Goal: Information Seeking & Learning: Check status

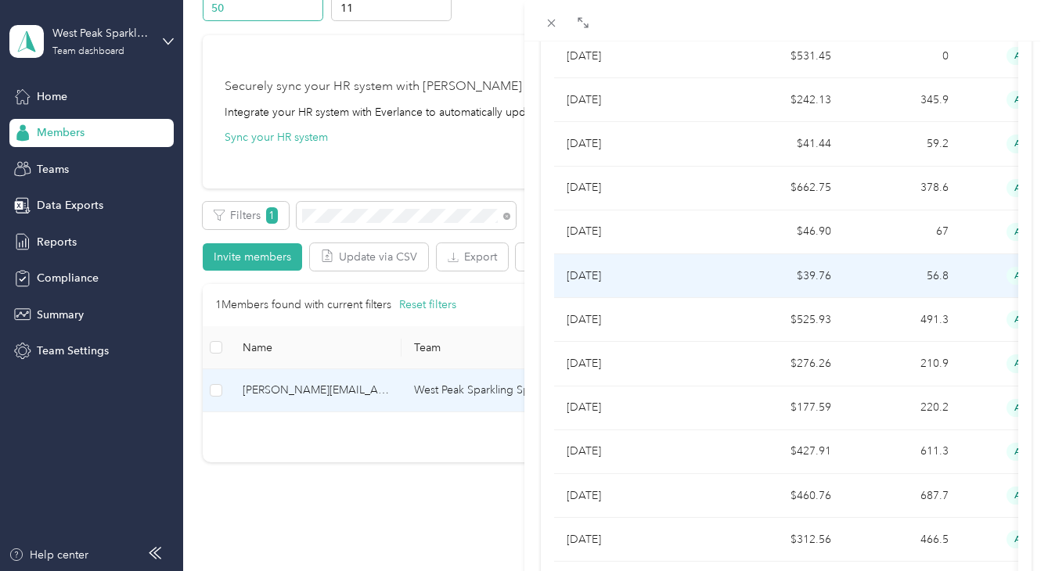
scroll to position [750, 0]
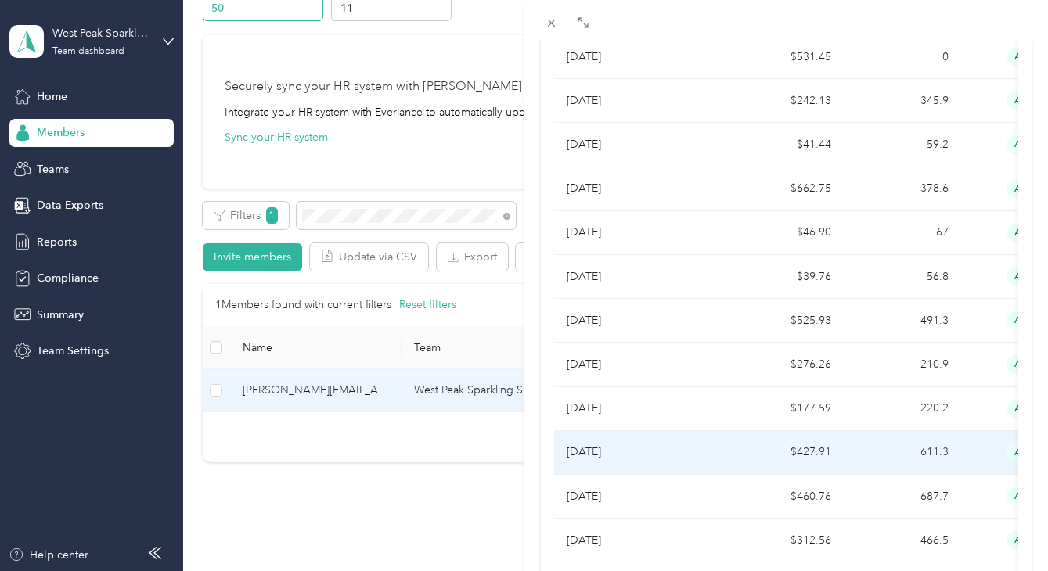
click at [755, 431] on td "$427.91" at bounding box center [784, 453] width 117 height 44
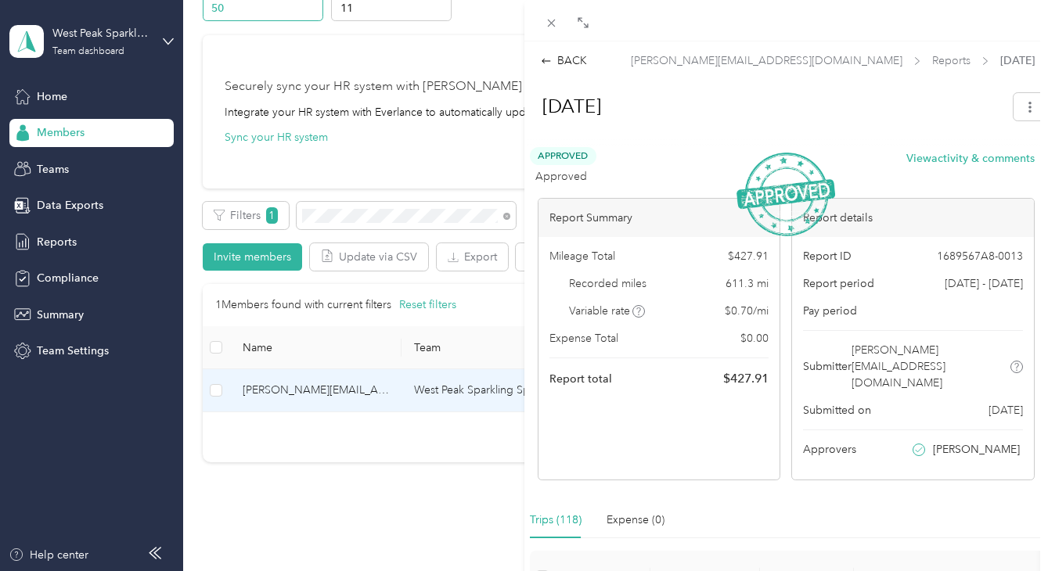
scroll to position [0, 0]
click at [563, 56] on div "BACK" at bounding box center [564, 60] width 46 height 16
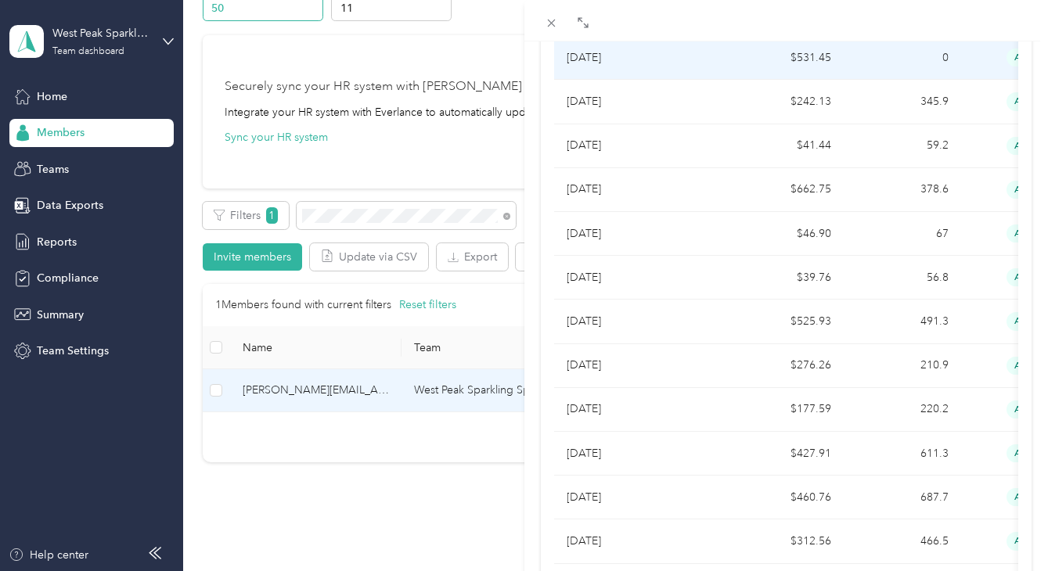
scroll to position [793, 0]
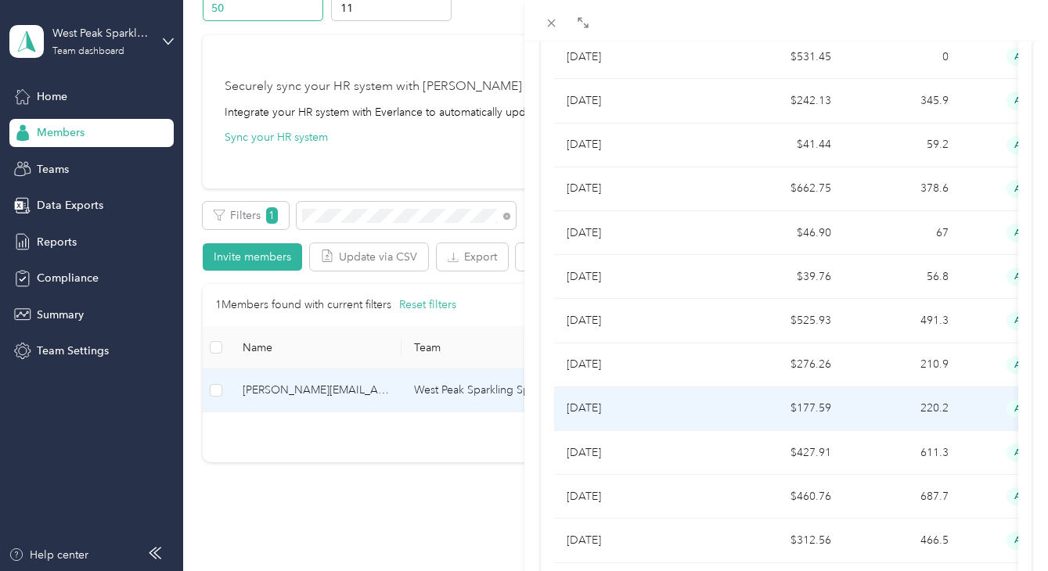
click at [656, 400] on p "[DATE]" at bounding box center [639, 408] width 147 height 17
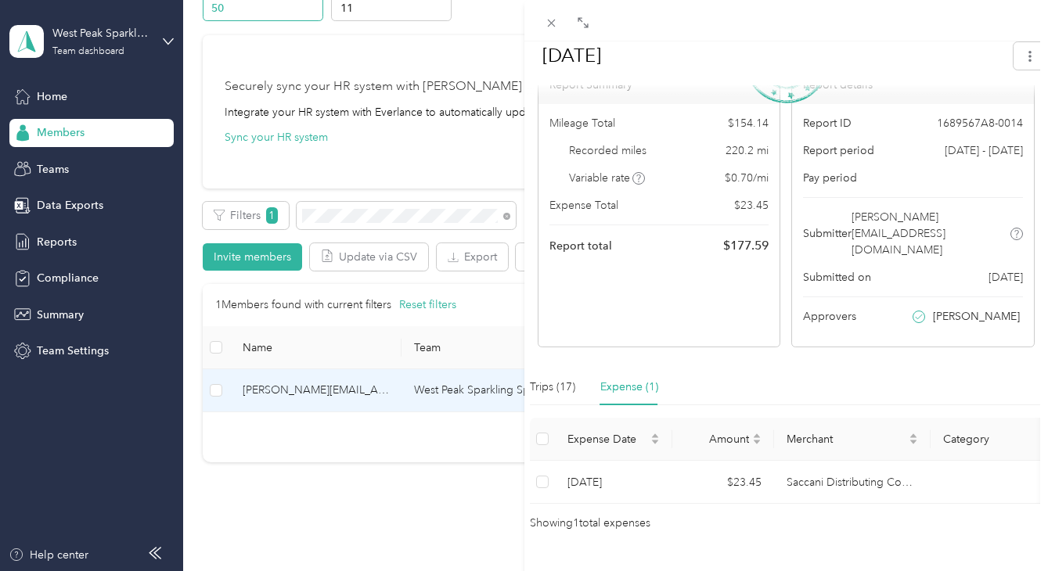
scroll to position [0, 0]
click at [76, 131] on div "BACK [PERSON_NAME][EMAIL_ADDRESS][DOMAIN_NAME] Reports [DATE] [DATE] Approved A…" at bounding box center [524, 285] width 1048 height 571
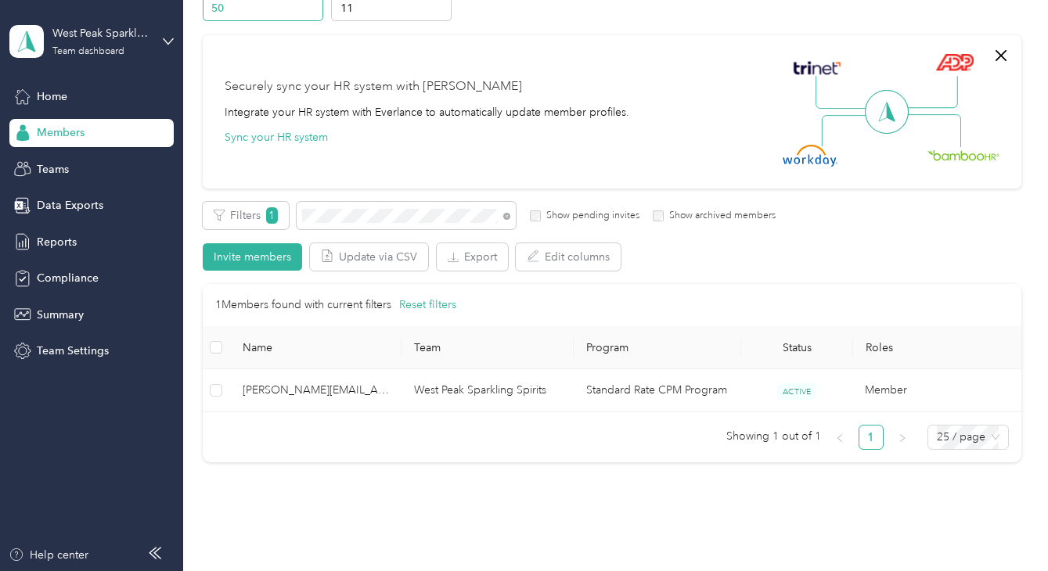
click at [76, 133] on span "Members" at bounding box center [61, 132] width 48 height 16
click at [265, 207] on div "Filters 1 Show pending invites Show archived members" at bounding box center [490, 215] width 574 height 27
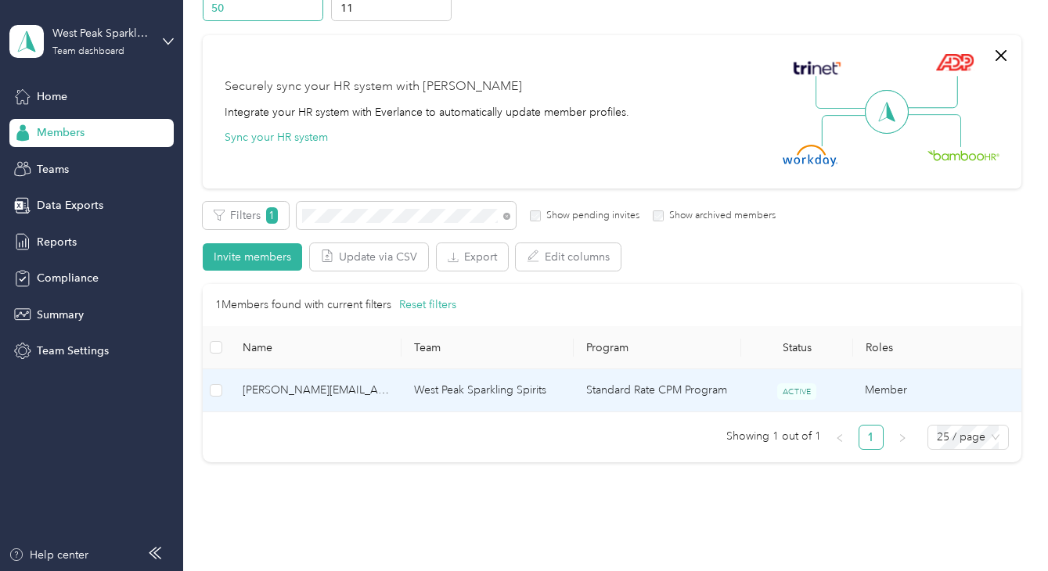
click at [375, 387] on span "[PERSON_NAME][EMAIL_ADDRESS][DOMAIN_NAME]" at bounding box center [316, 390] width 146 height 17
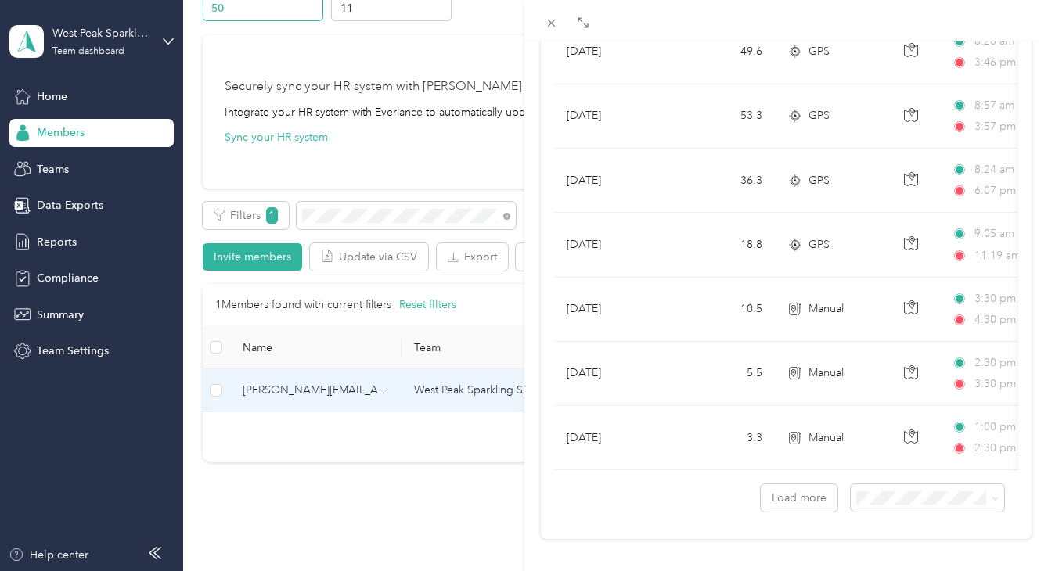
scroll to position [1412, 0]
click at [907, 429] on span "50 per load" at bounding box center [887, 429] width 58 height 13
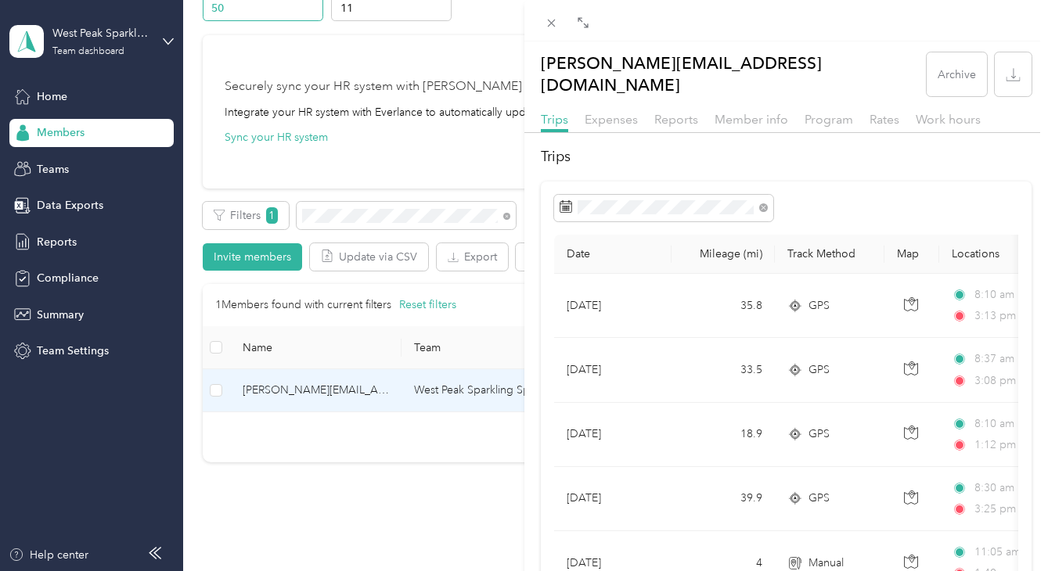
scroll to position [0, 0]
click at [672, 112] on span "Reports" at bounding box center [676, 119] width 44 height 15
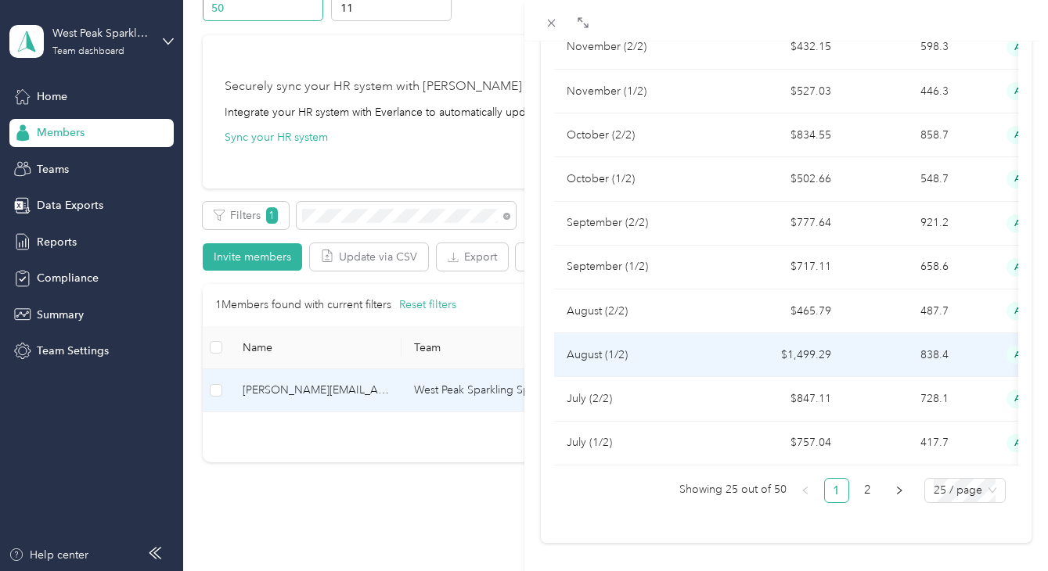
scroll to position [934, 0]
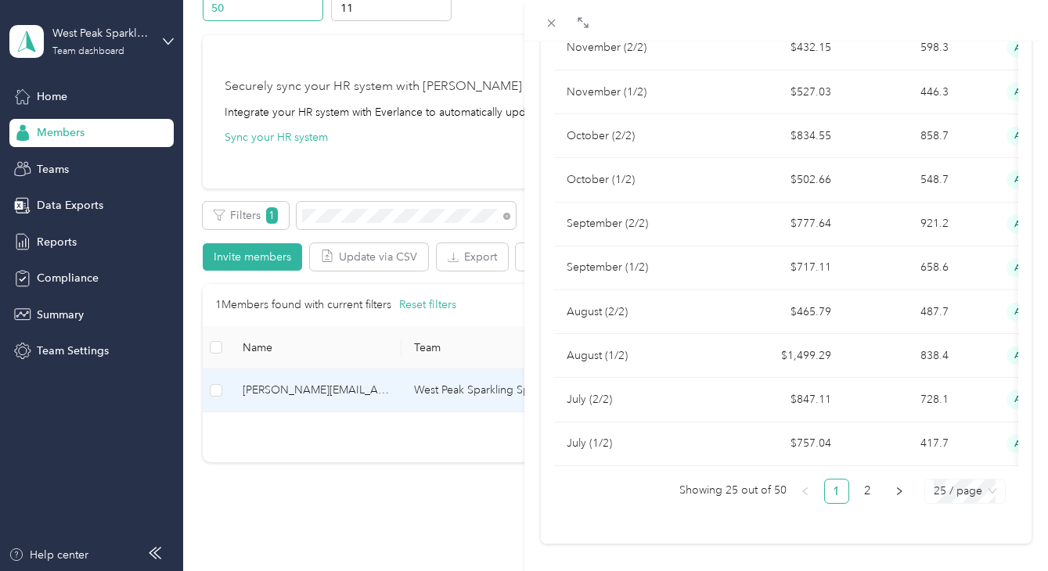
click at [939, 480] on span "25 / page" at bounding box center [964, 491] width 63 height 23
click at [950, 426] on div "50 / page" at bounding box center [965, 434] width 56 height 17
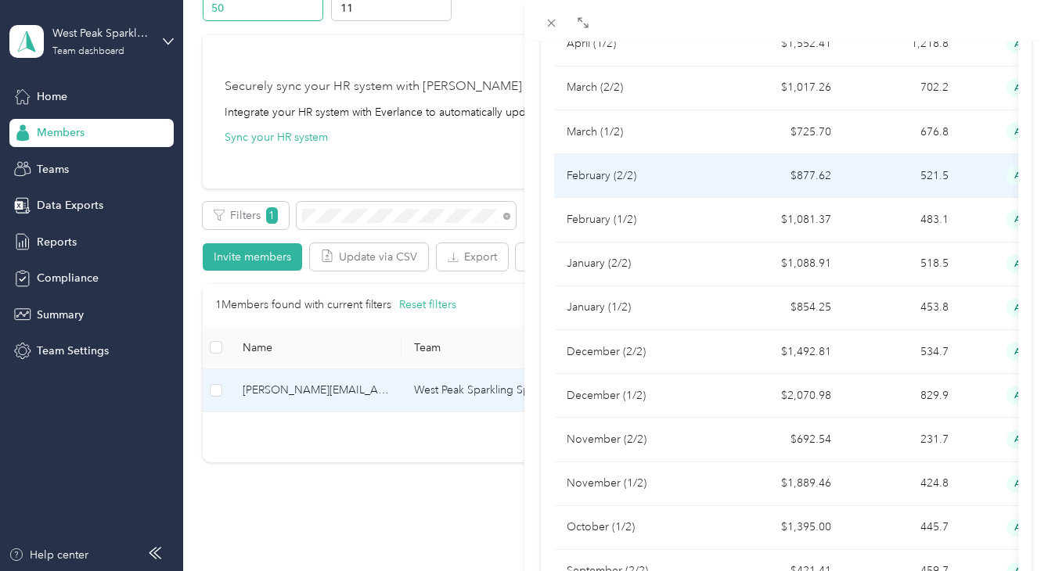
scroll to position [1642, 0]
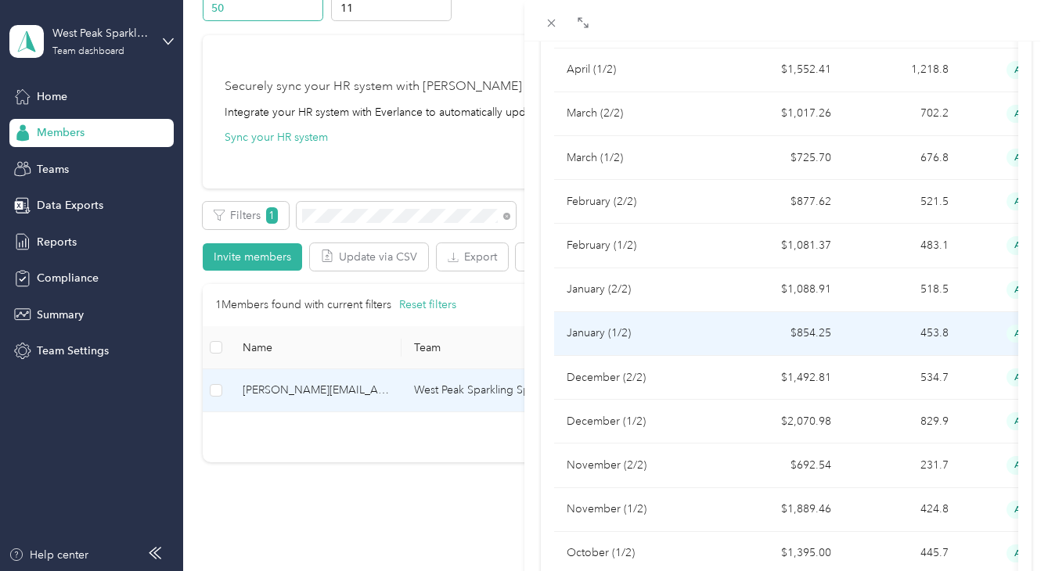
click at [703, 325] on p "January (1/2)" at bounding box center [639, 333] width 147 height 17
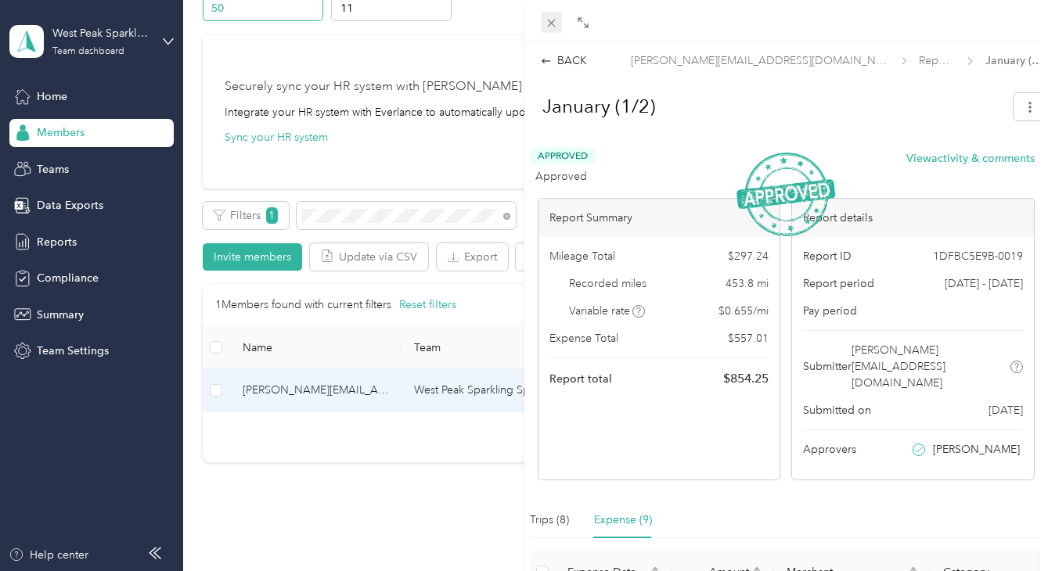
scroll to position [0, 0]
click at [574, 61] on div "BACK" at bounding box center [564, 60] width 46 height 16
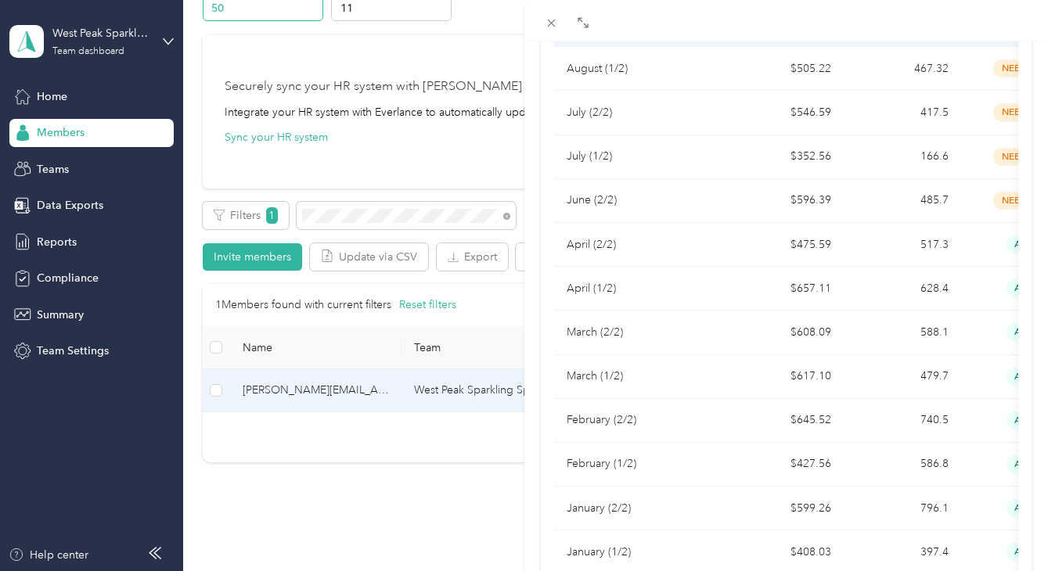
scroll to position [457, 0]
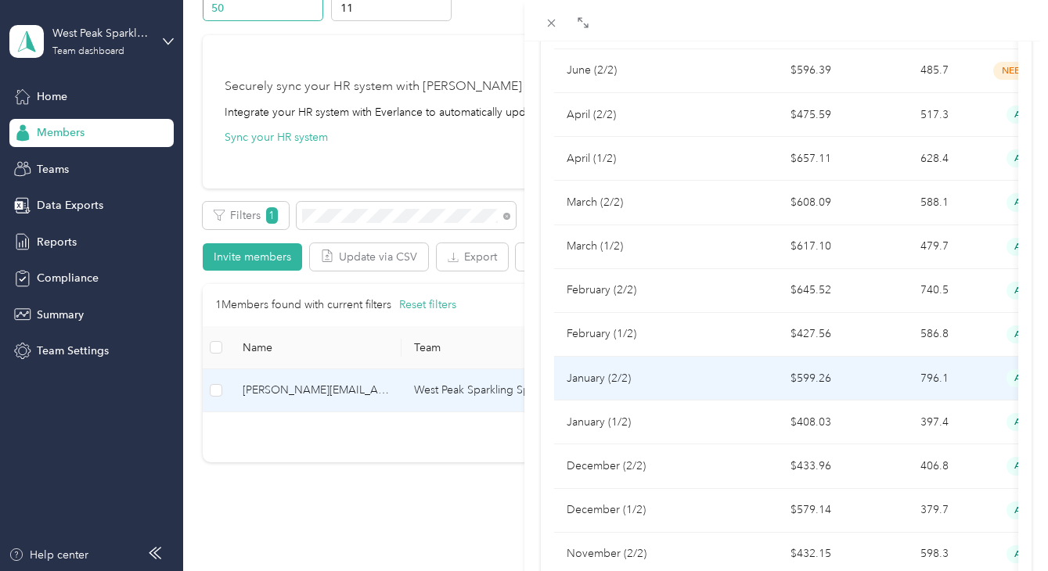
click at [617, 370] on p "January (2/2)" at bounding box center [639, 378] width 147 height 17
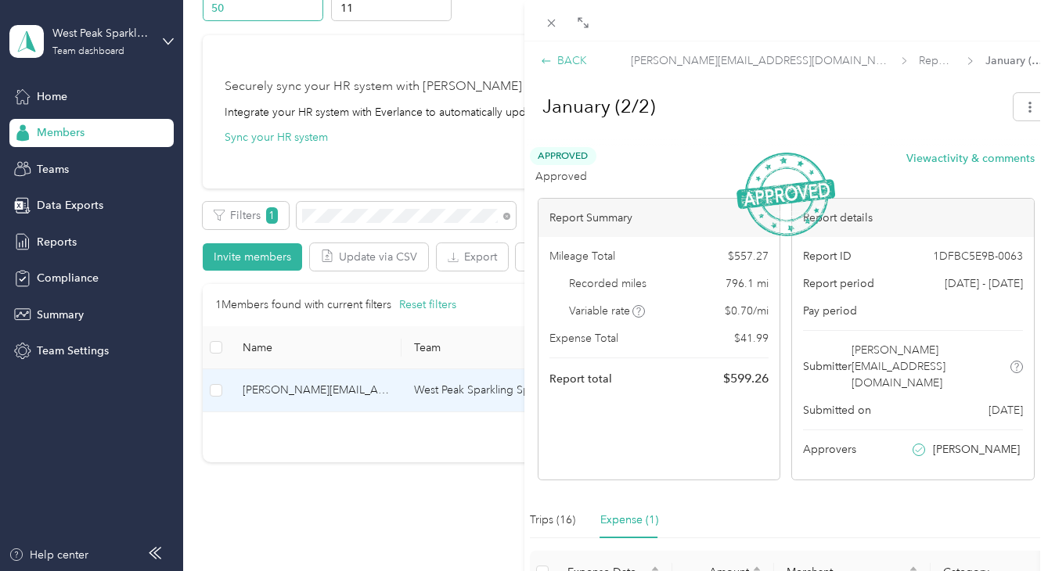
scroll to position [0, 0]
click at [560, 55] on div "BACK" at bounding box center [564, 60] width 46 height 16
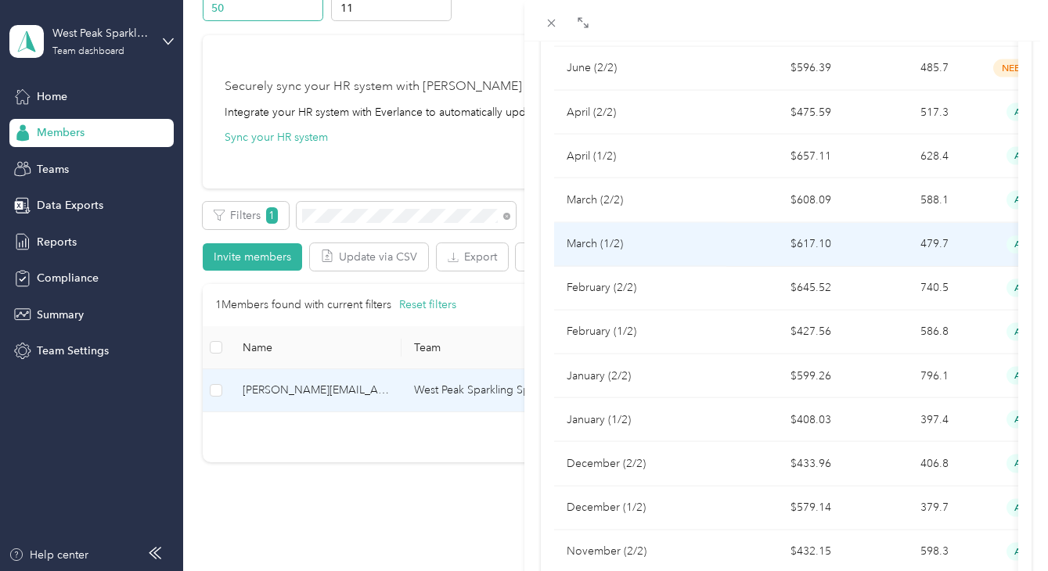
scroll to position [437, 0]
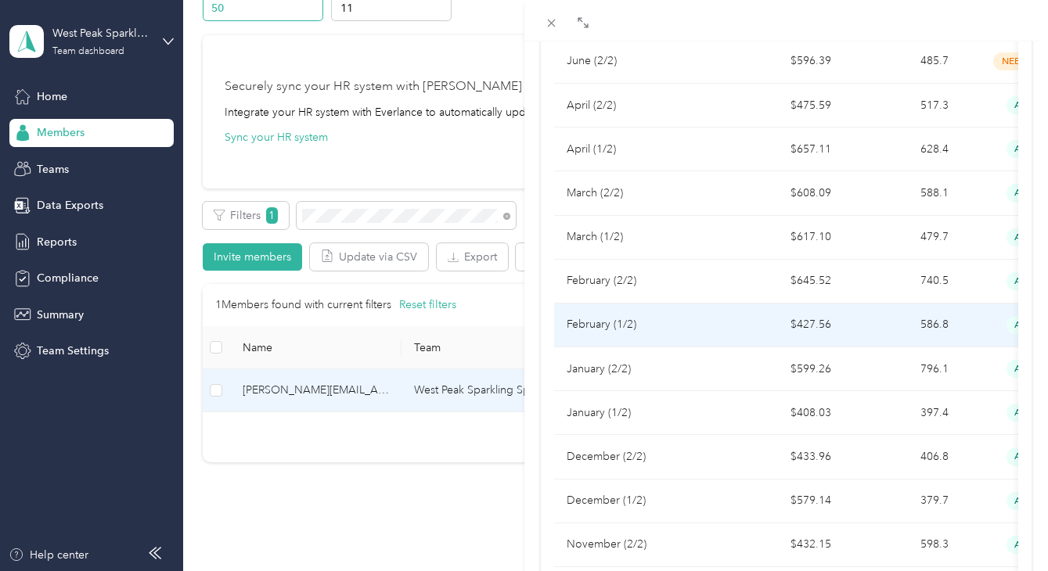
click at [645, 316] on p "February (1/2)" at bounding box center [639, 324] width 147 height 17
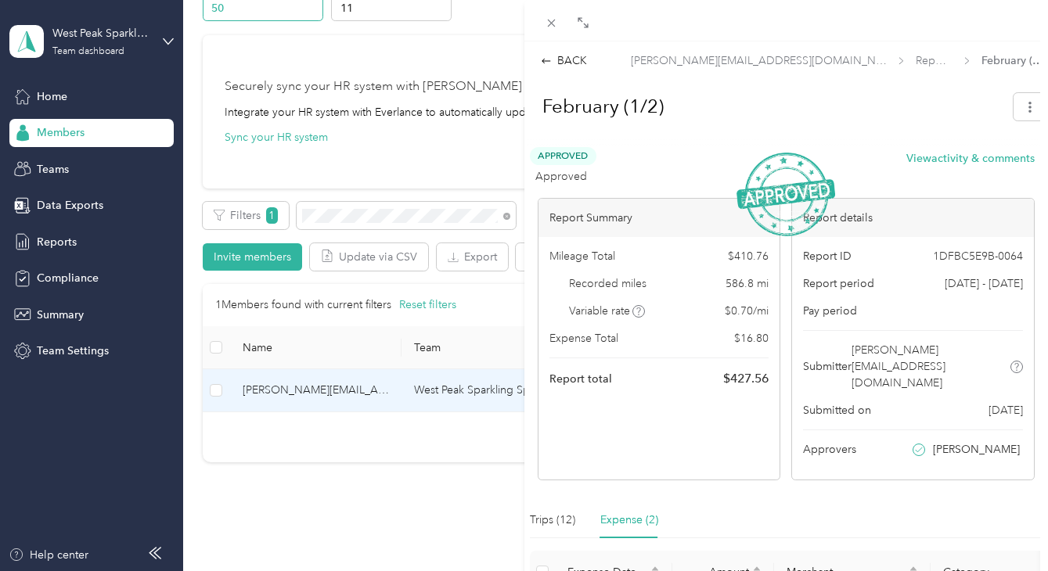
scroll to position [0, 0]
click at [558, 57] on div "BACK" at bounding box center [564, 60] width 46 height 16
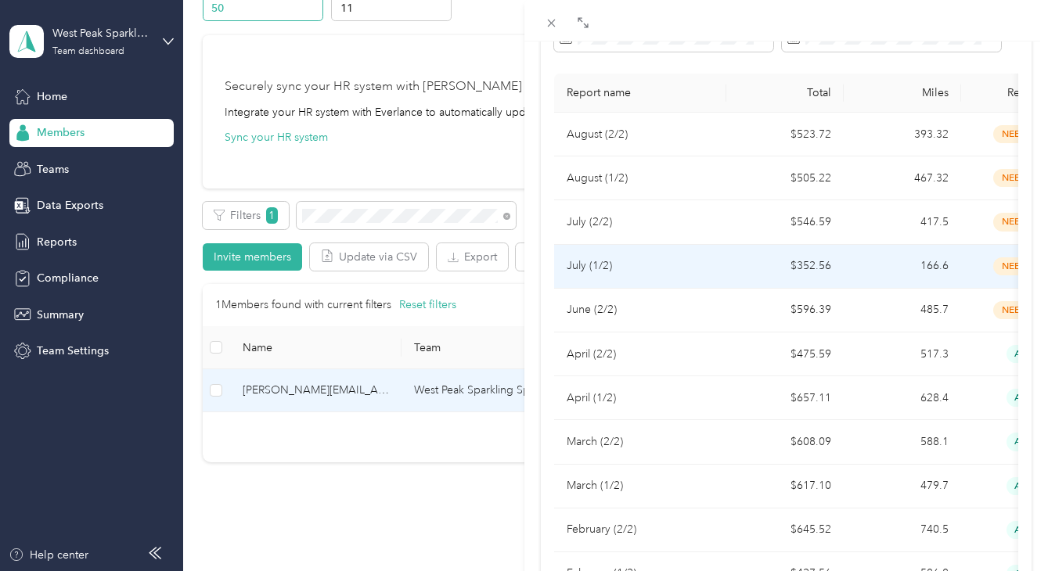
scroll to position [215, 0]
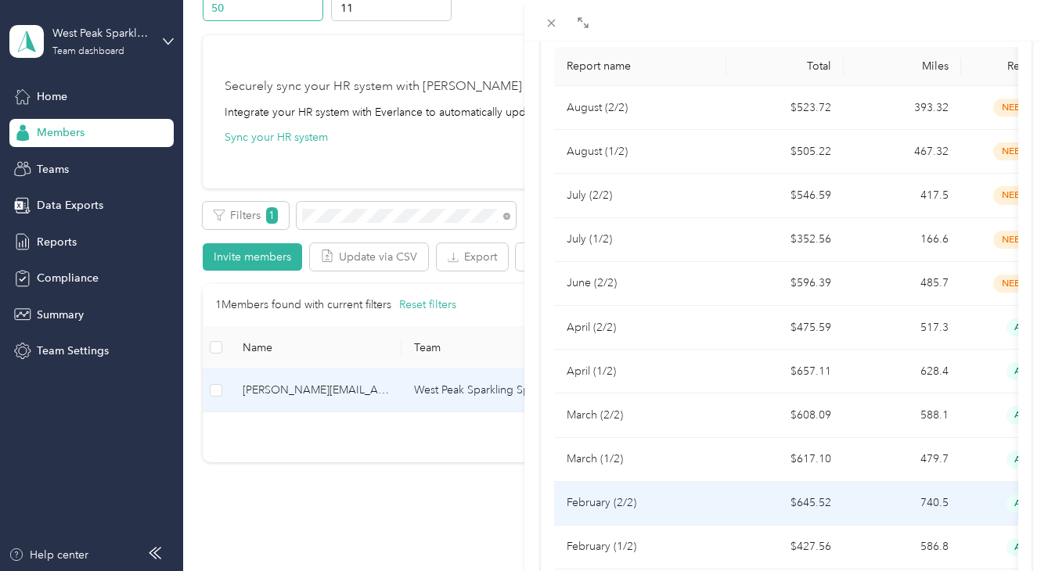
click at [618, 495] on p "February (2/2)" at bounding box center [639, 503] width 147 height 17
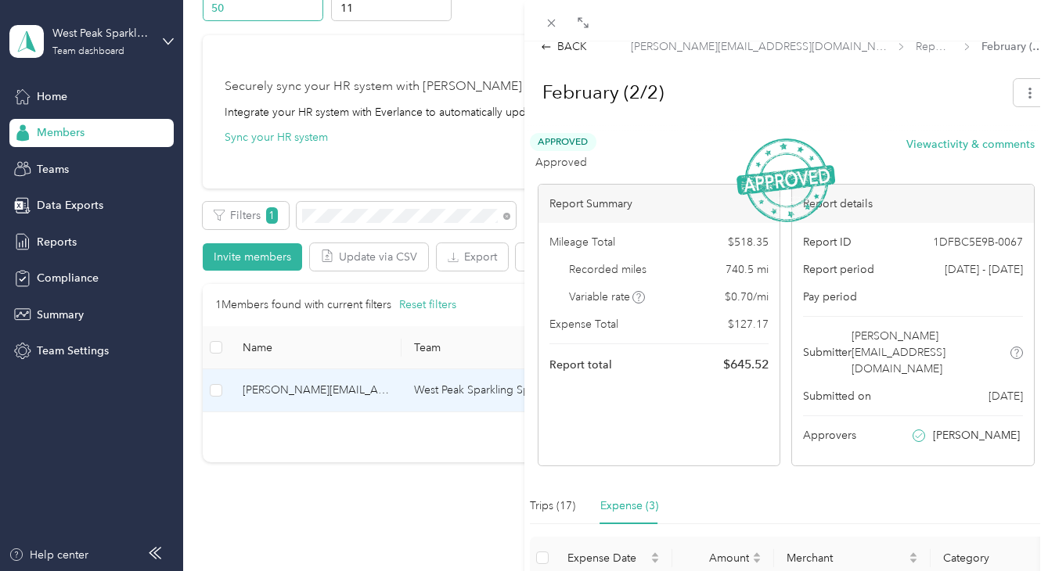
scroll to position [13, 0]
click at [548, 45] on icon at bounding box center [546, 47] width 11 height 11
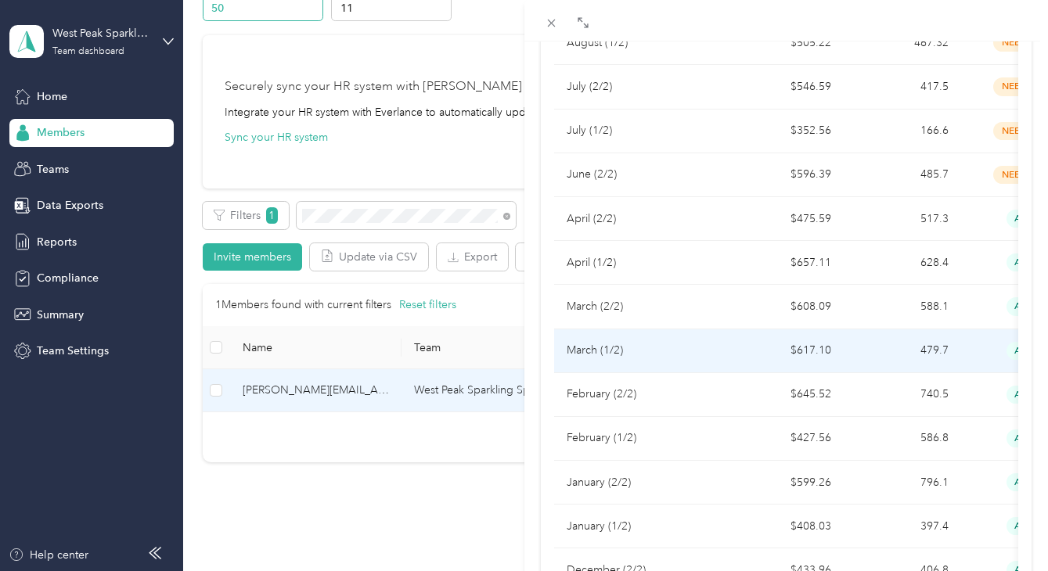
click at [652, 342] on p "March (1/2)" at bounding box center [639, 350] width 147 height 17
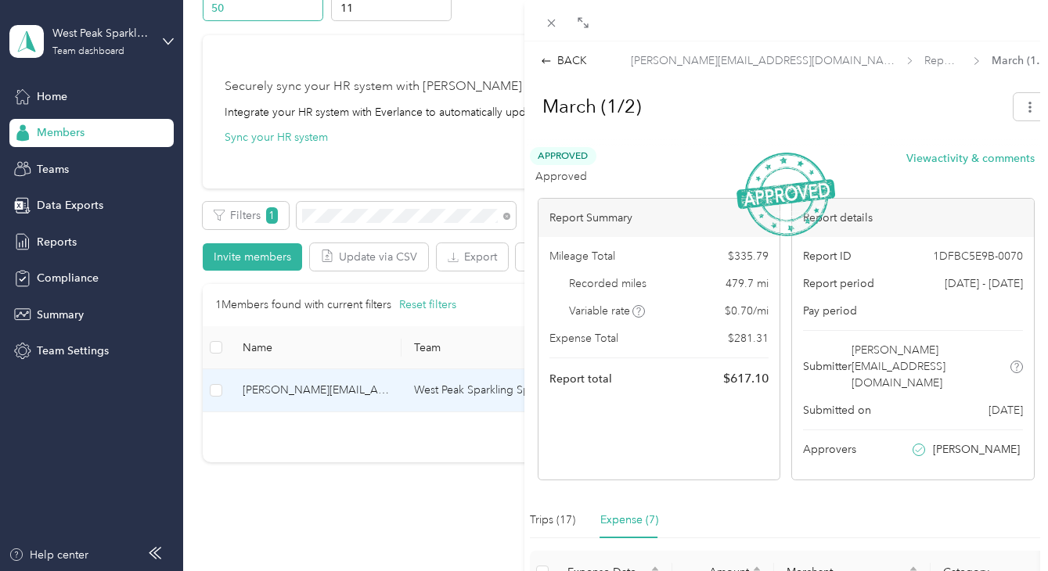
scroll to position [0, 0]
click at [559, 62] on div "BACK" at bounding box center [564, 60] width 46 height 16
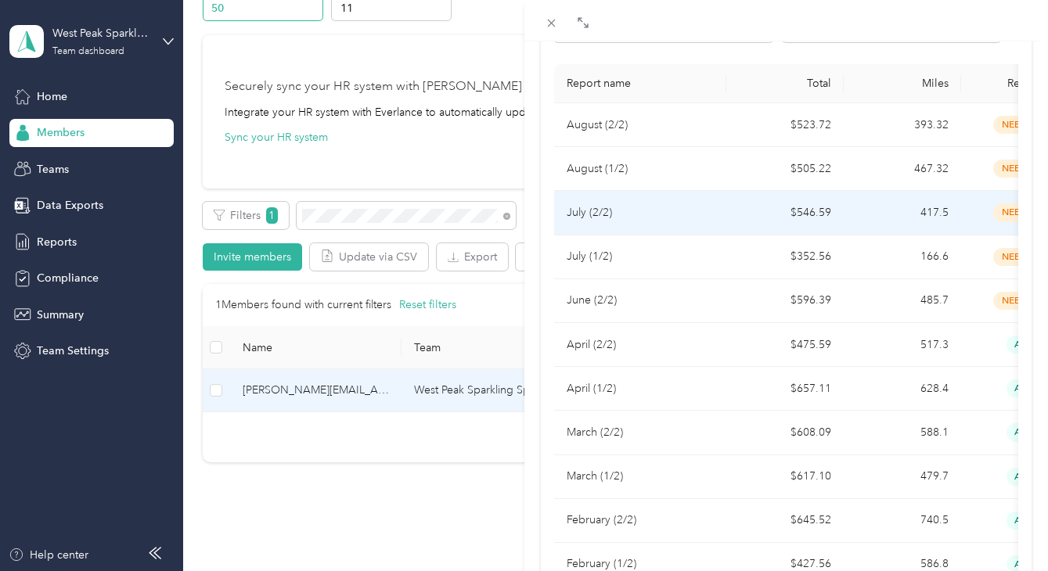
scroll to position [199, 0]
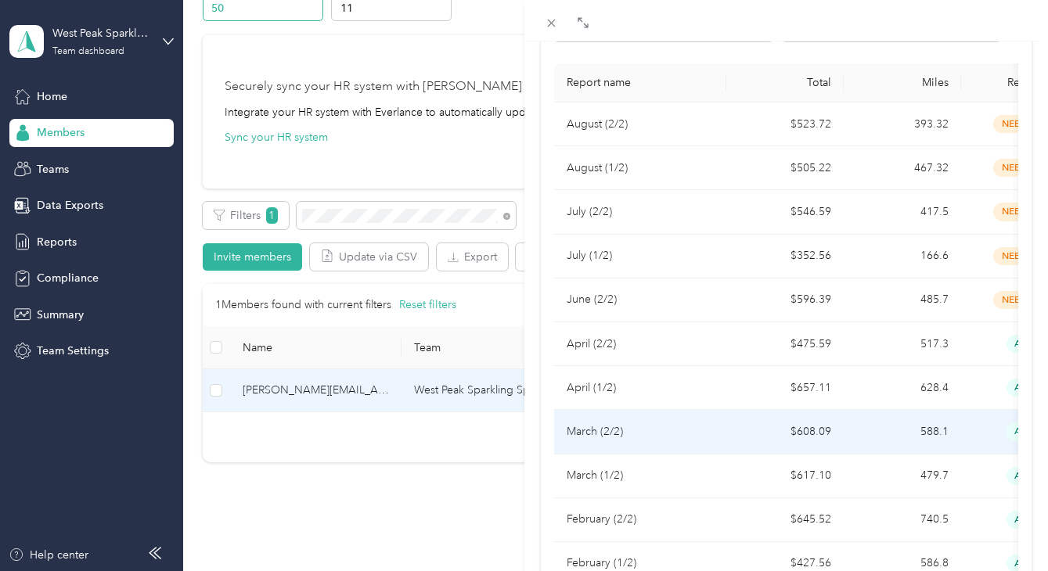
click at [610, 423] on p "March (2/2)" at bounding box center [639, 431] width 147 height 17
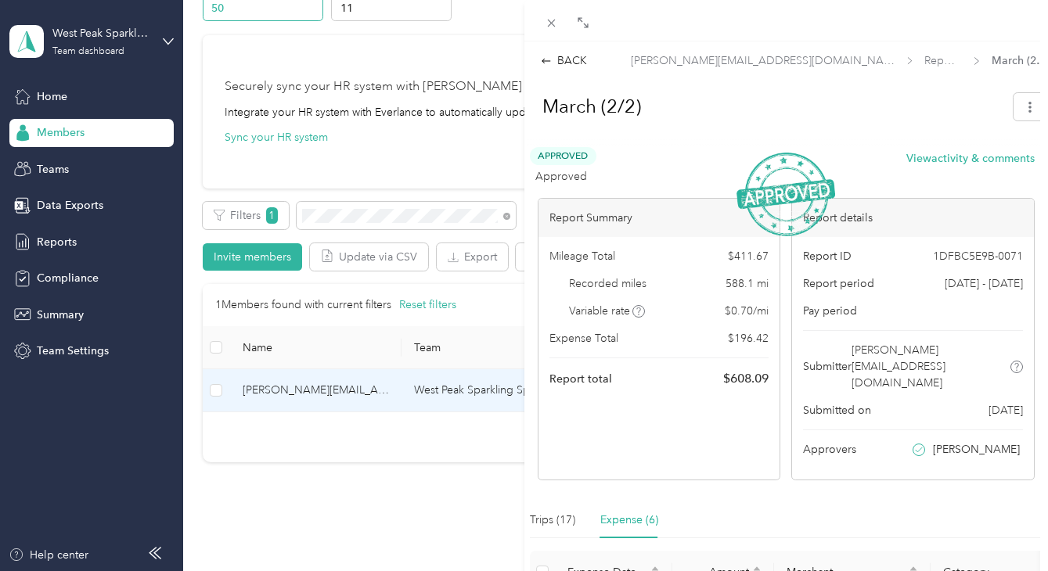
scroll to position [0, 0]
click at [556, 61] on div "BACK" at bounding box center [564, 60] width 46 height 16
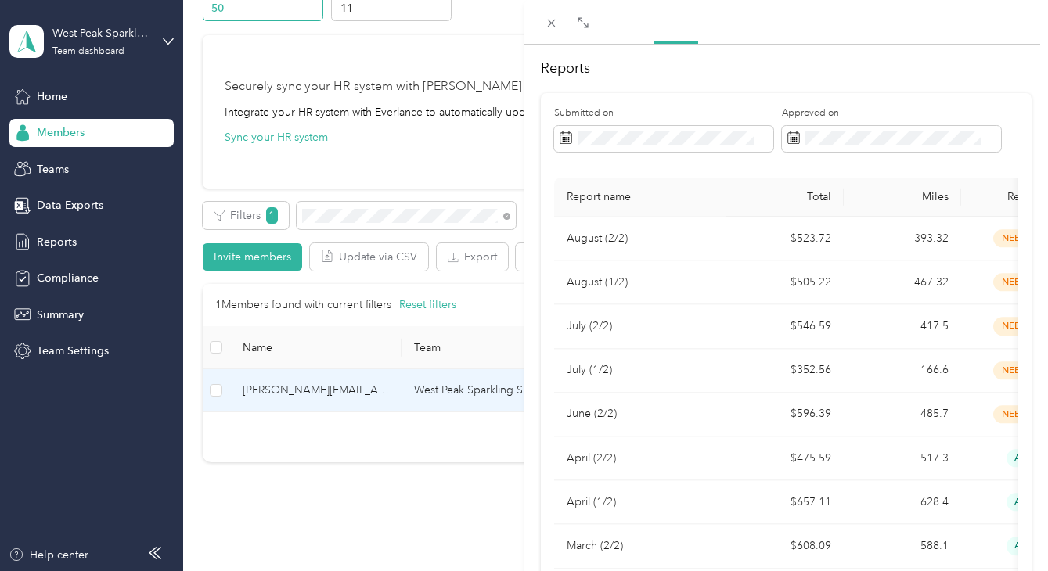
scroll to position [115, 0]
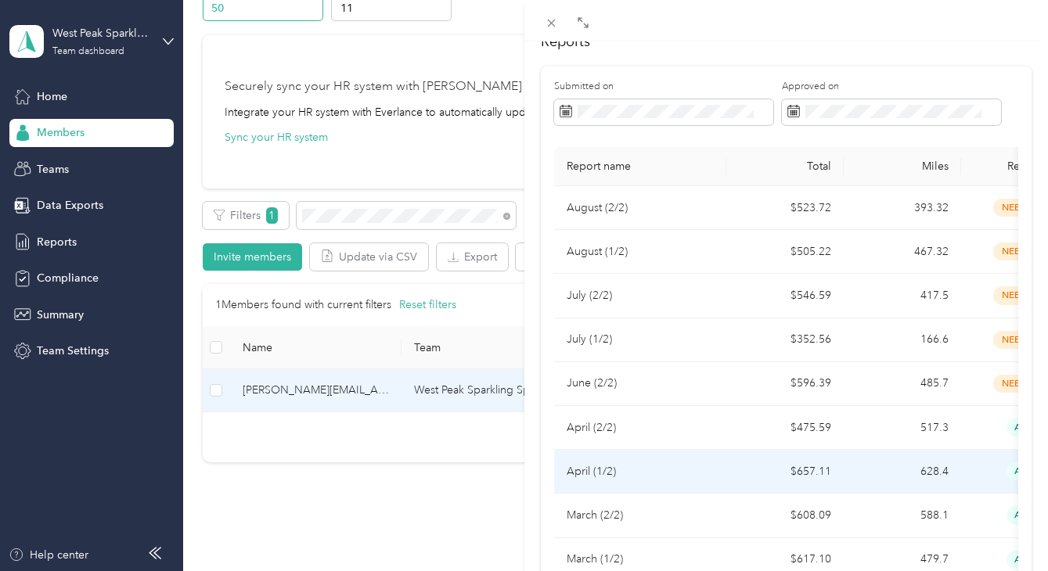
click at [620, 450] on td "April (1/2)" at bounding box center [640, 472] width 172 height 44
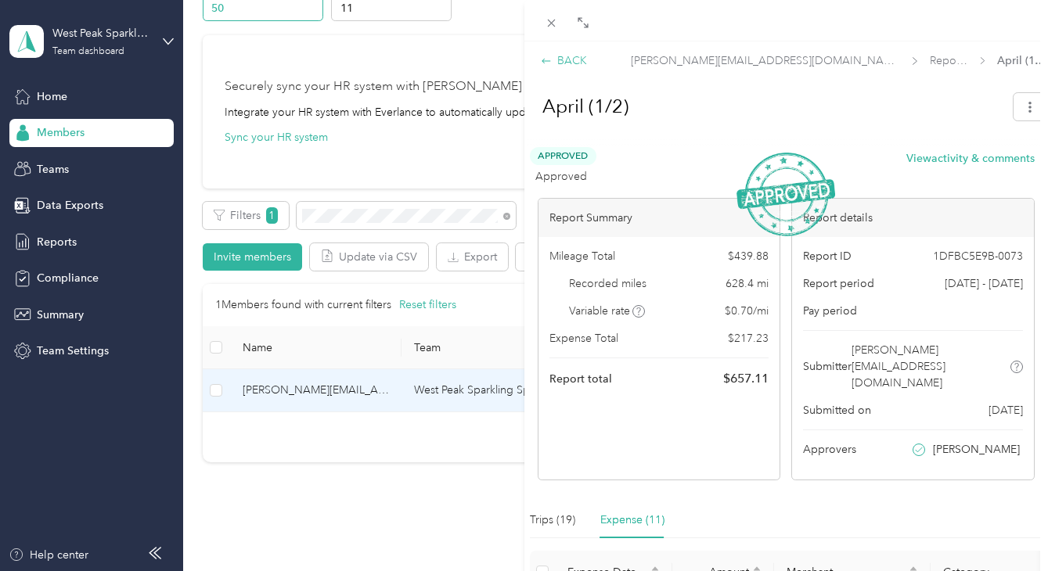
scroll to position [0, 0]
click at [559, 63] on div "BACK" at bounding box center [564, 60] width 46 height 16
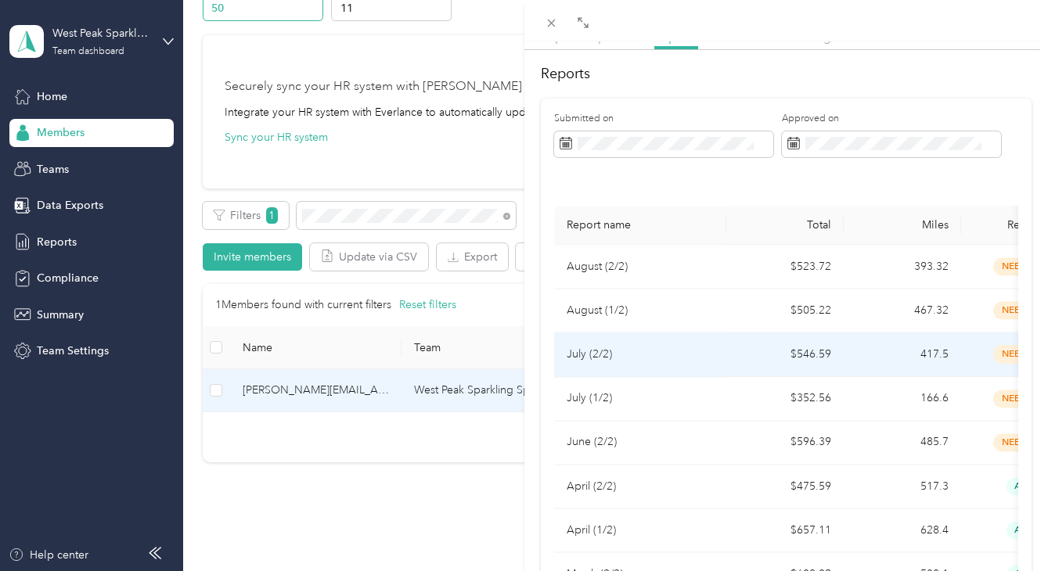
scroll to position [82, 0]
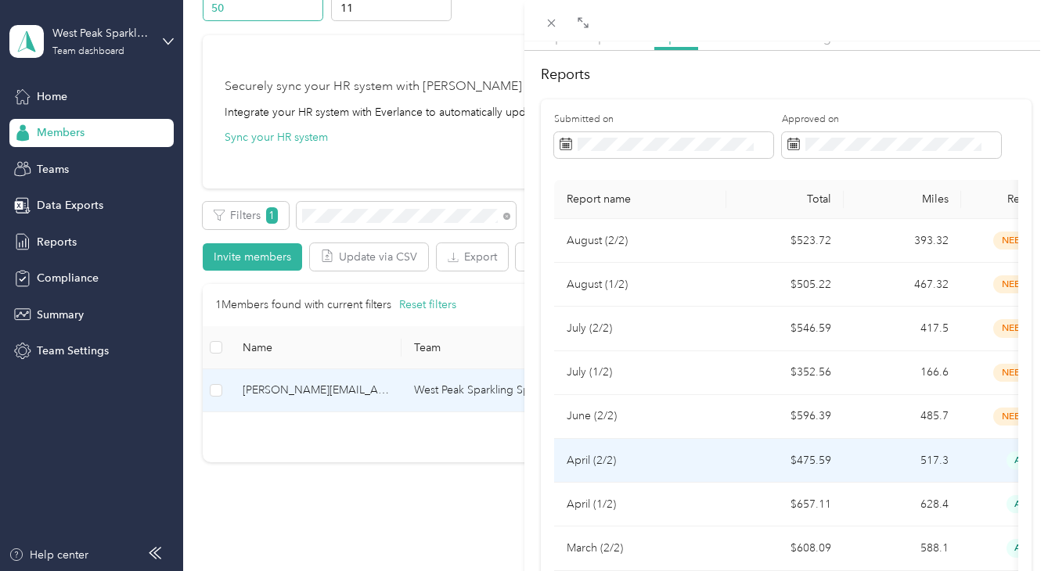
click at [627, 452] on p "April (2/2)" at bounding box center [639, 460] width 147 height 17
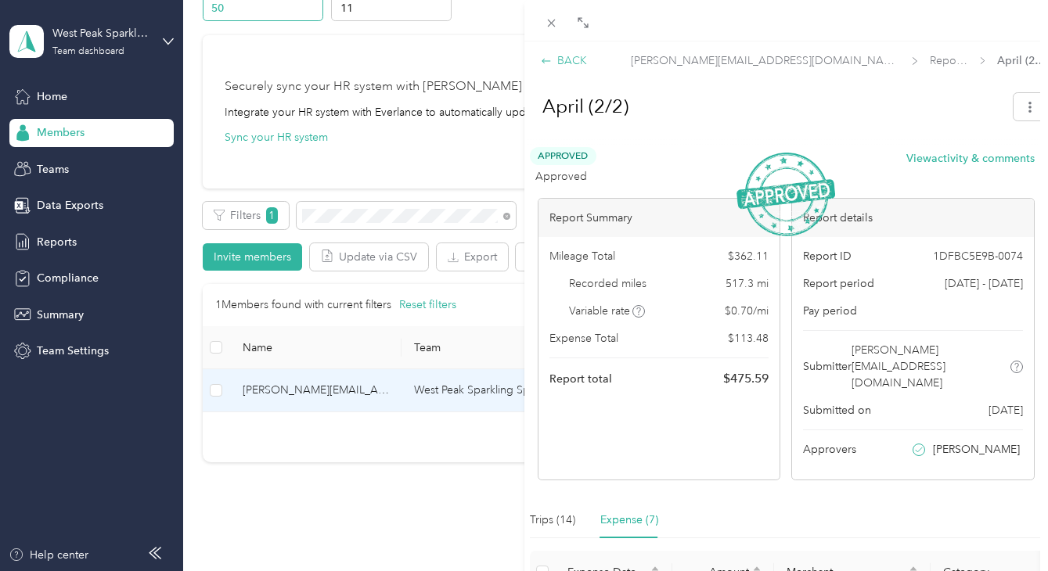
scroll to position [0, 0]
click at [556, 57] on div "BACK" at bounding box center [564, 60] width 46 height 16
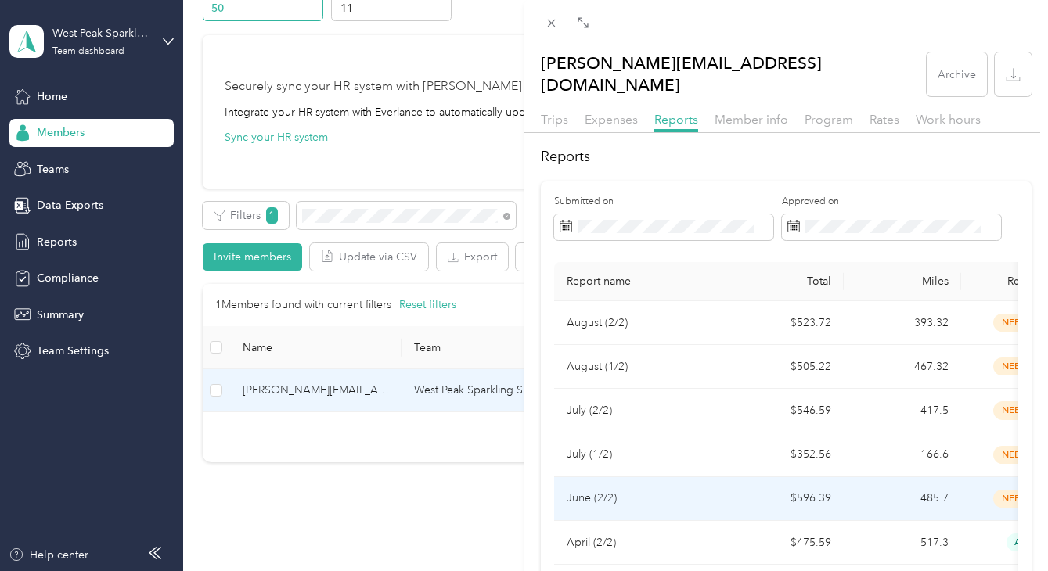
click at [635, 490] on p "June (2/2)" at bounding box center [639, 498] width 147 height 17
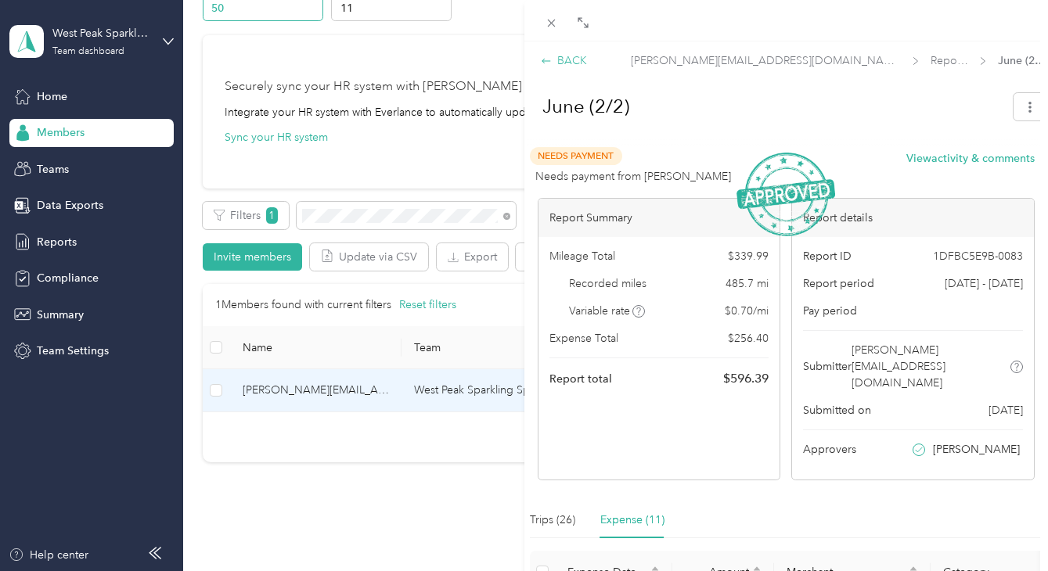
click at [563, 59] on div "BACK" at bounding box center [564, 60] width 46 height 16
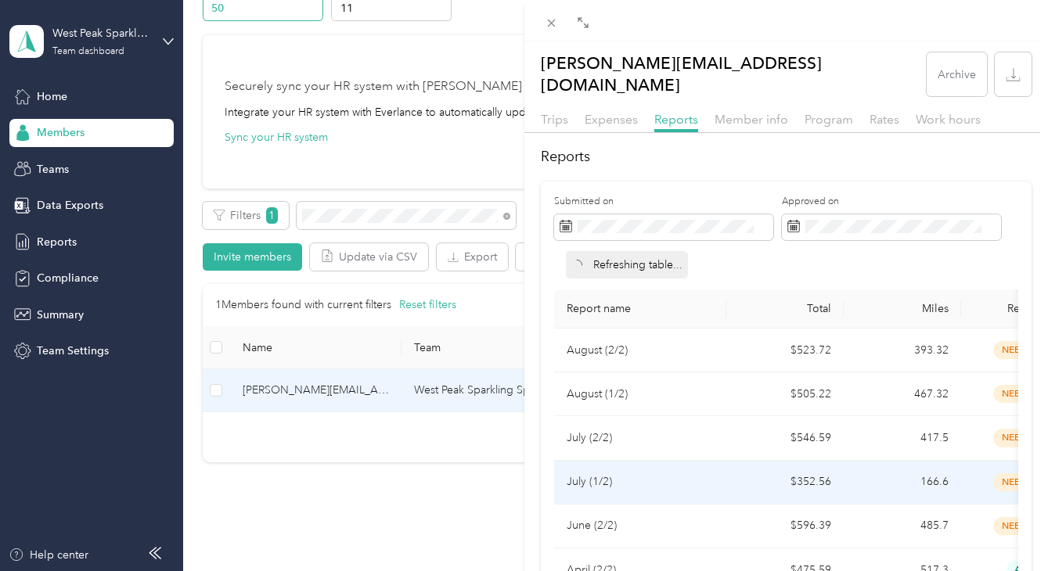
click at [600, 461] on td "July (1/2)" at bounding box center [640, 483] width 172 height 44
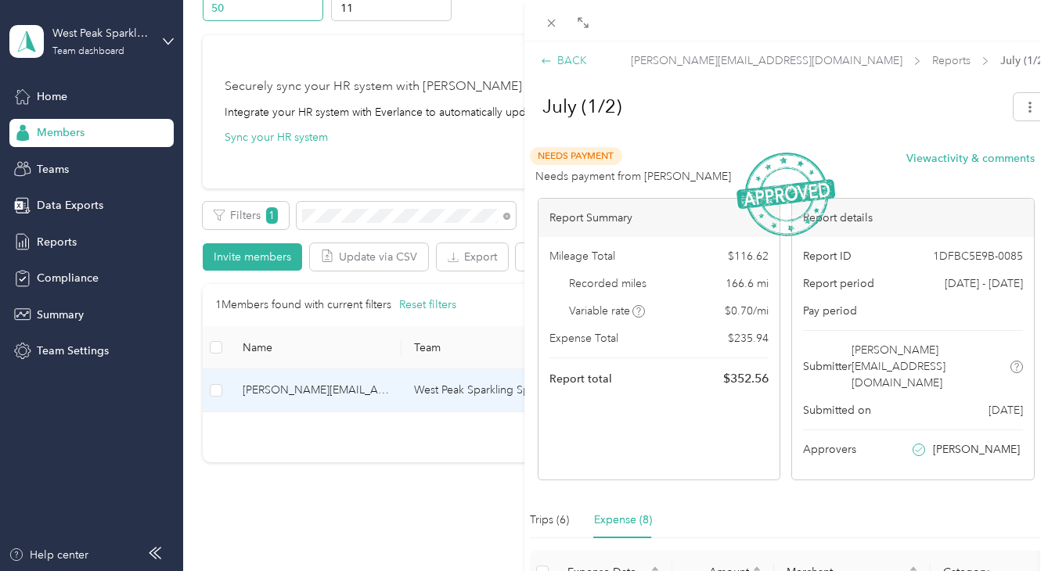
click at [570, 53] on div "BACK" at bounding box center [564, 60] width 46 height 16
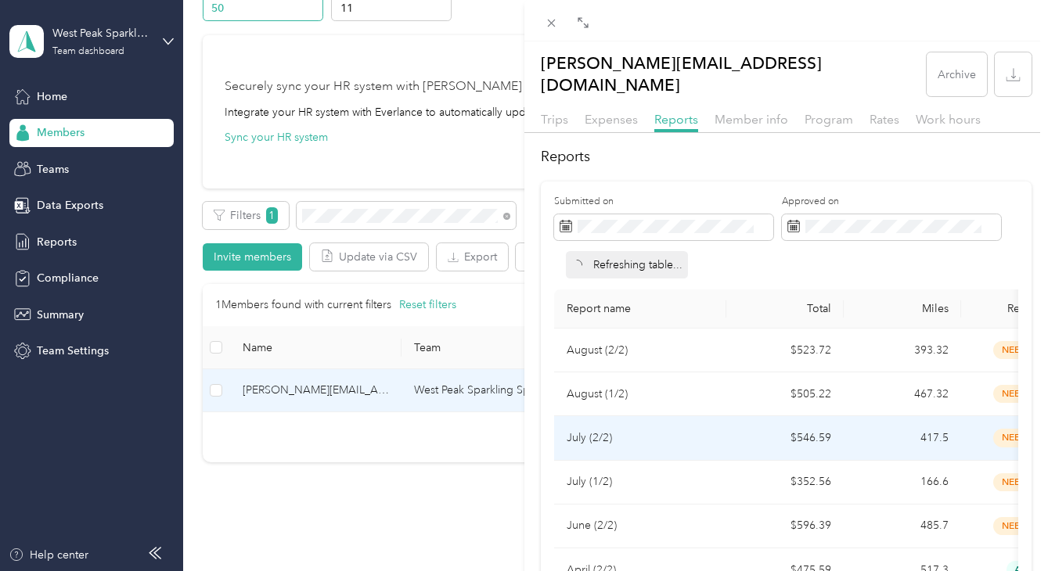
click at [592, 430] on p "July (2/2)" at bounding box center [639, 438] width 147 height 17
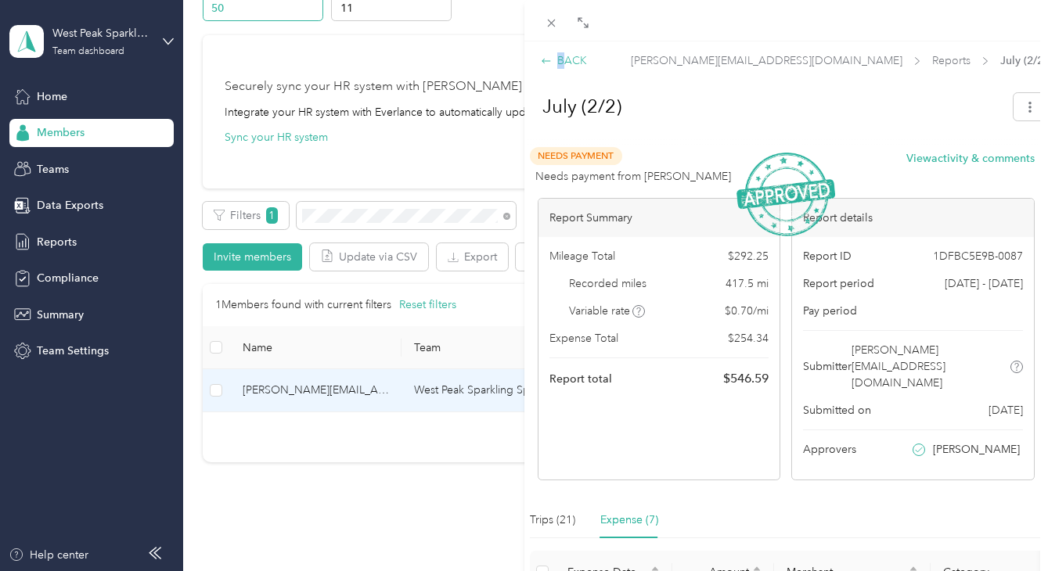
click at [559, 58] on div "BACK" at bounding box center [564, 60] width 46 height 16
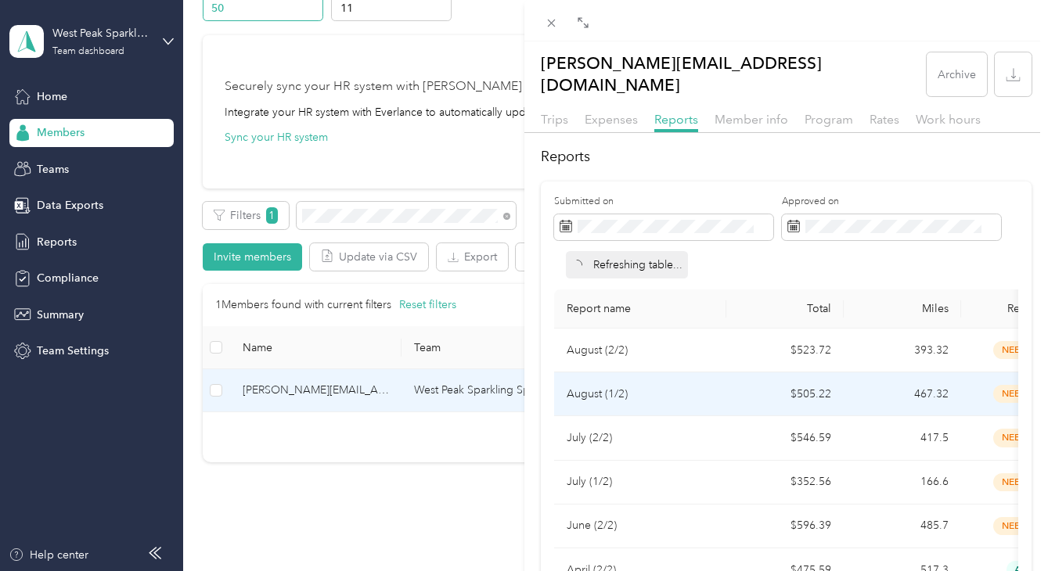
click at [628, 372] on td "August (1/2)" at bounding box center [640, 394] width 172 height 44
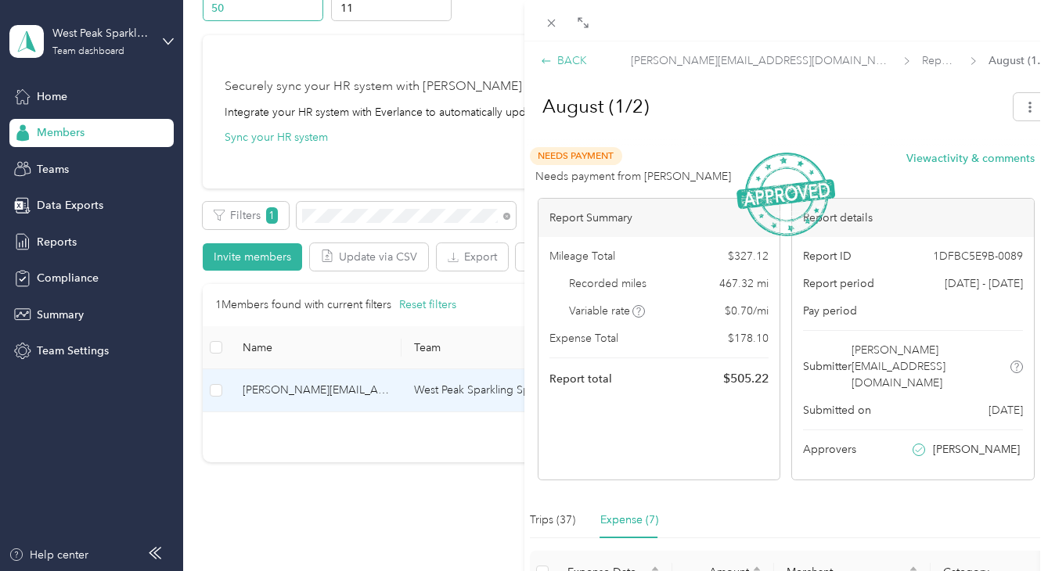
click at [562, 59] on div "BACK" at bounding box center [564, 60] width 46 height 16
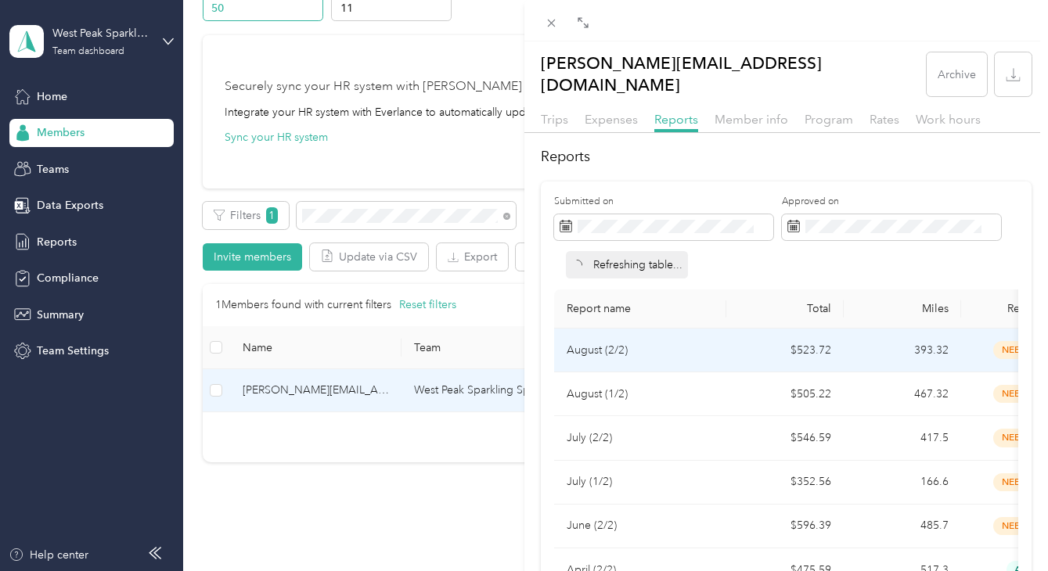
click at [617, 342] on p "August (2/2)" at bounding box center [639, 350] width 147 height 17
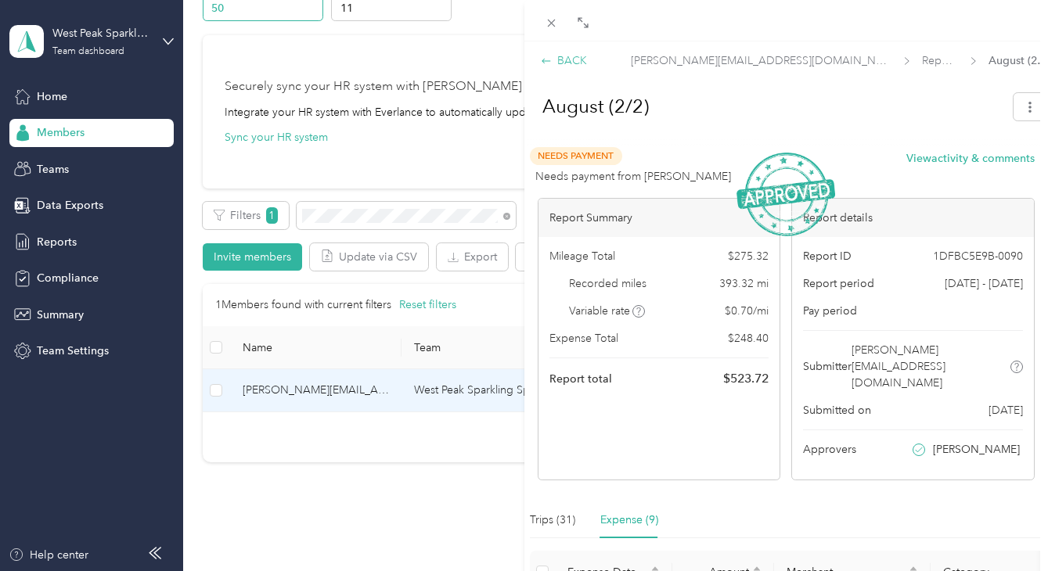
click at [555, 58] on div "BACK" at bounding box center [564, 60] width 46 height 16
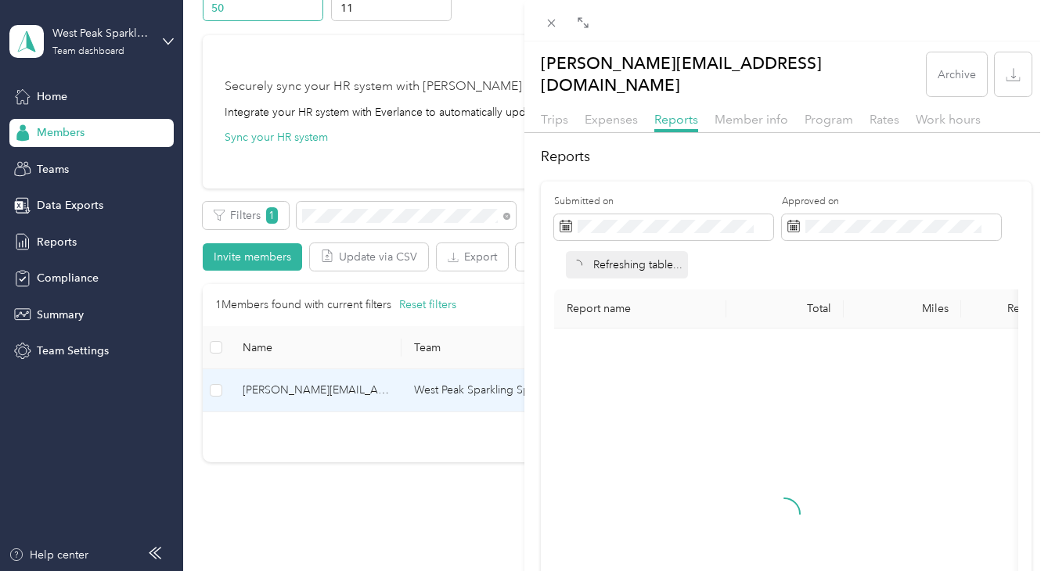
click at [505, 215] on div "[PERSON_NAME][EMAIL_ADDRESS][DOMAIN_NAME] Archive Trips Expenses Reports Member…" at bounding box center [524, 285] width 1048 height 571
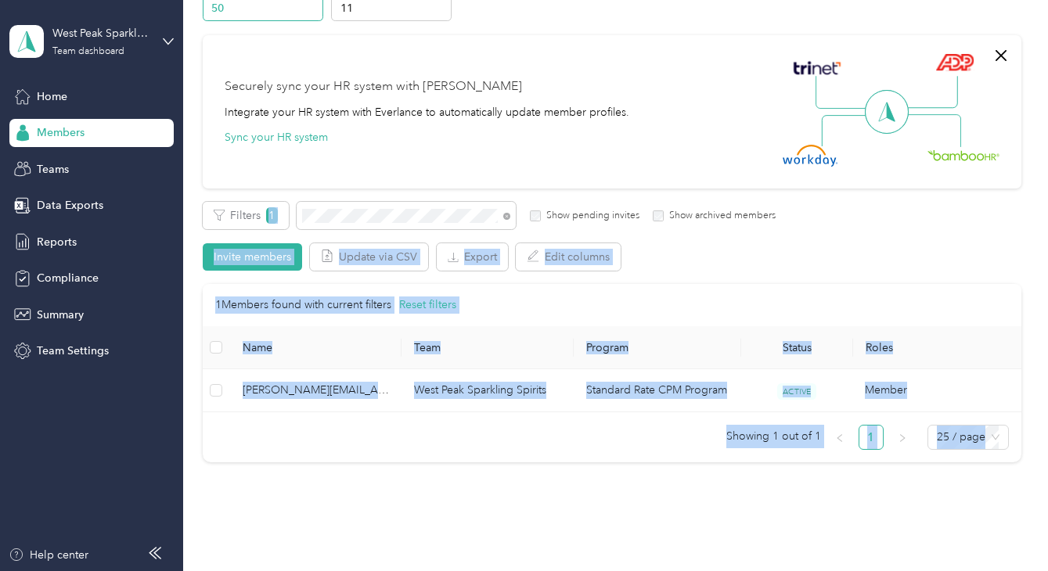
drag, startPoint x: 442, startPoint y: 219, endPoint x: 262, endPoint y: 197, distance: 181.3
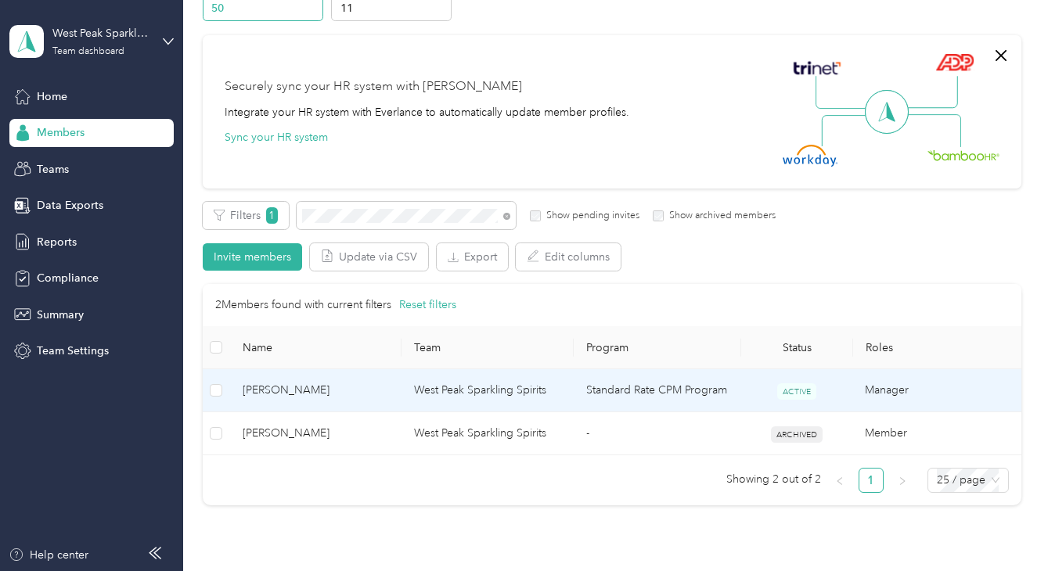
click at [399, 383] on td "[PERSON_NAME]" at bounding box center [315, 390] width 171 height 43
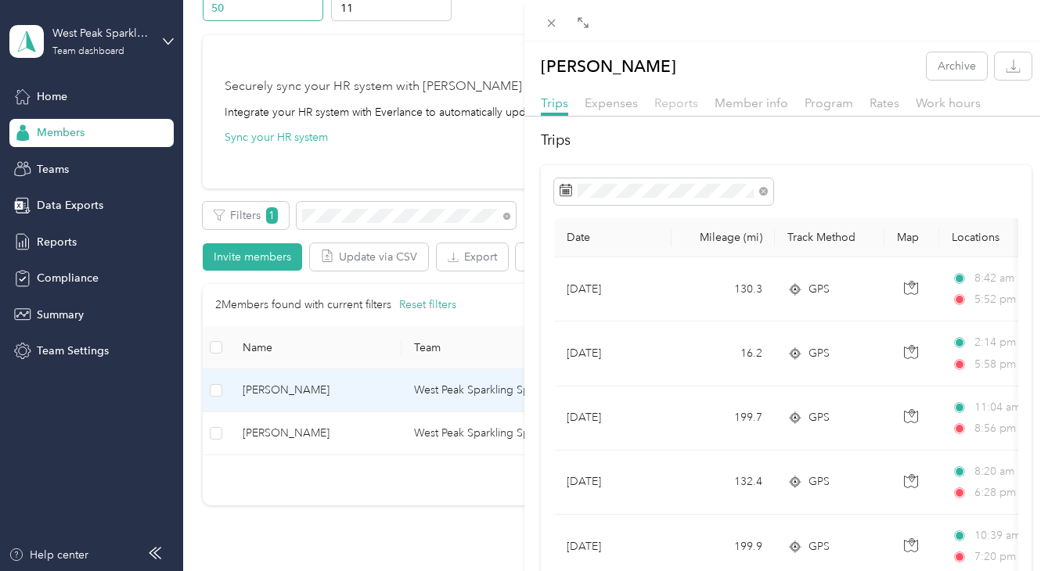
click at [675, 101] on span "Reports" at bounding box center [676, 102] width 44 height 15
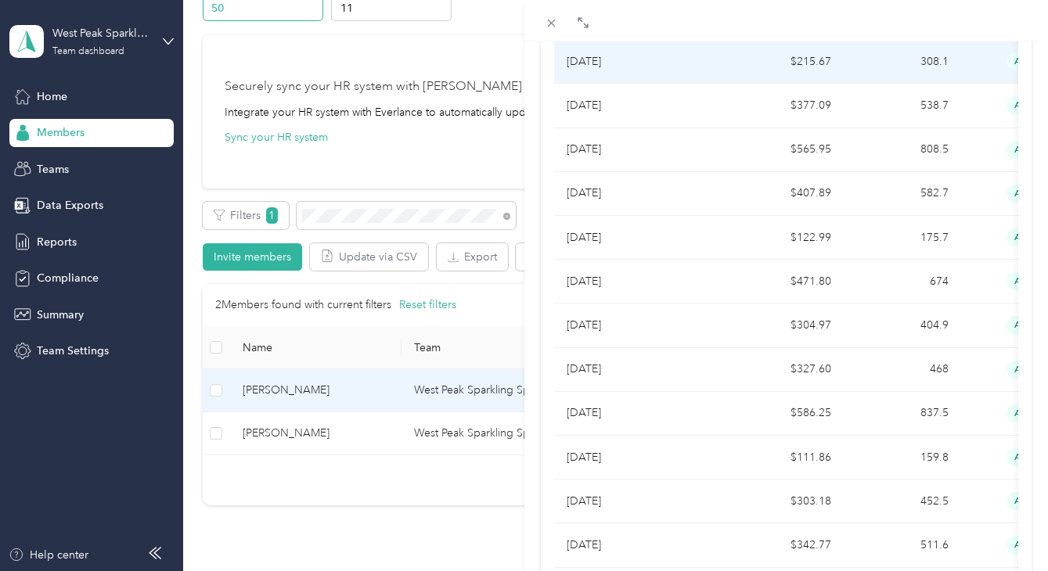
scroll to position [774, 0]
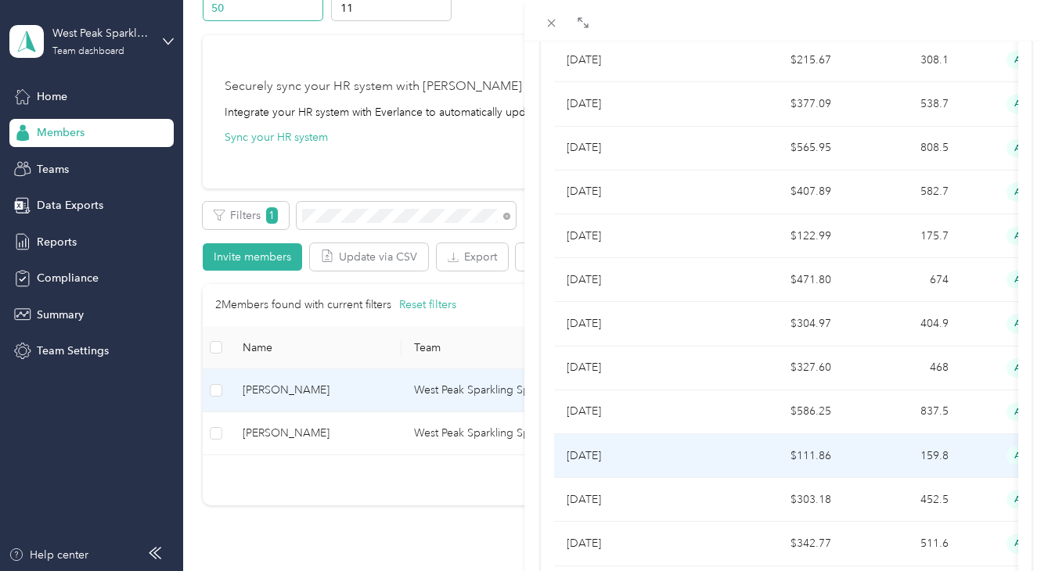
click at [612, 449] on p "[DATE]" at bounding box center [639, 456] width 147 height 17
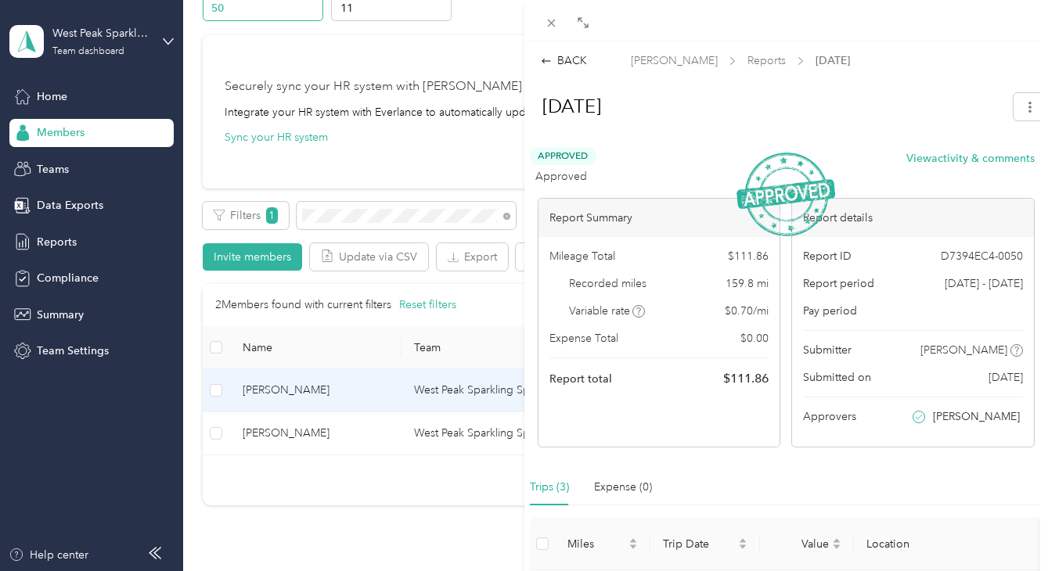
scroll to position [0, 0]
click at [559, 60] on div "BACK" at bounding box center [564, 60] width 46 height 16
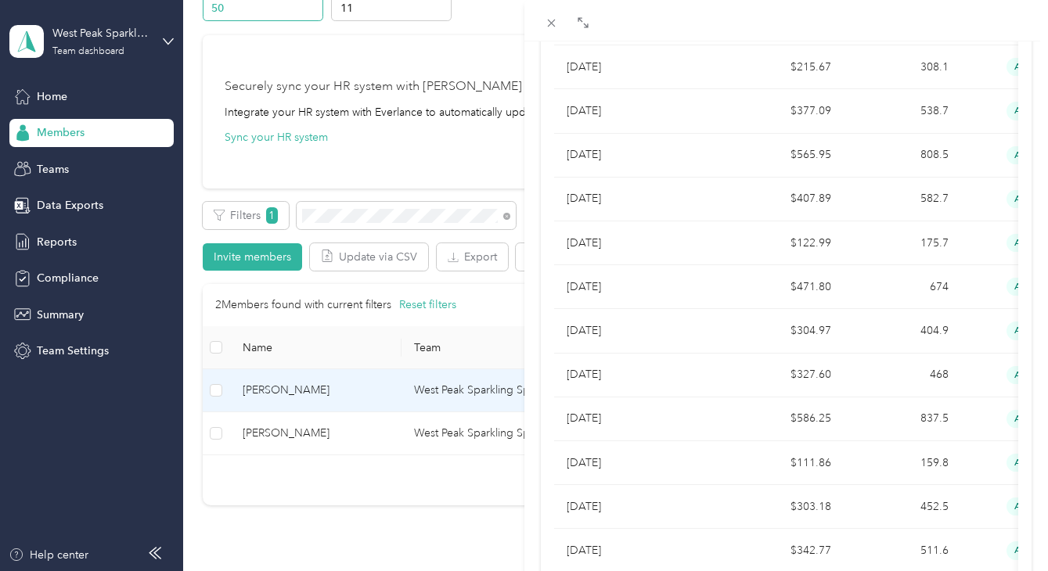
scroll to position [923, 0]
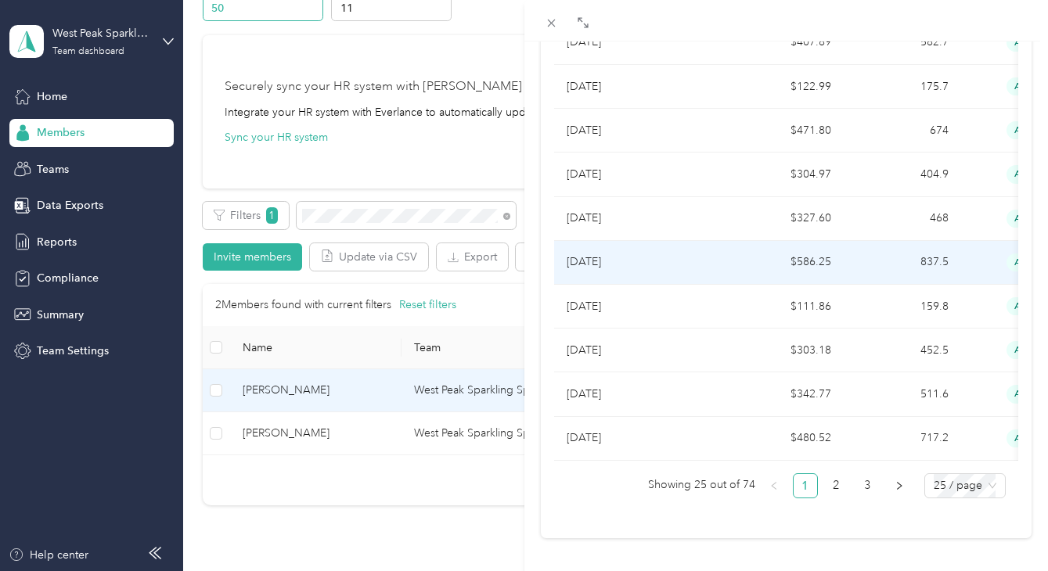
click at [613, 256] on p "[DATE]" at bounding box center [639, 262] width 147 height 17
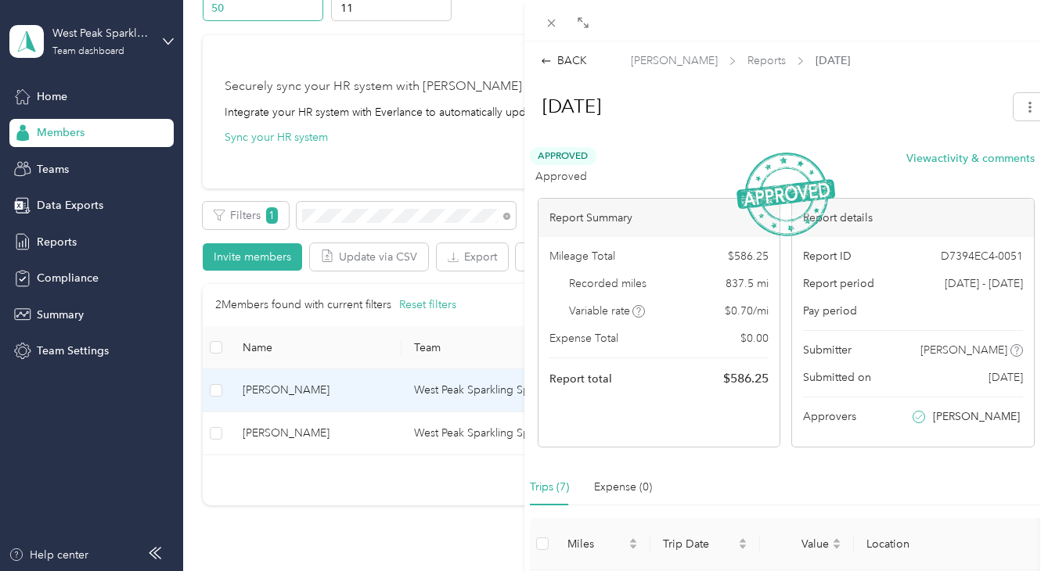
scroll to position [0, 0]
click at [556, 59] on div "BACK" at bounding box center [564, 60] width 46 height 16
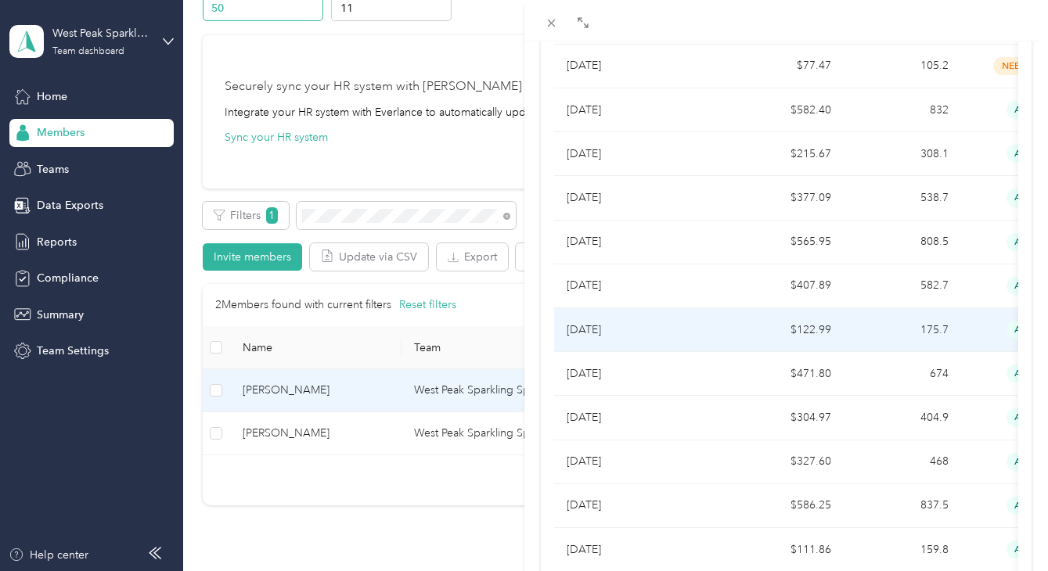
scroll to position [696, 0]
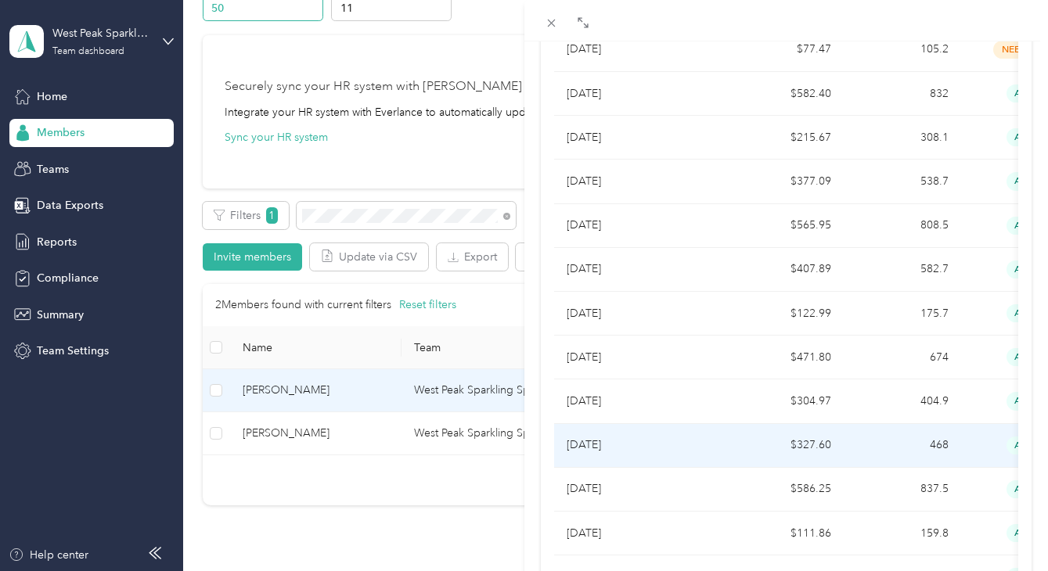
click at [592, 445] on p "[DATE]" at bounding box center [639, 445] width 147 height 17
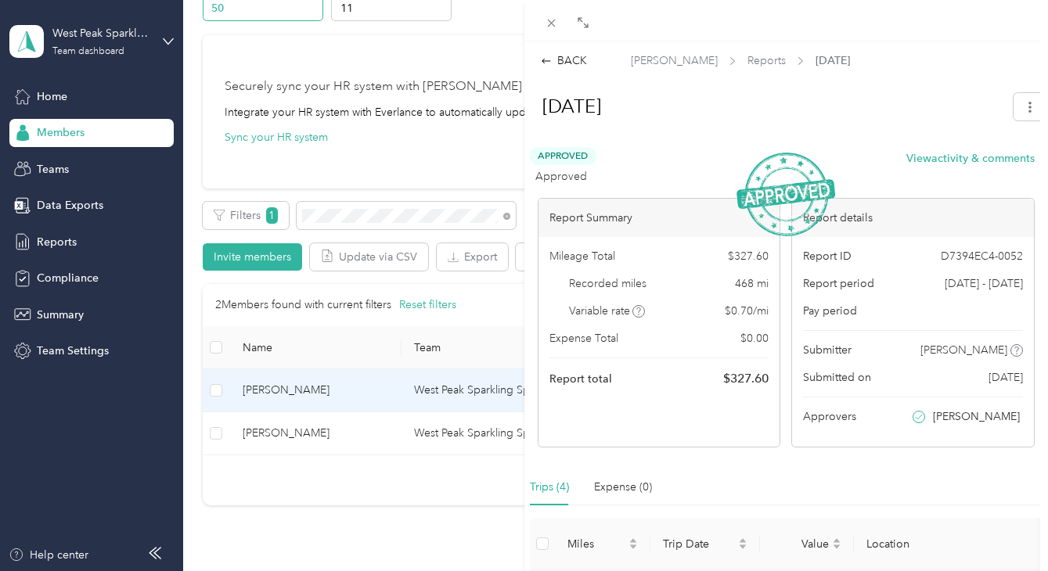
scroll to position [0, 0]
click at [567, 63] on div "BACK" at bounding box center [564, 60] width 46 height 16
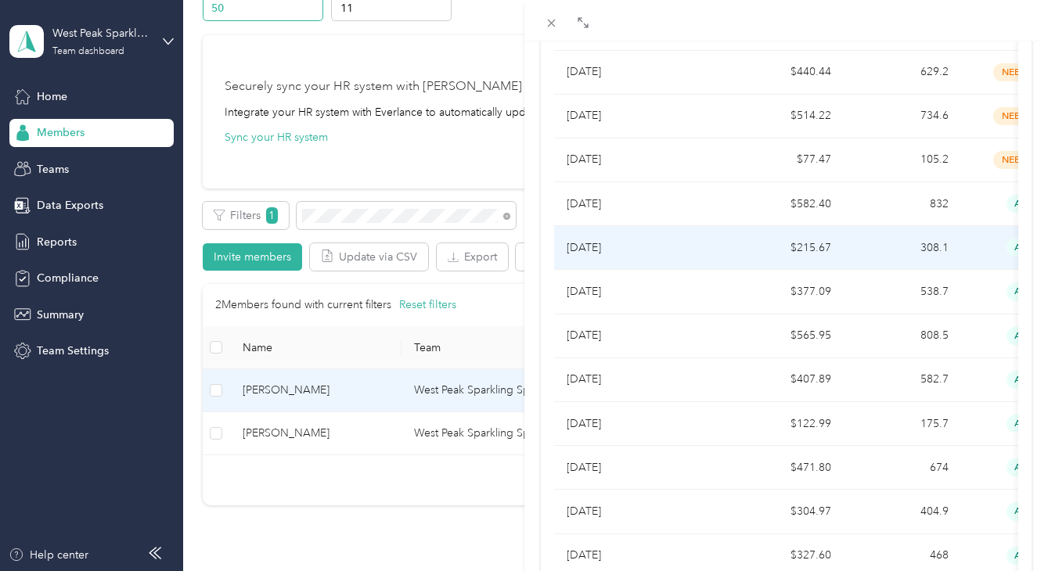
scroll to position [588, 0]
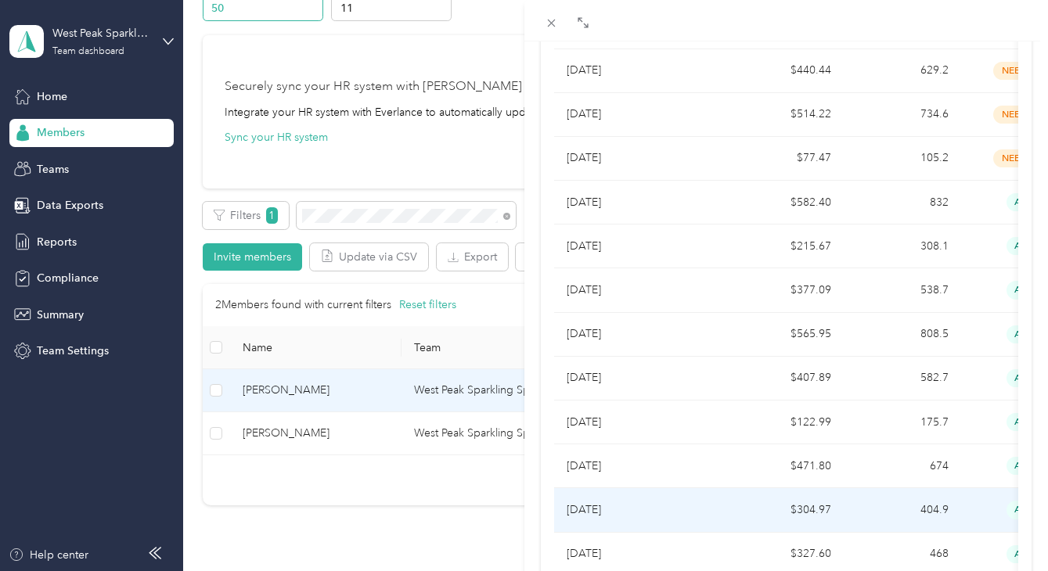
click at [595, 512] on p "[DATE]" at bounding box center [639, 510] width 147 height 17
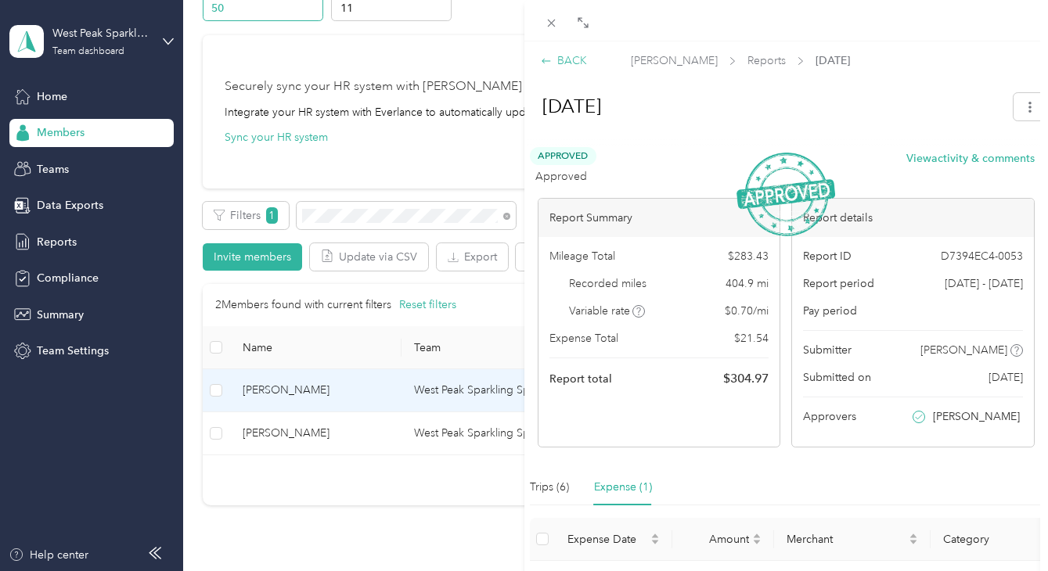
scroll to position [0, 0]
click at [570, 60] on div "BACK" at bounding box center [564, 60] width 46 height 16
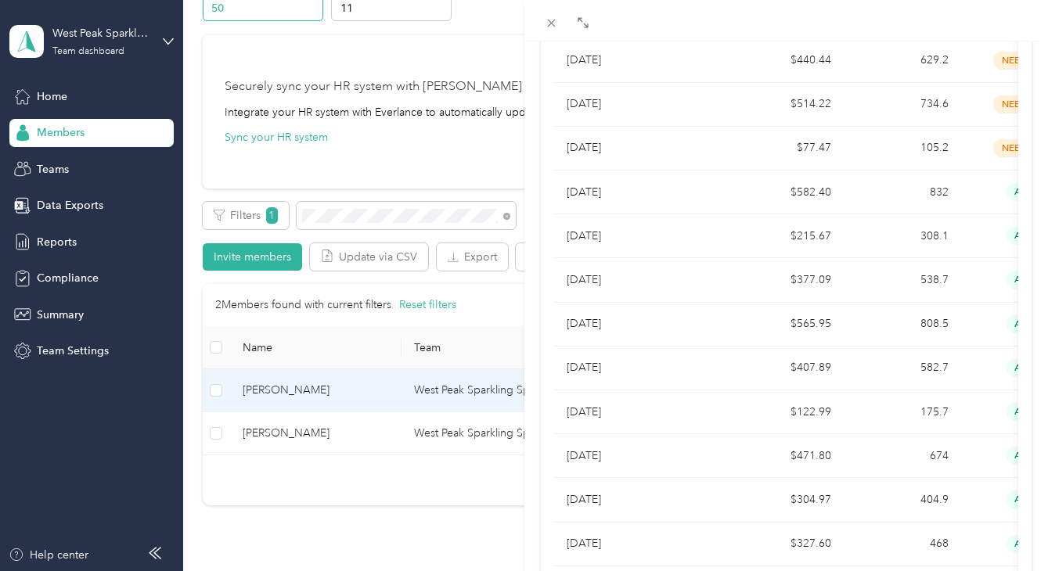
scroll to position [618, 0]
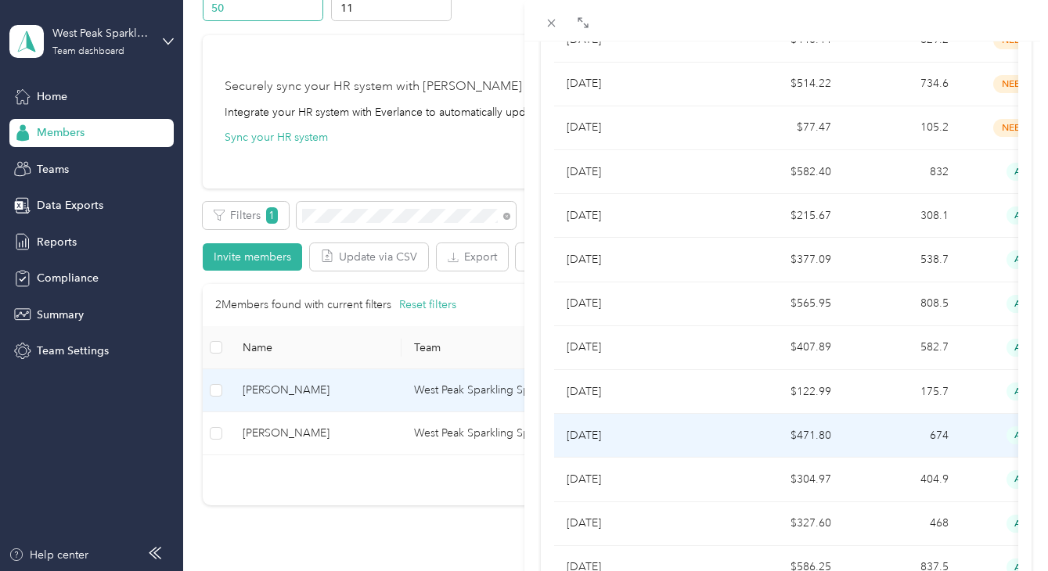
click at [627, 416] on td "[DATE]" at bounding box center [640, 436] width 172 height 44
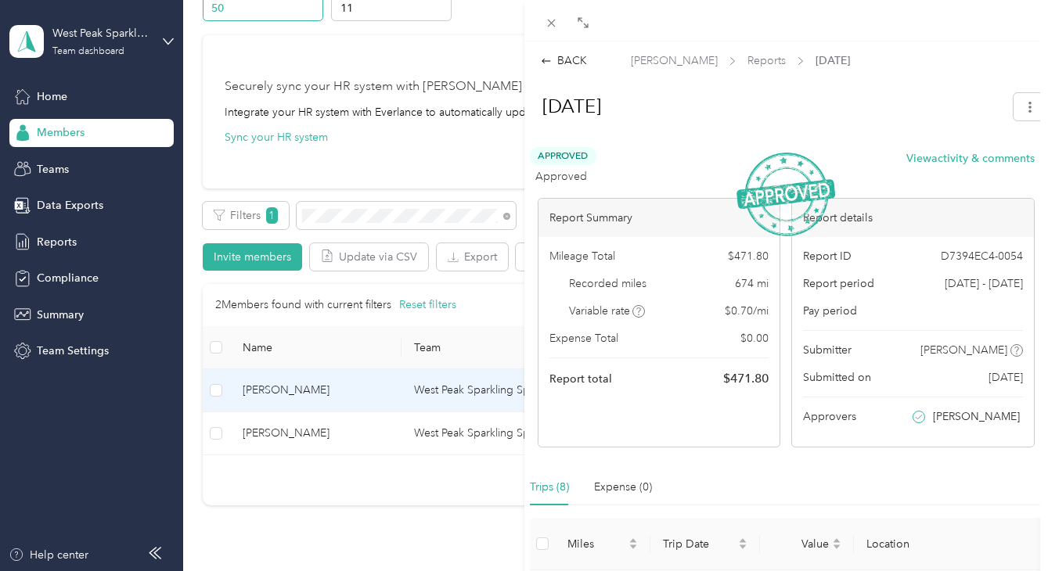
scroll to position [0, 0]
click at [557, 62] on div "BACK" at bounding box center [564, 60] width 46 height 16
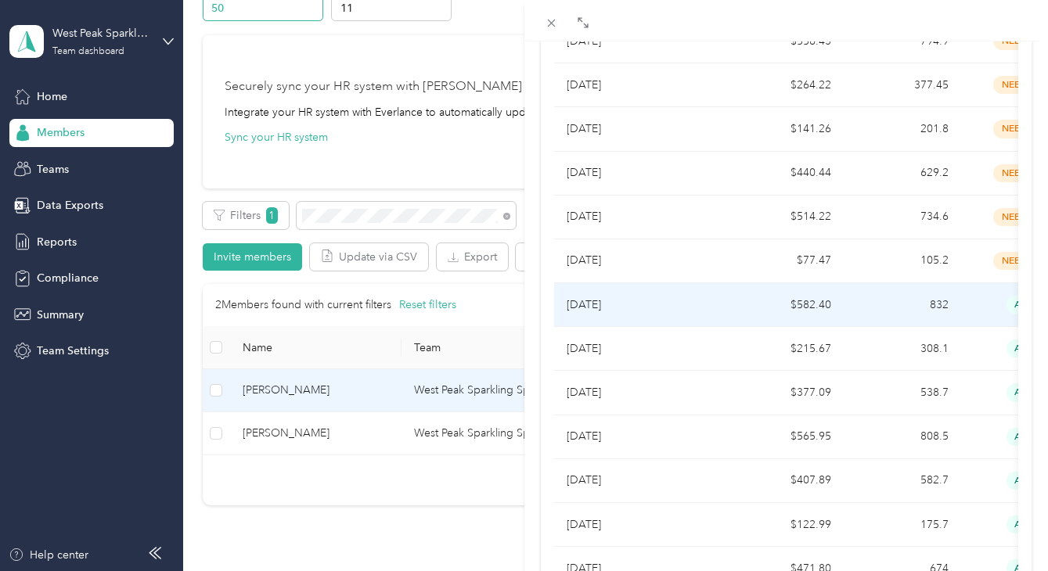
scroll to position [552, 0]
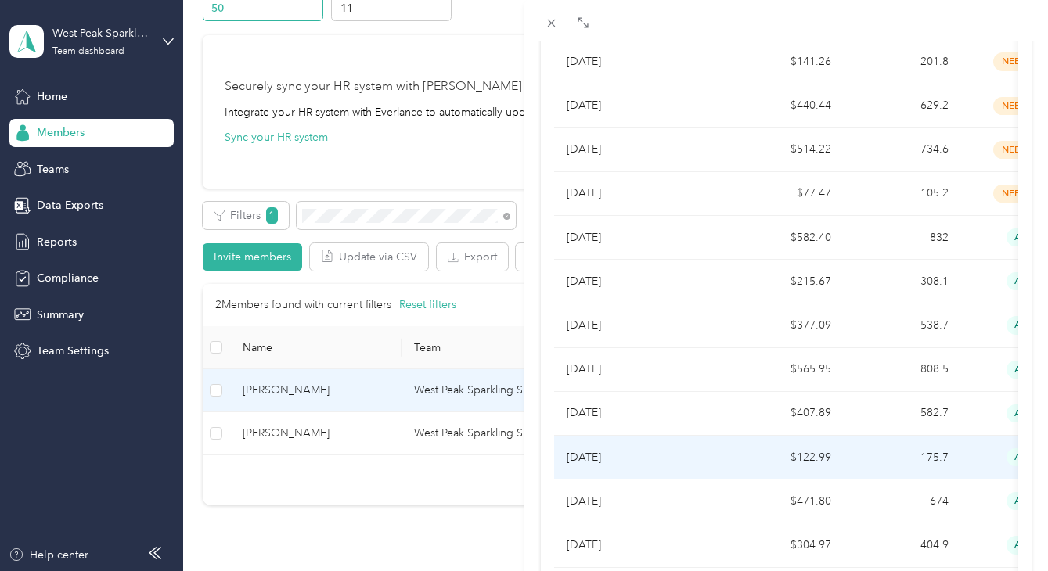
click at [619, 450] on p "[DATE]" at bounding box center [639, 457] width 147 height 17
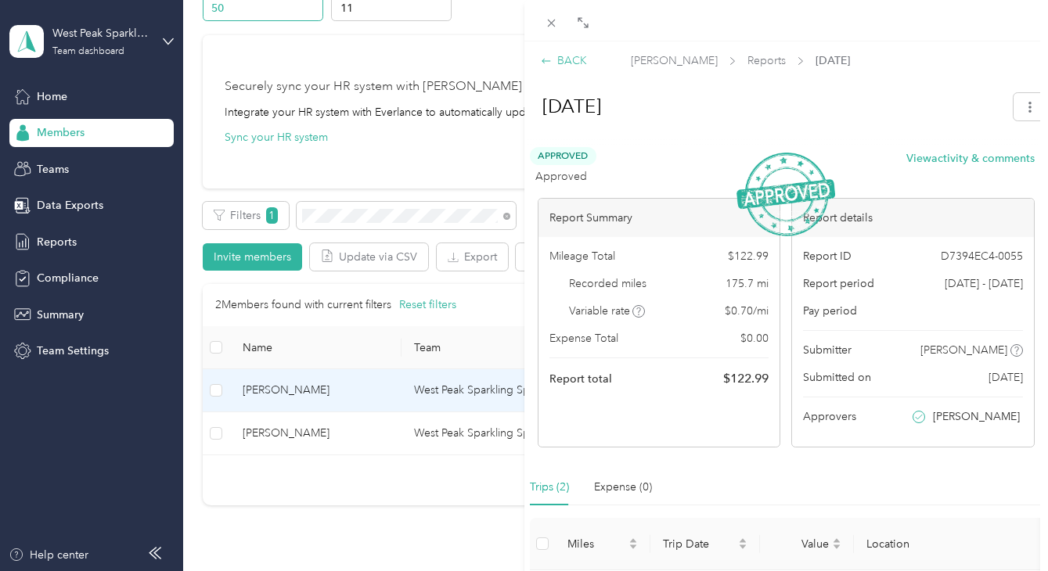
scroll to position [0, 0]
click at [561, 61] on div "BACK" at bounding box center [564, 60] width 46 height 16
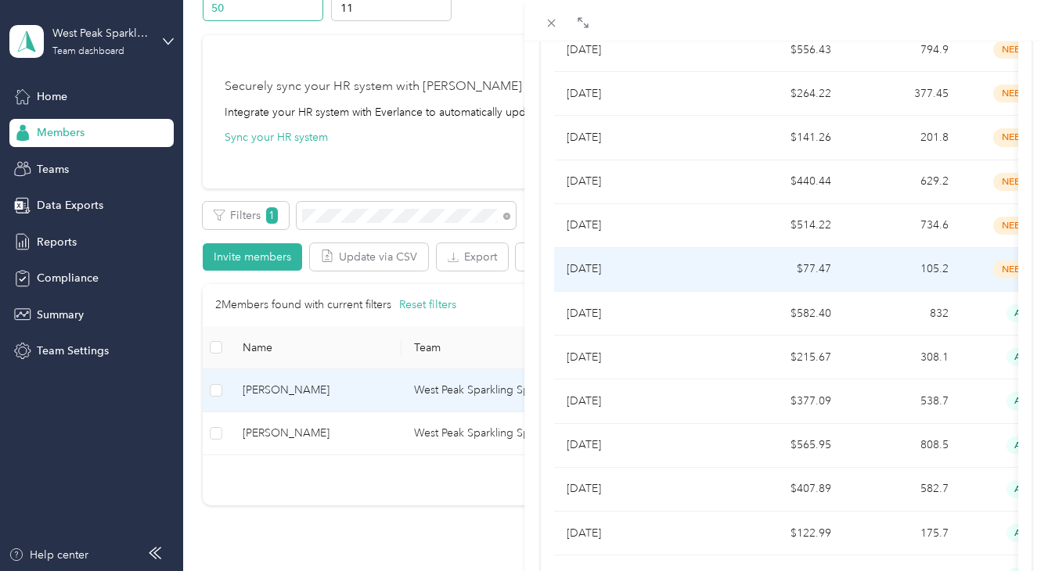
scroll to position [478, 0]
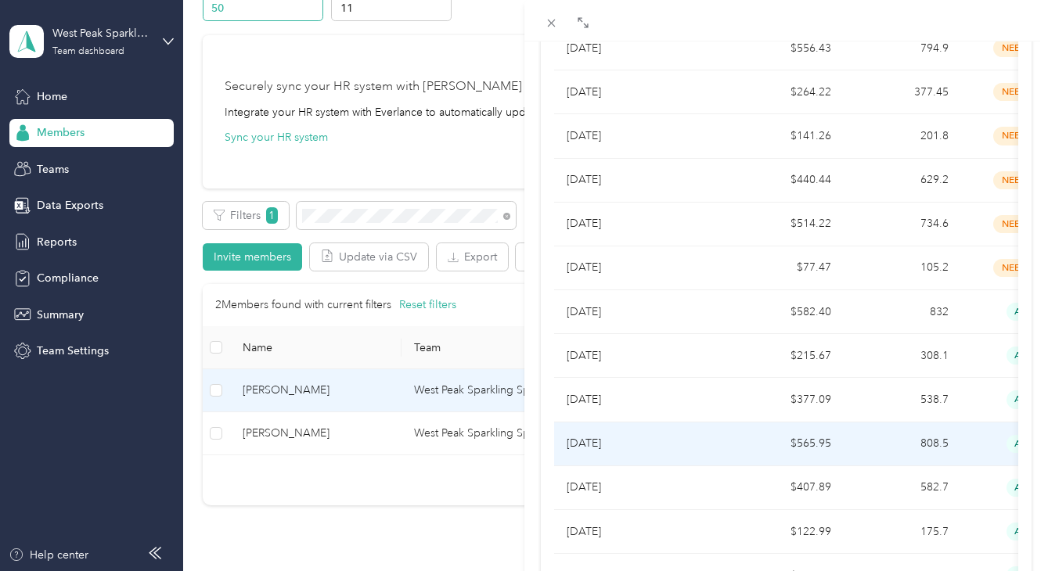
click at [630, 438] on p "[DATE]" at bounding box center [639, 443] width 147 height 17
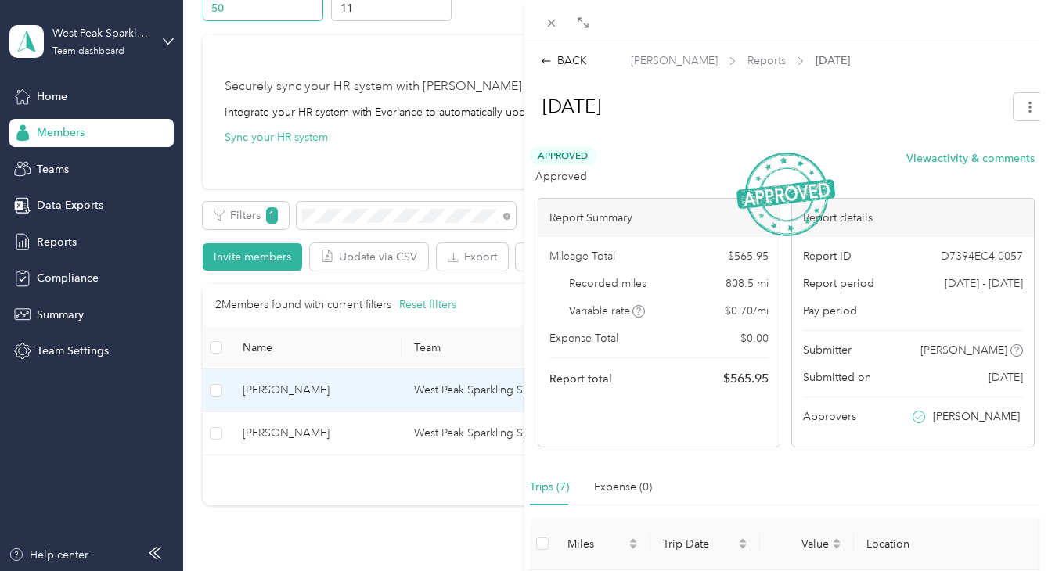
scroll to position [0, 0]
click at [558, 59] on div "BACK" at bounding box center [564, 60] width 46 height 16
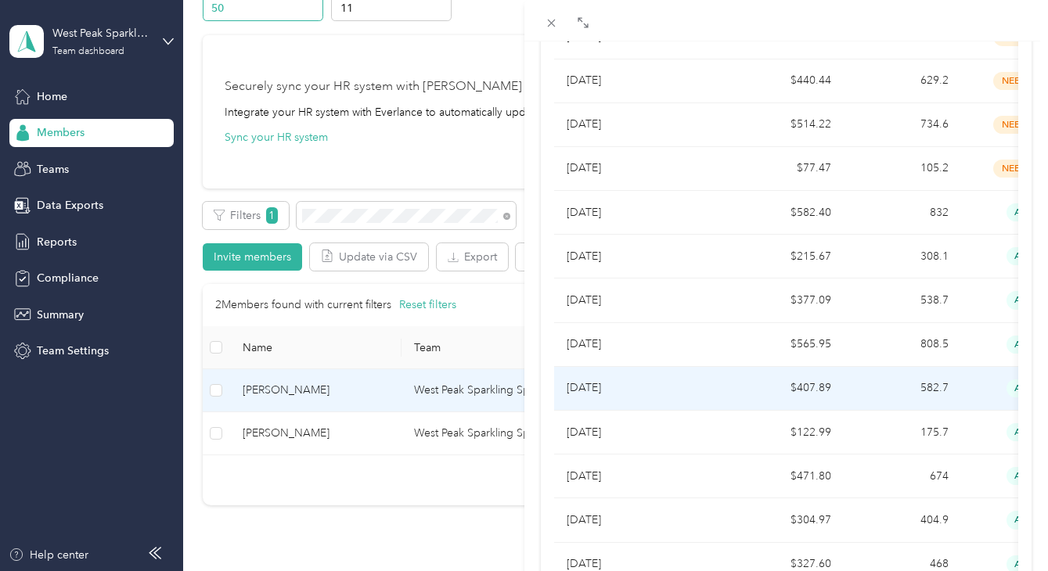
click at [628, 387] on p "[DATE]" at bounding box center [639, 387] width 147 height 17
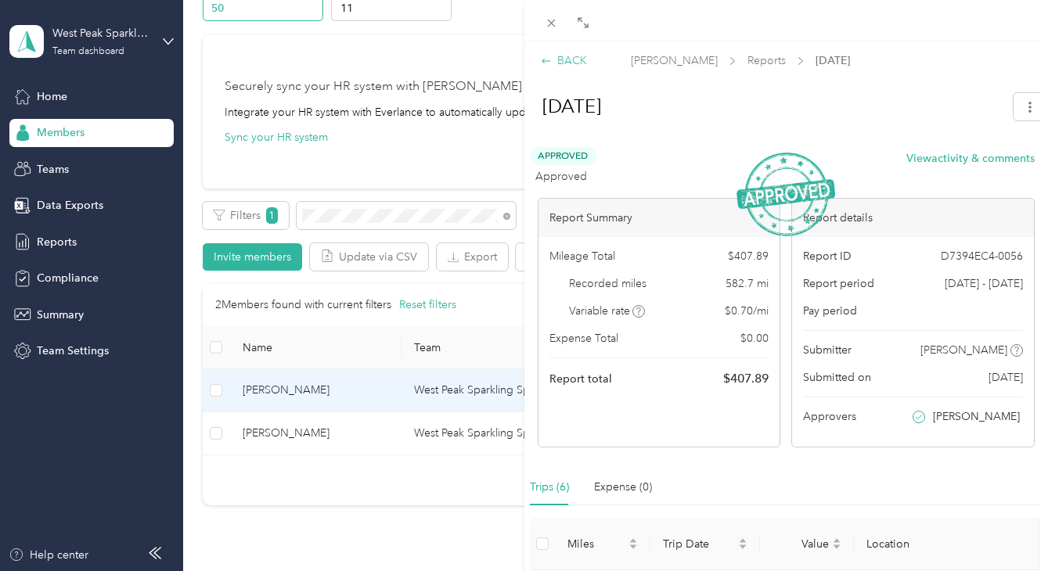
click at [545, 58] on icon at bounding box center [546, 61] width 11 height 11
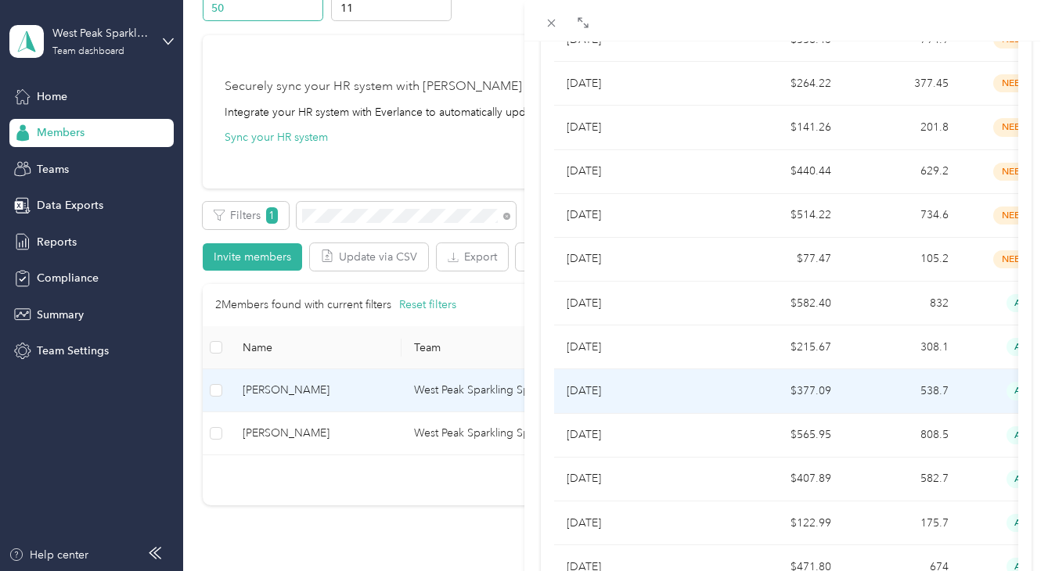
scroll to position [509, 0]
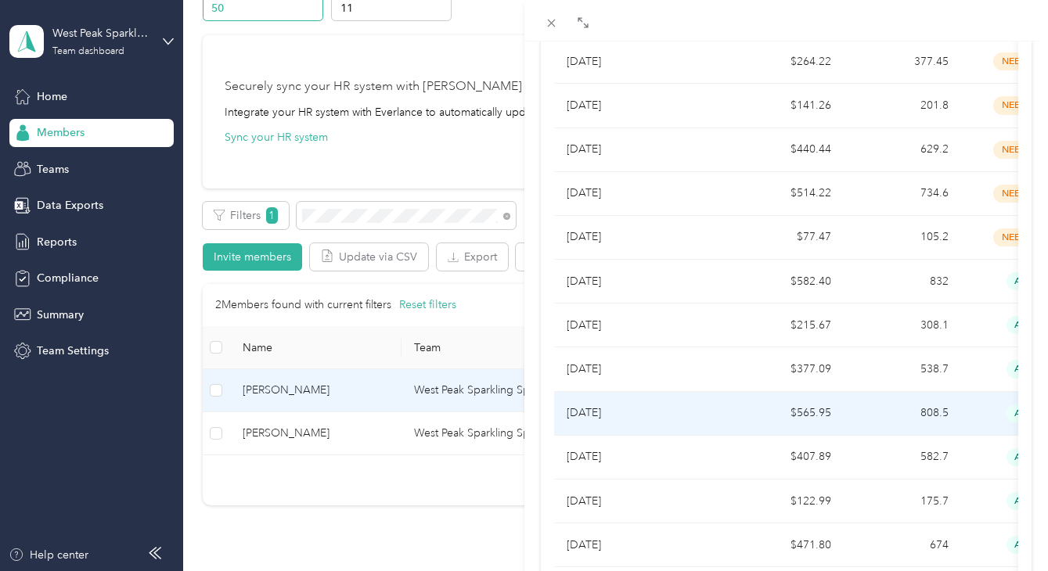
click at [675, 419] on p "[DATE]" at bounding box center [639, 413] width 147 height 17
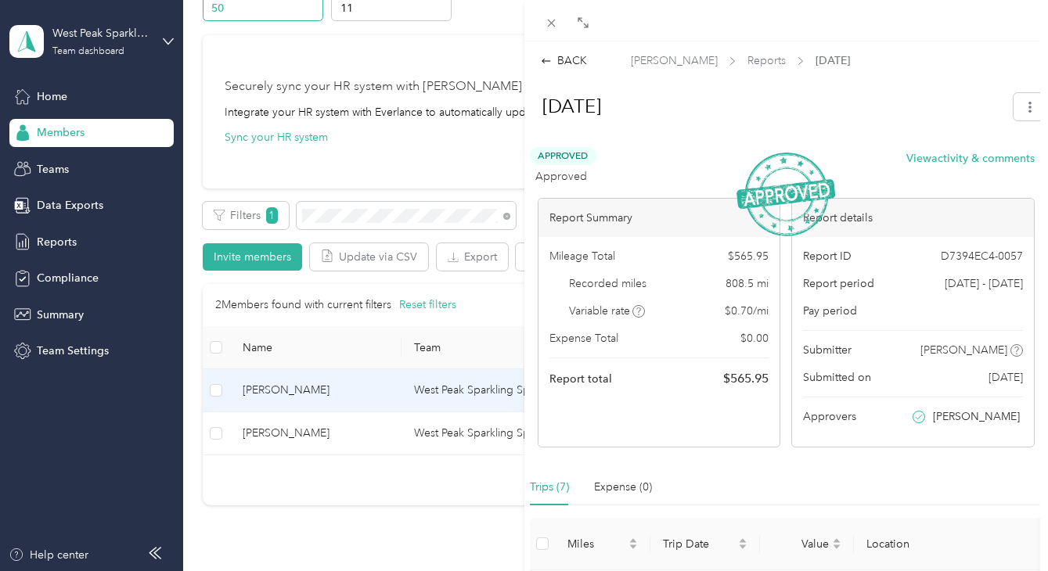
scroll to position [0, 0]
click at [565, 63] on div "BACK" at bounding box center [564, 60] width 46 height 16
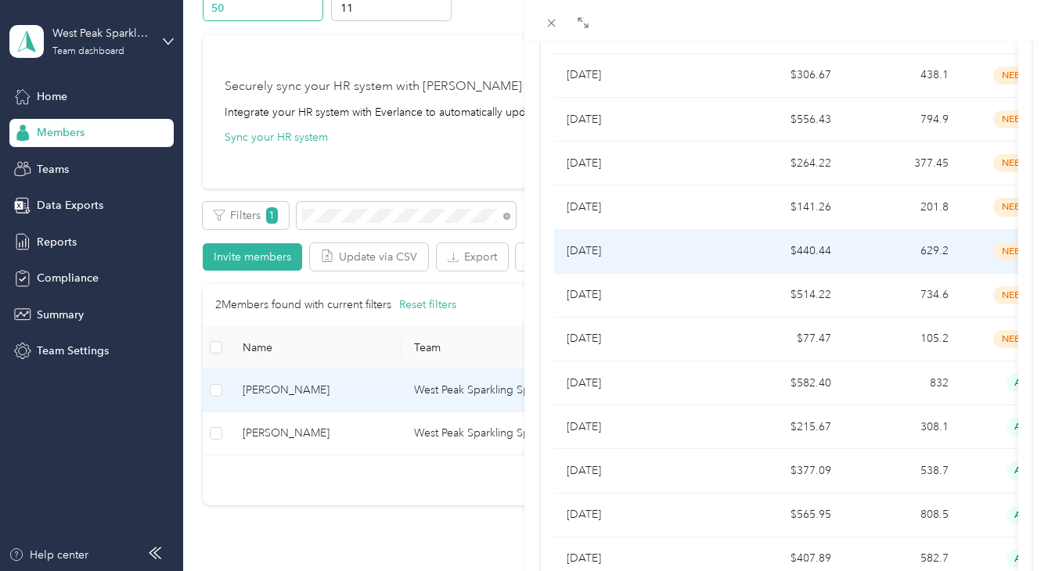
scroll to position [417, 0]
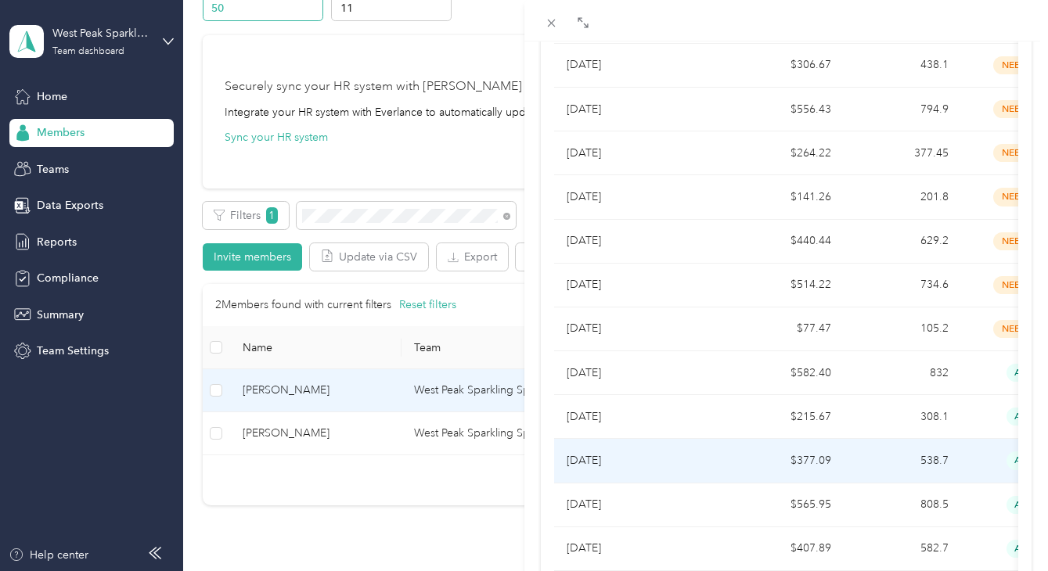
click at [613, 453] on p "[DATE]" at bounding box center [639, 460] width 147 height 17
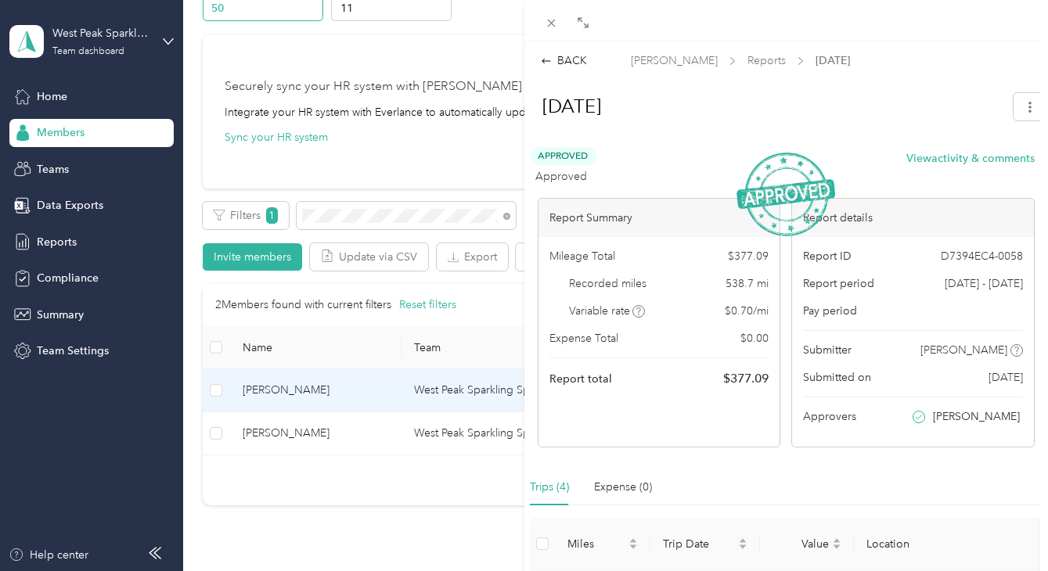
scroll to position [0, 0]
click at [566, 61] on div "BACK" at bounding box center [564, 60] width 46 height 16
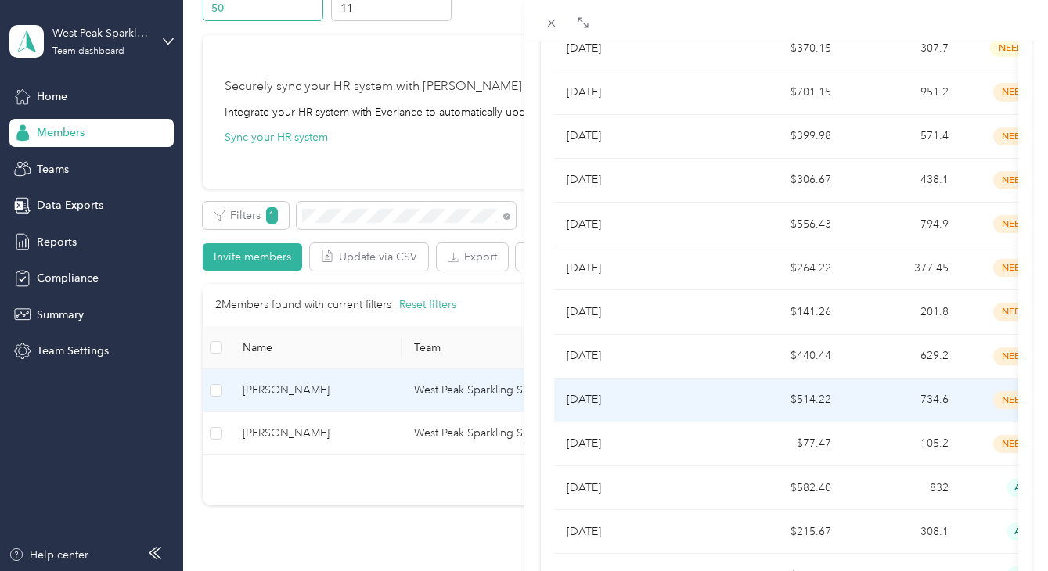
scroll to position [305, 0]
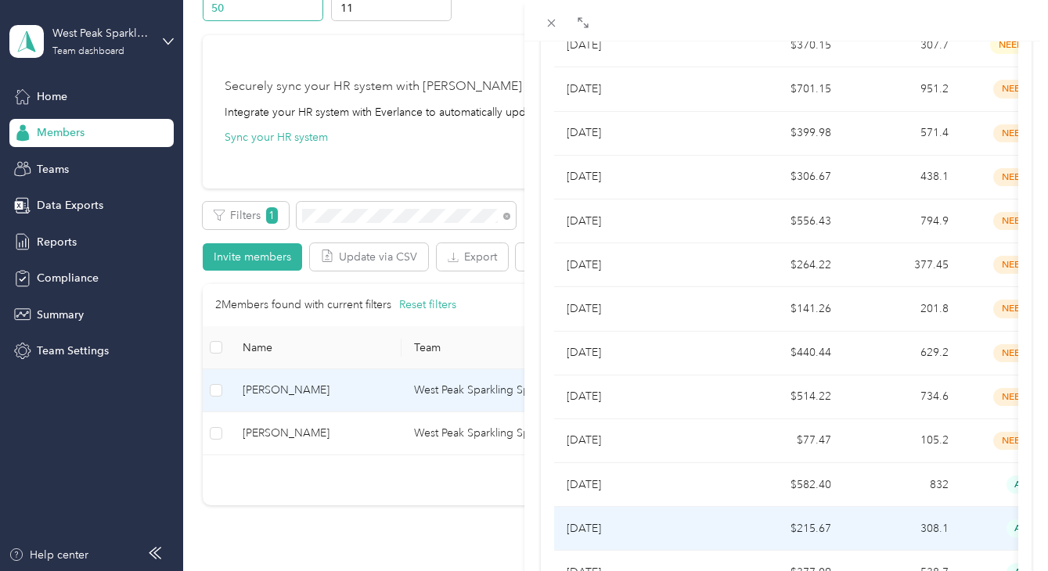
click at [592, 520] on p "[DATE]" at bounding box center [639, 528] width 147 height 17
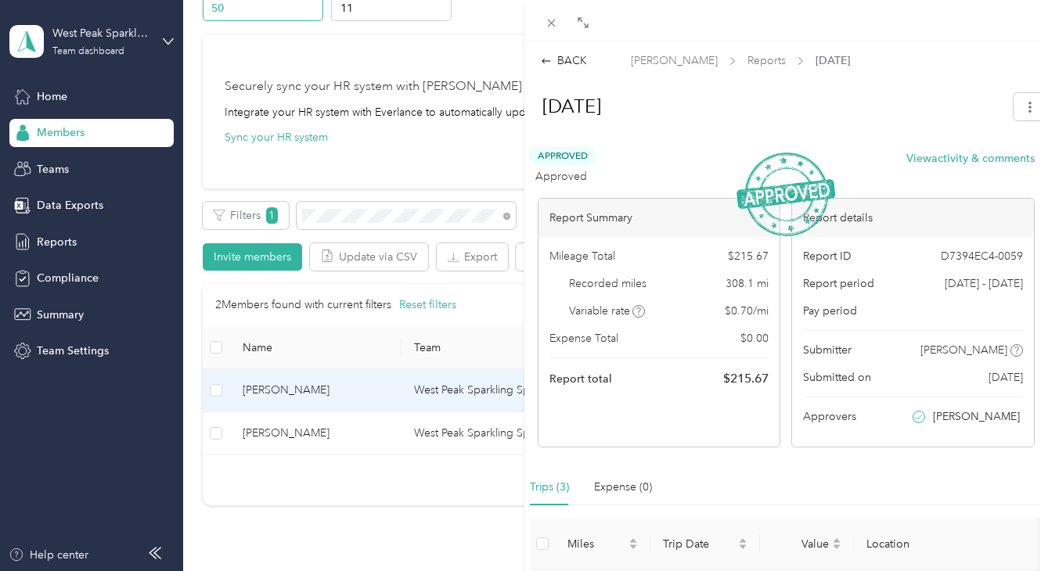
scroll to position [0, 0]
click at [558, 50] on div "BACK [PERSON_NAME] Reports [DATE] [DATE] Approved Approved View activity & comm…" at bounding box center [786, 436] width 524 height 791
click at [556, 55] on div "BACK" at bounding box center [564, 60] width 46 height 16
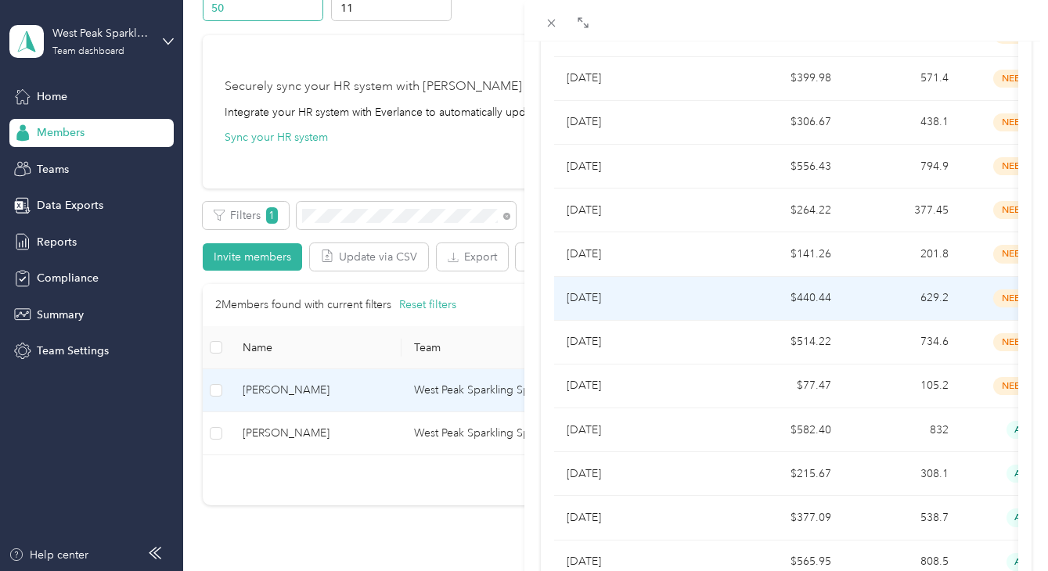
scroll to position [361, 0]
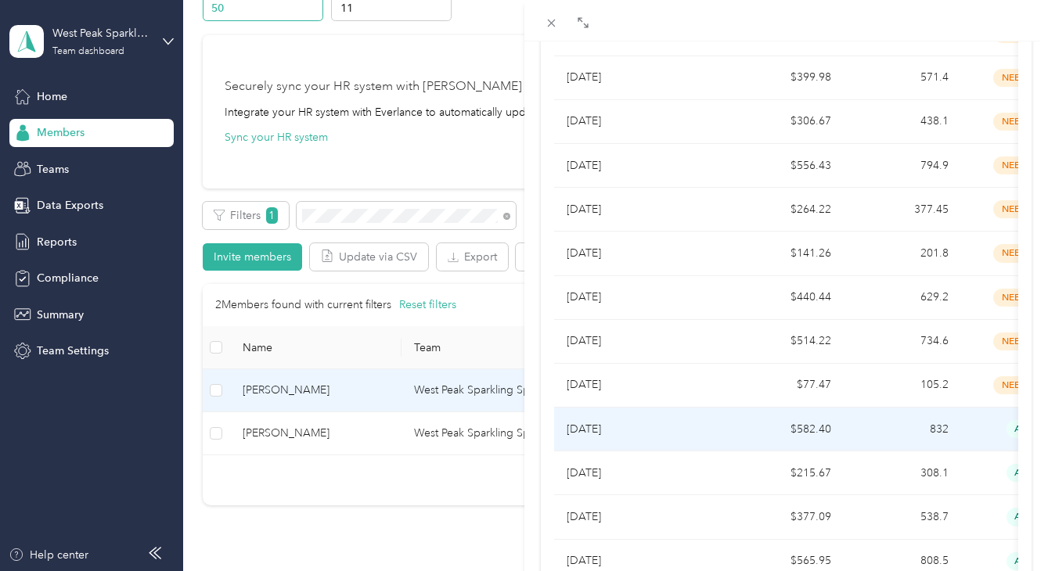
click at [605, 431] on p "[DATE]" at bounding box center [639, 429] width 147 height 17
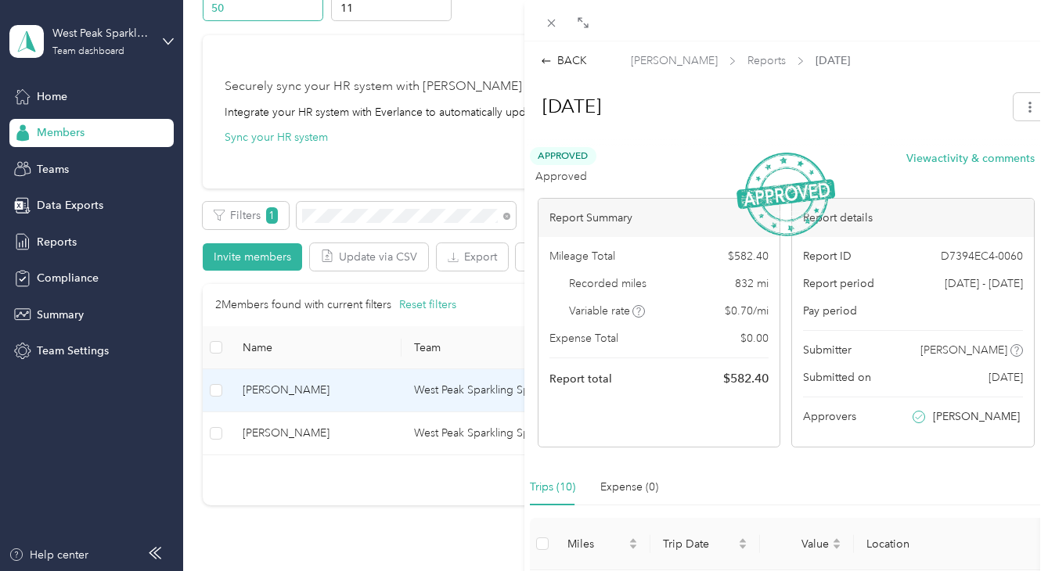
scroll to position [0, 0]
click at [568, 60] on div "BACK" at bounding box center [564, 60] width 46 height 16
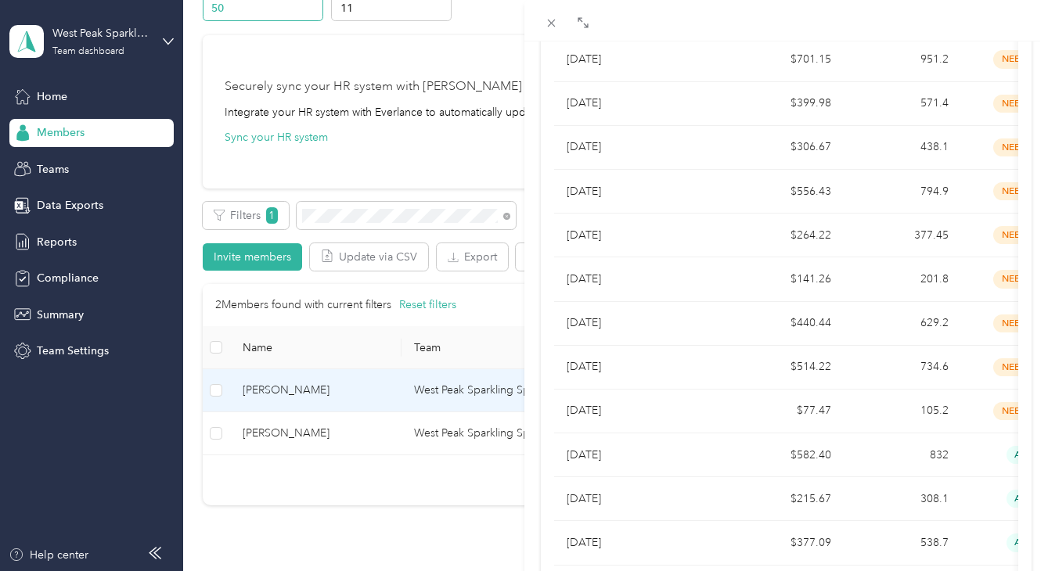
scroll to position [343, 0]
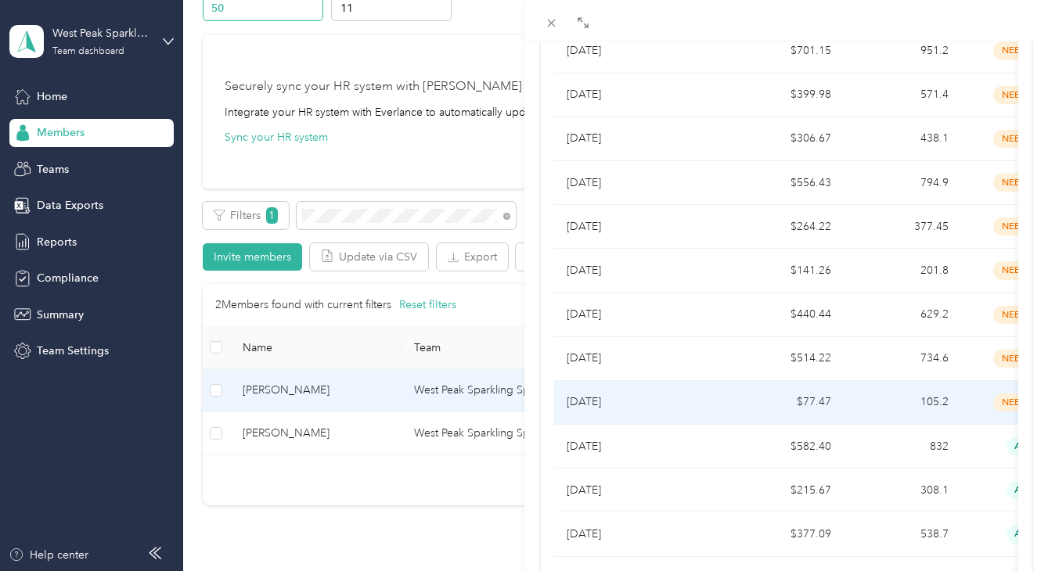
click at [606, 401] on p "[DATE]" at bounding box center [639, 402] width 147 height 17
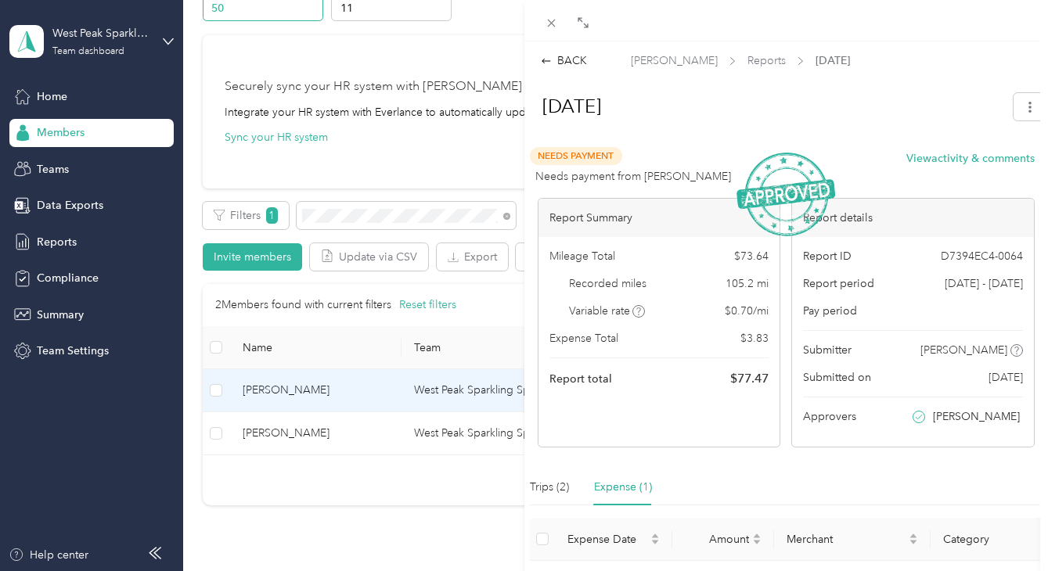
scroll to position [0, 0]
click at [568, 63] on div "BACK" at bounding box center [564, 60] width 46 height 16
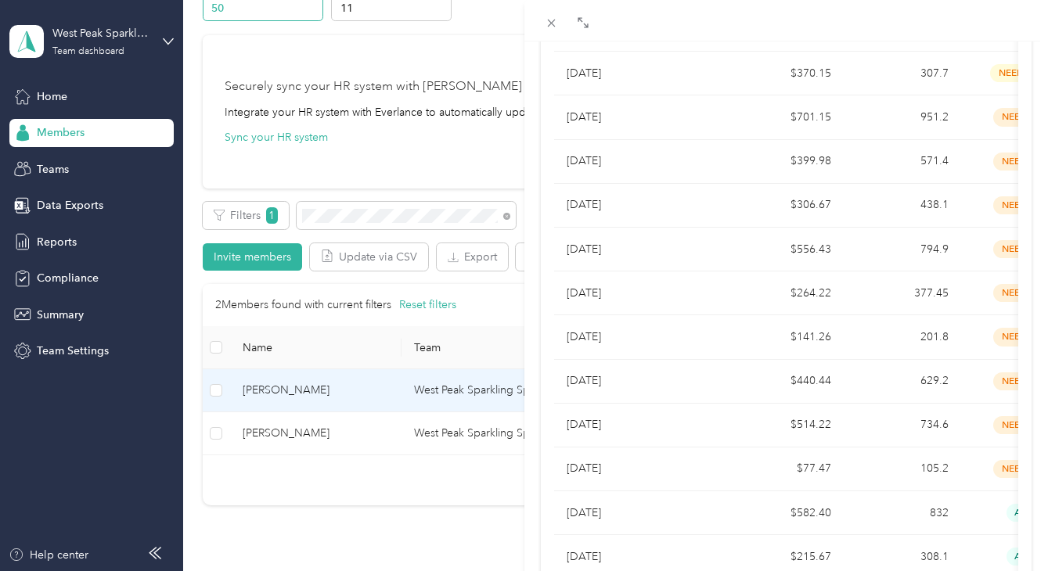
scroll to position [286, 0]
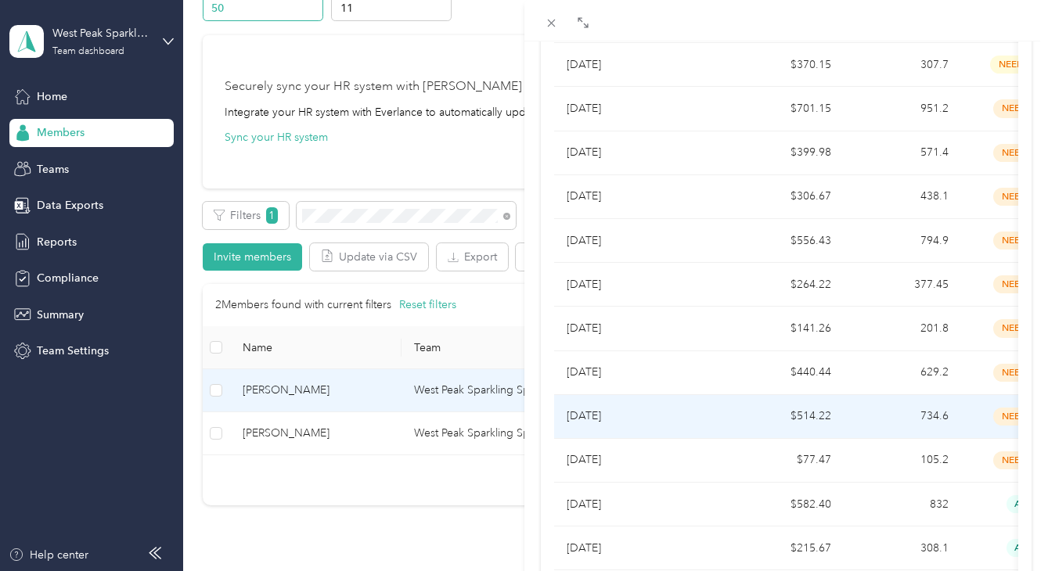
click at [606, 408] on p "[DATE]" at bounding box center [639, 416] width 147 height 17
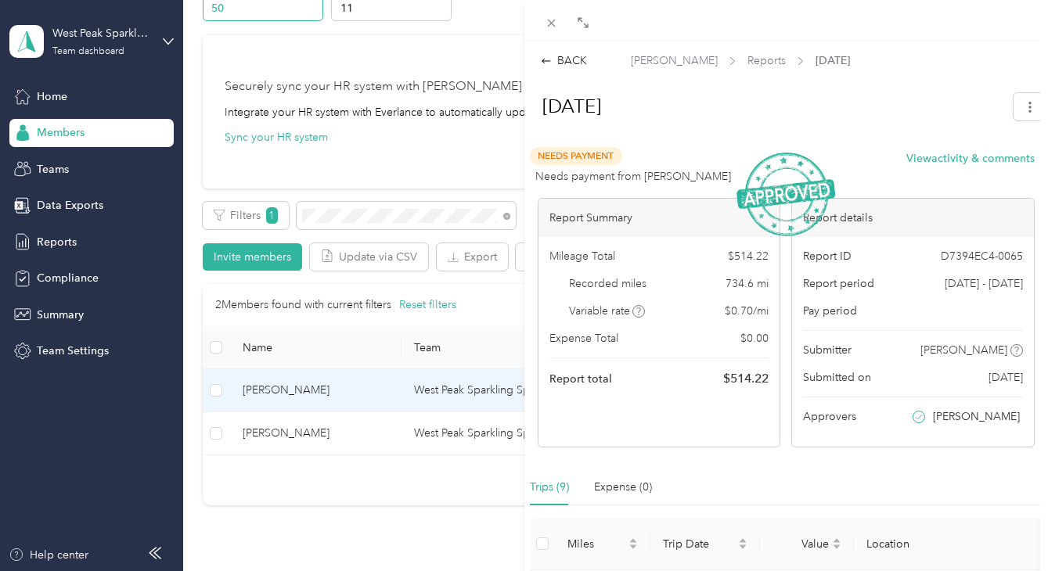
scroll to position [0, 0]
click at [570, 59] on div "BACK" at bounding box center [564, 60] width 46 height 16
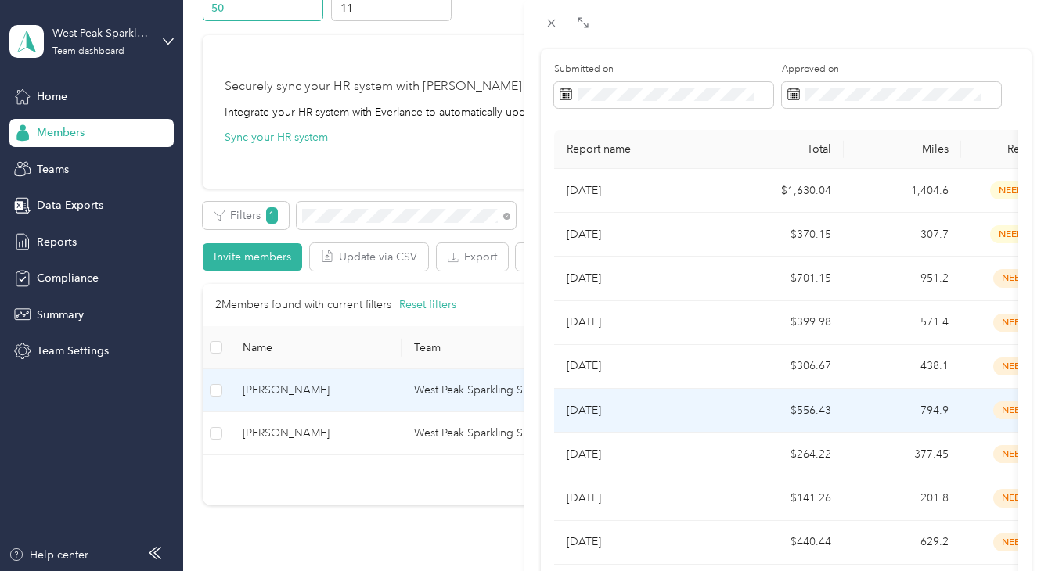
scroll to position [114, 0]
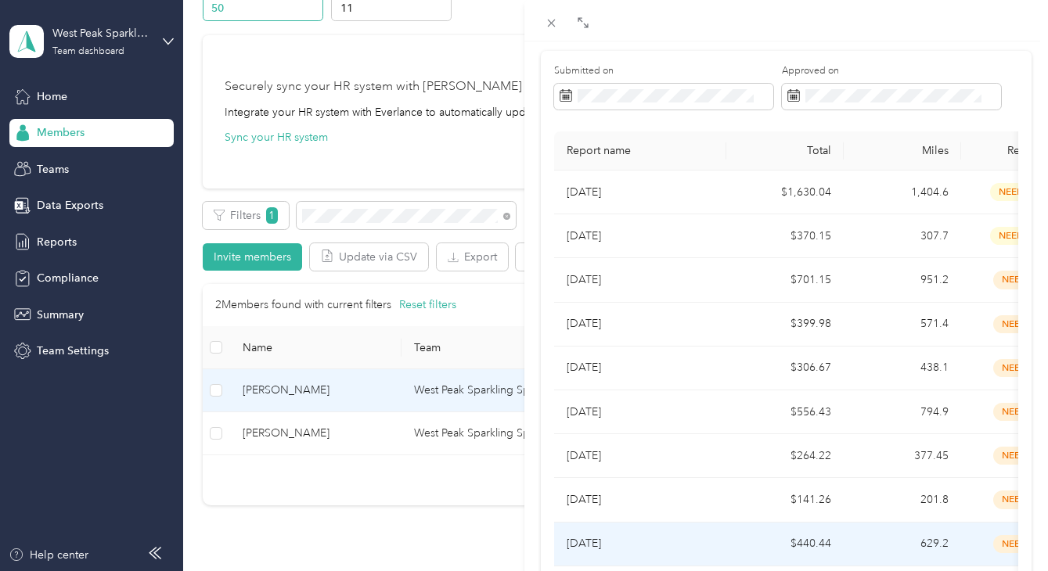
click at [622, 545] on p "[DATE]" at bounding box center [639, 543] width 147 height 17
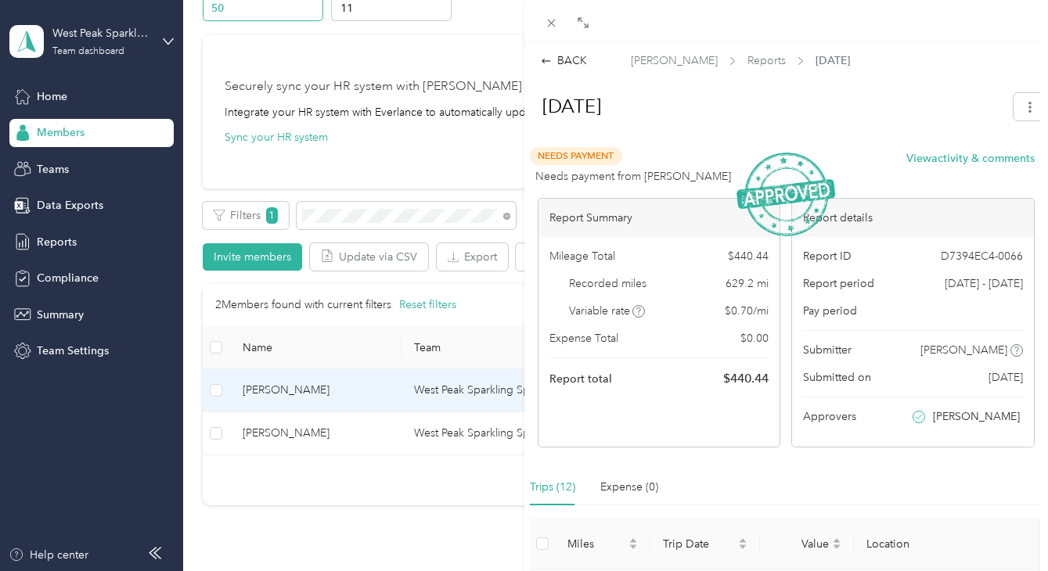
scroll to position [0, 0]
click at [563, 57] on div "BACK" at bounding box center [564, 60] width 46 height 16
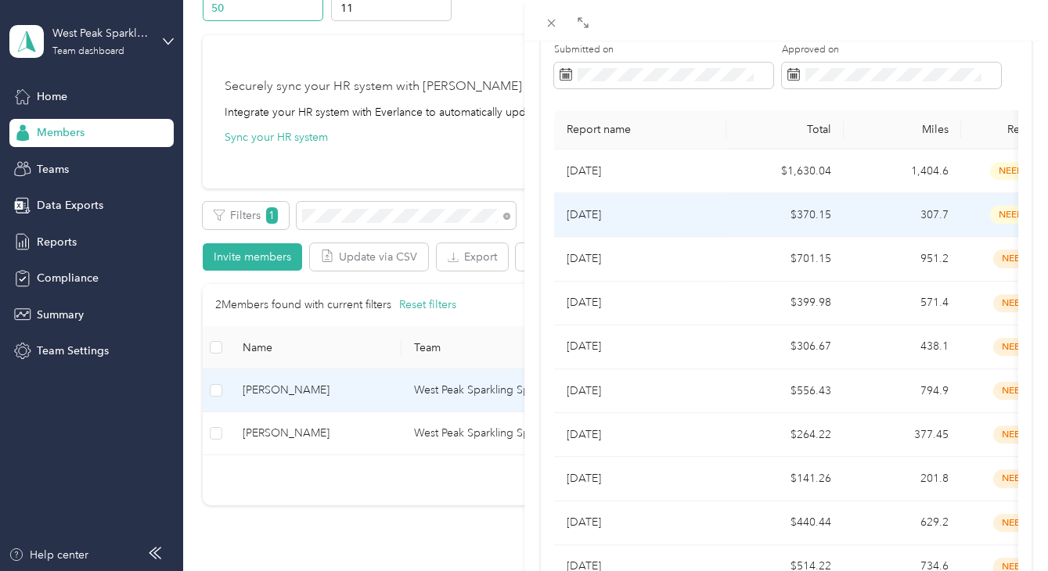
scroll to position [138, 0]
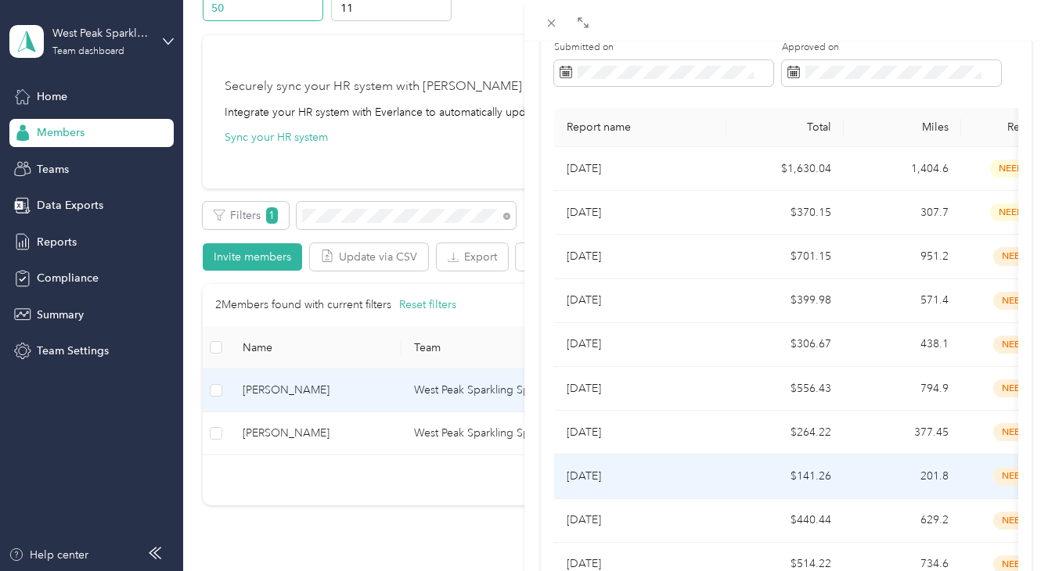
click at [619, 480] on p "[DATE]" at bounding box center [639, 476] width 147 height 17
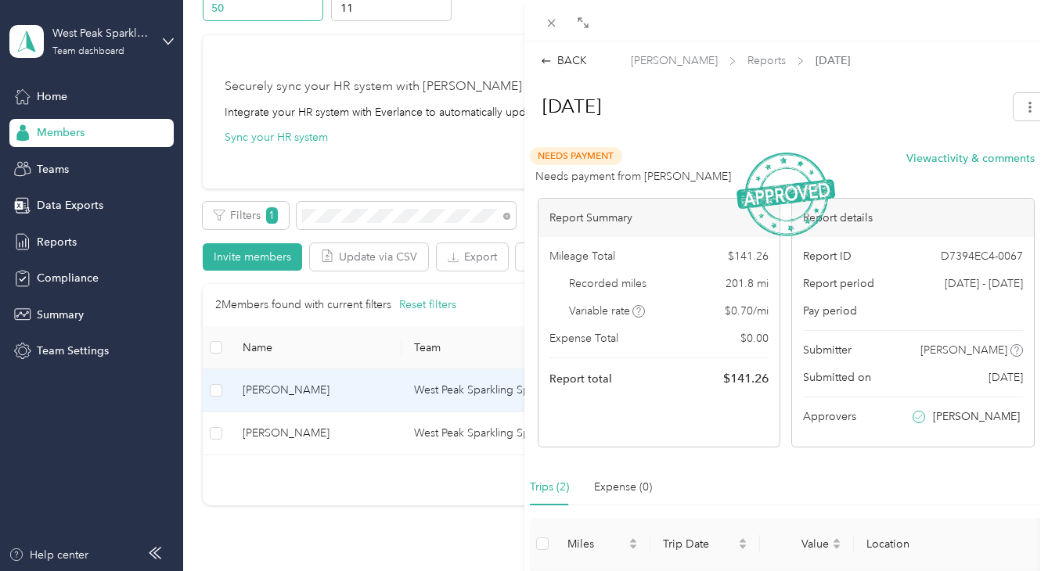
scroll to position [0, 0]
click at [561, 63] on div "BACK" at bounding box center [564, 60] width 46 height 16
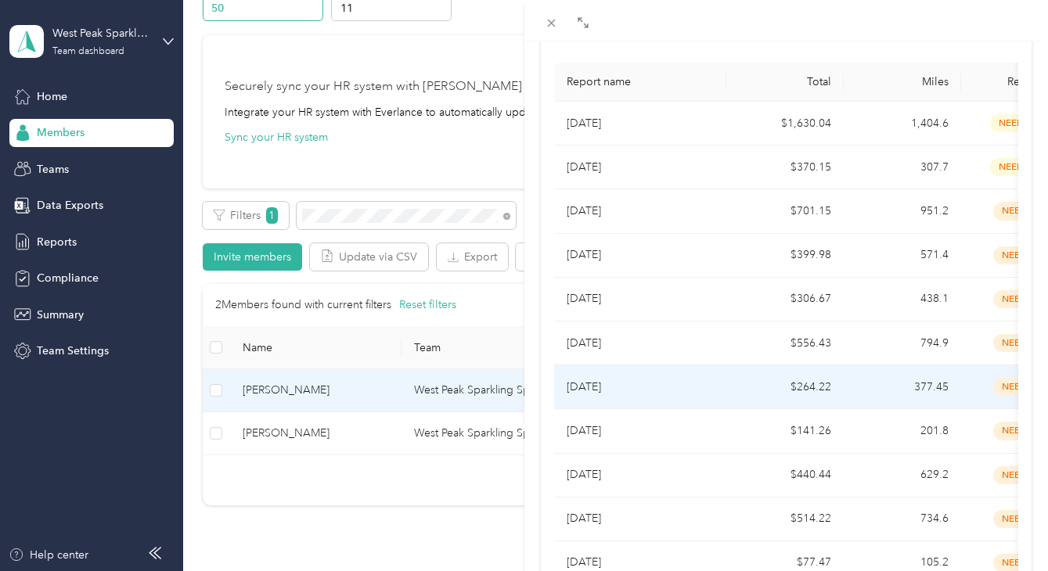
scroll to position [181, 0]
click at [599, 388] on p "[DATE]" at bounding box center [639, 389] width 147 height 17
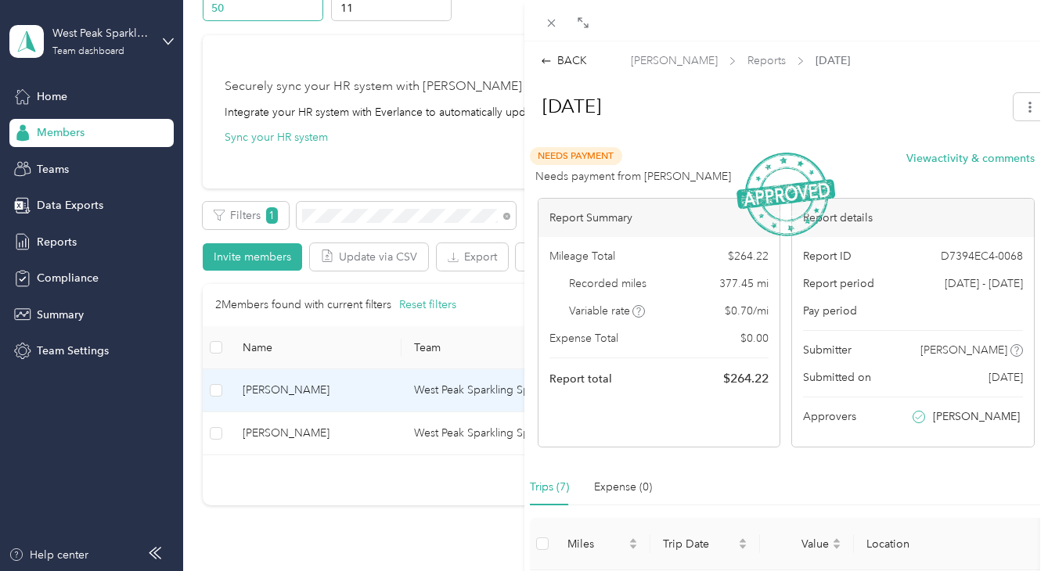
scroll to position [0, 0]
click at [568, 61] on div "BACK" at bounding box center [564, 60] width 46 height 16
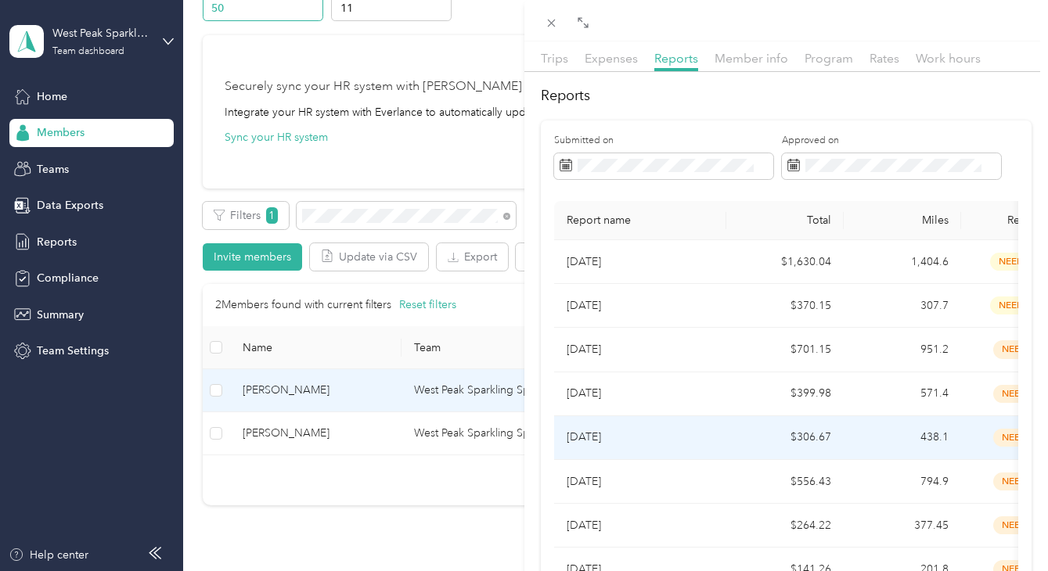
scroll to position [52, 0]
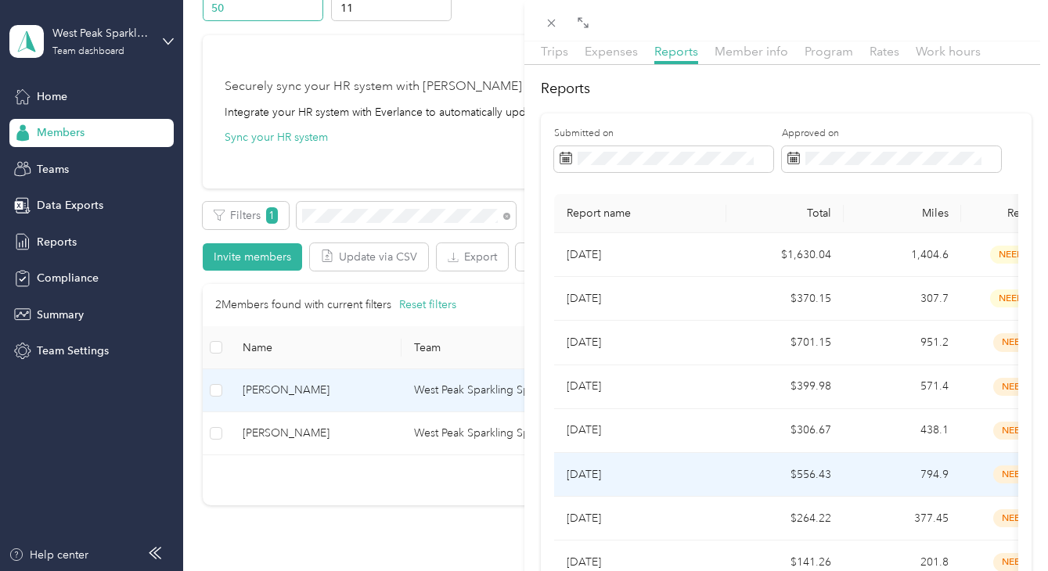
click at [606, 473] on p "[DATE]" at bounding box center [639, 474] width 147 height 17
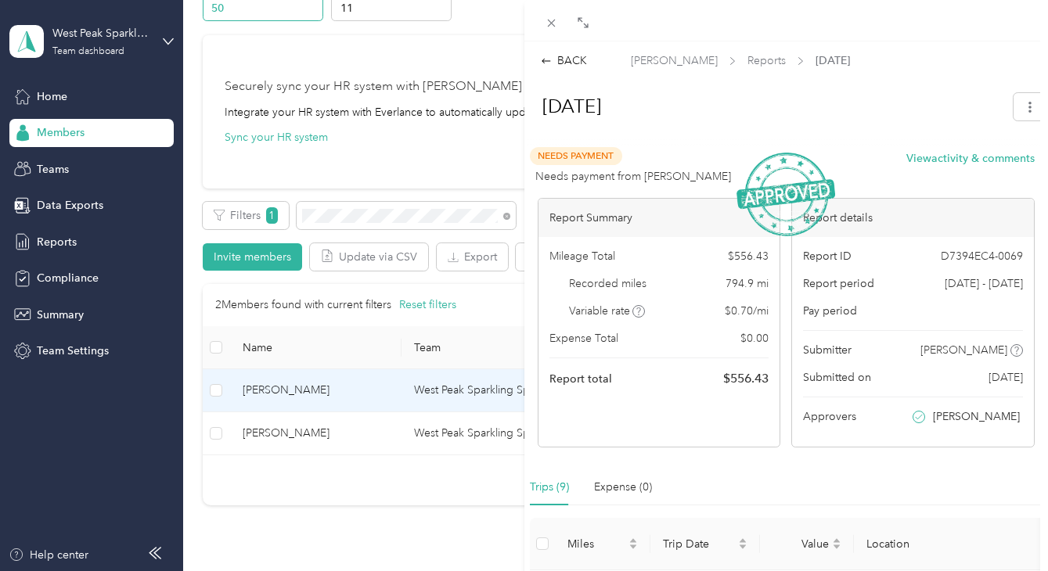
scroll to position [0, 0]
click at [567, 61] on div "BACK" at bounding box center [564, 60] width 46 height 16
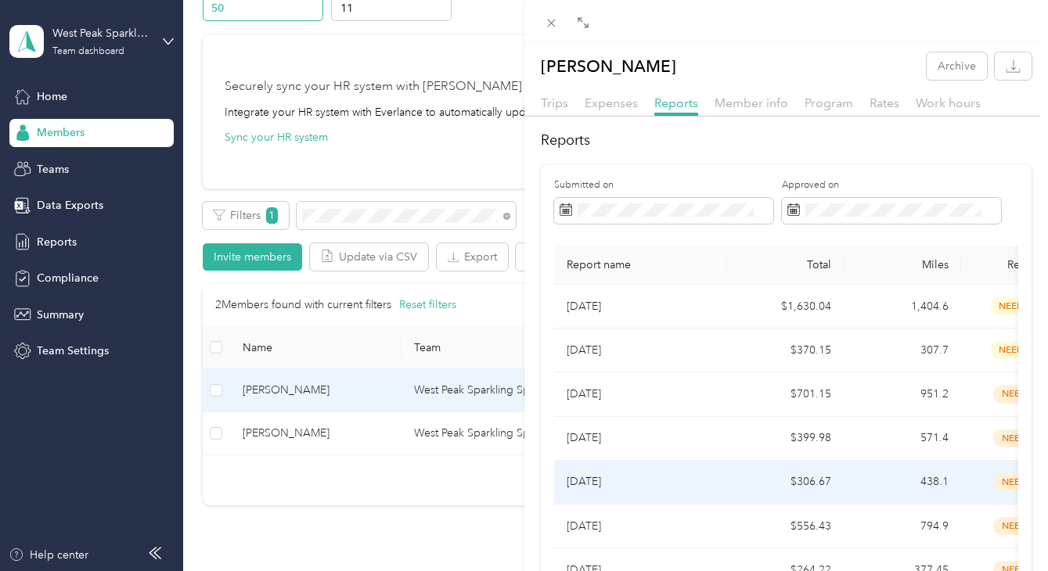
click at [599, 479] on p "[DATE]" at bounding box center [639, 481] width 147 height 17
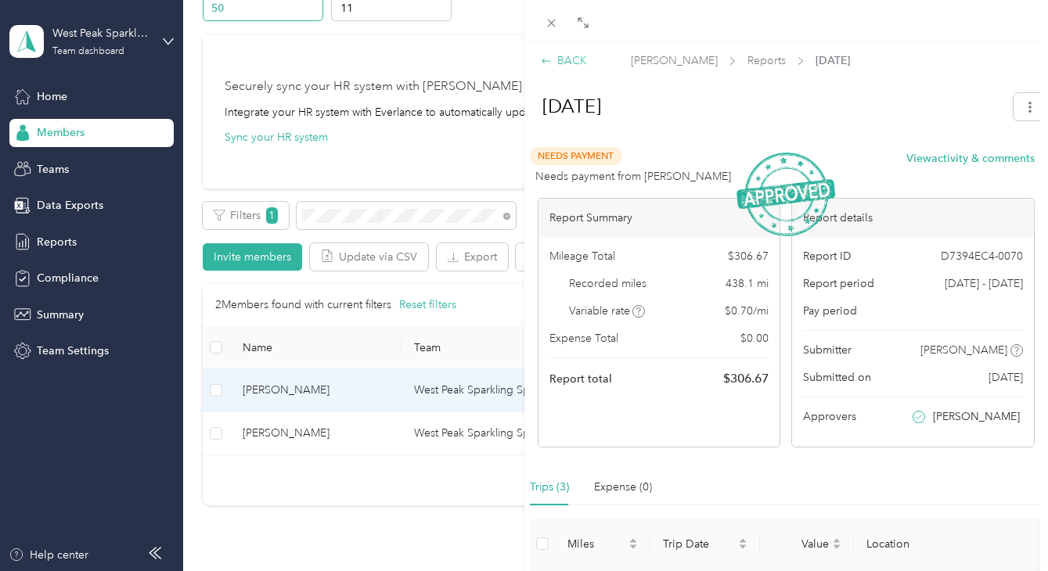
click at [560, 58] on div "BACK" at bounding box center [564, 60] width 46 height 16
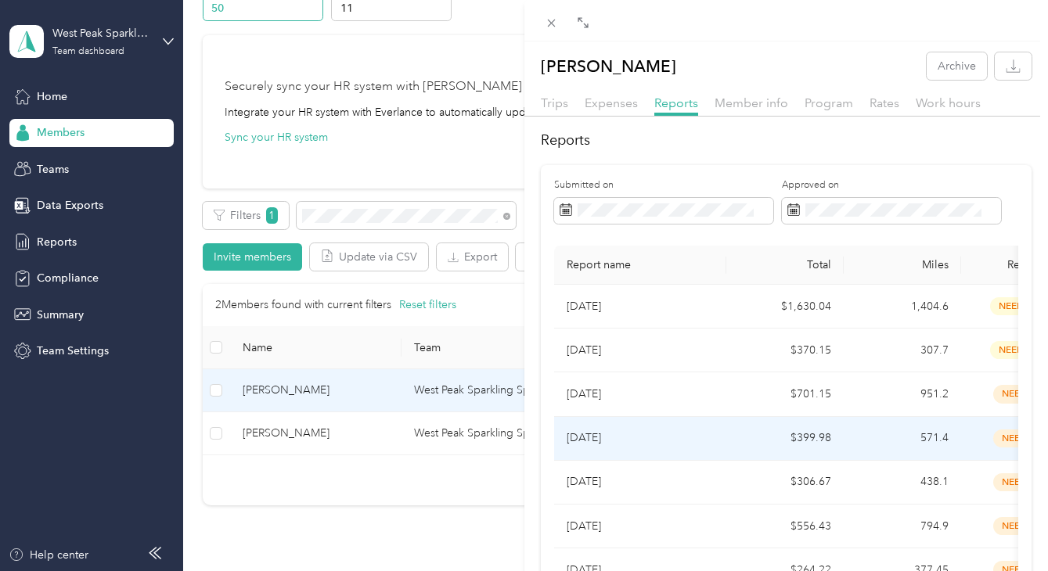
click at [609, 430] on p "[DATE]" at bounding box center [639, 438] width 147 height 17
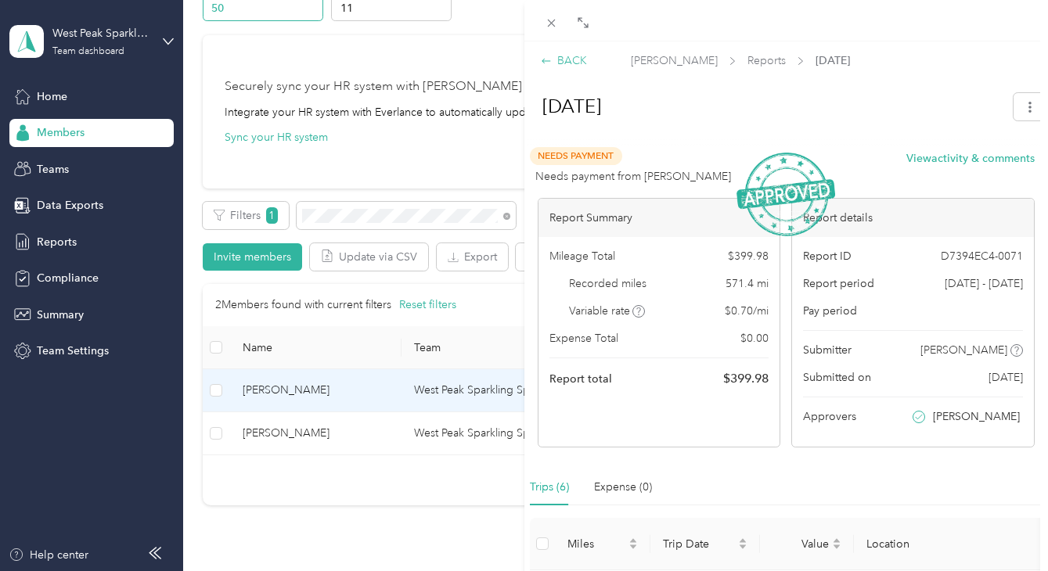
click at [550, 59] on icon at bounding box center [546, 61] width 11 height 11
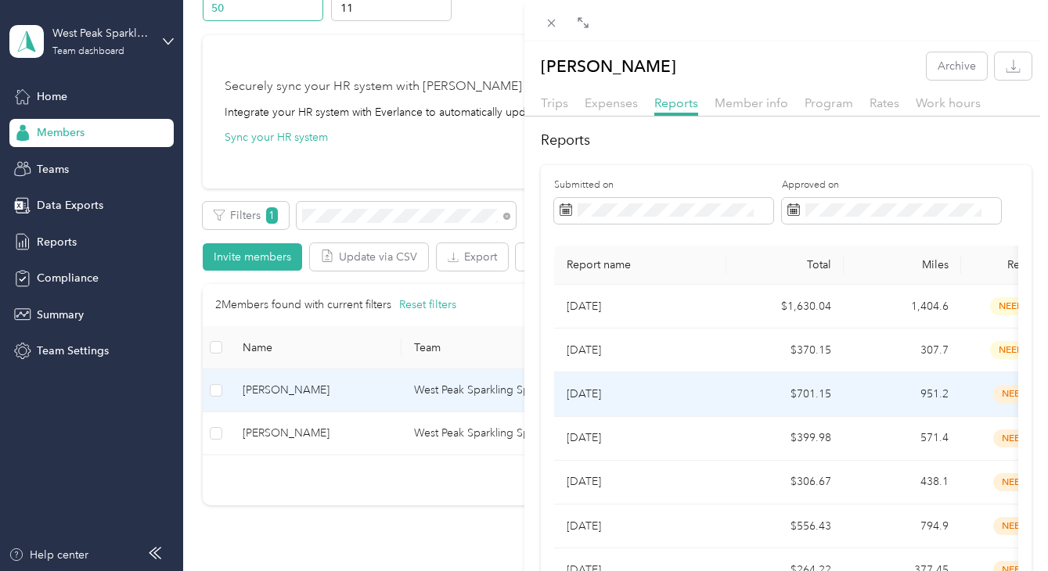
click at [618, 387] on p "[DATE]" at bounding box center [639, 394] width 147 height 17
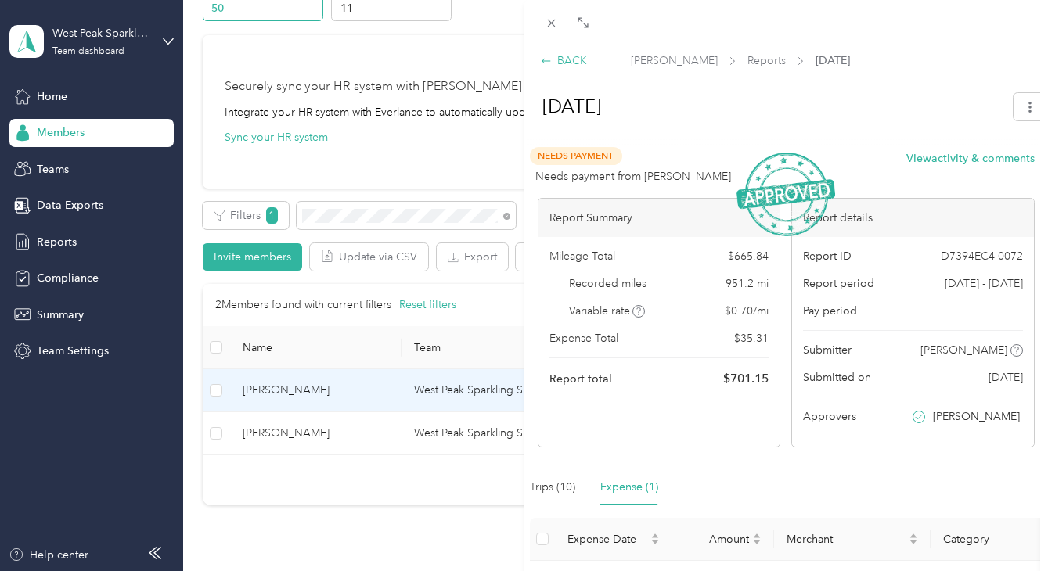
click at [570, 63] on div "BACK" at bounding box center [564, 60] width 46 height 16
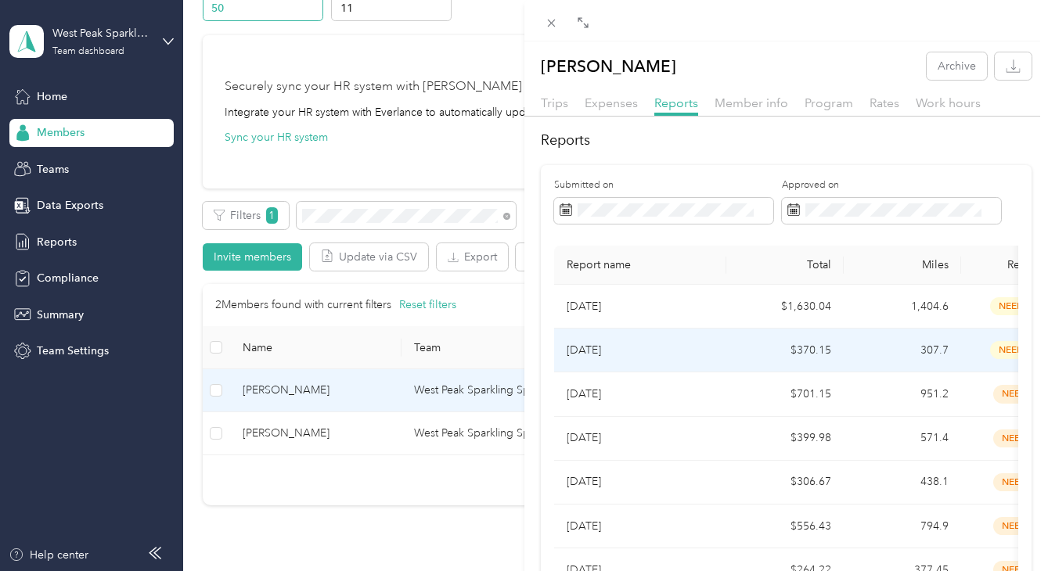
click at [605, 349] on p "[DATE]" at bounding box center [639, 350] width 147 height 17
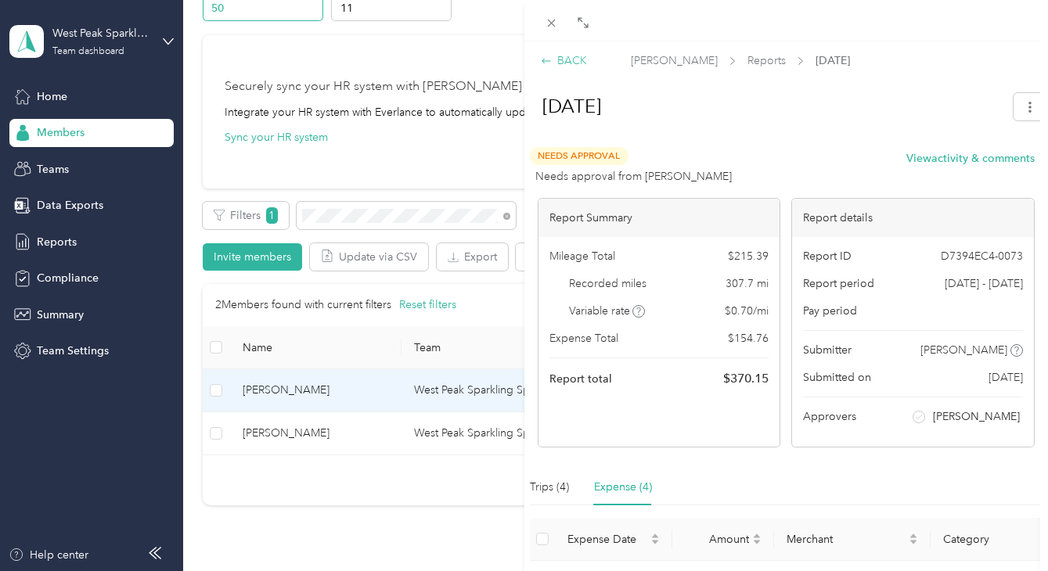
click at [562, 59] on div "BACK" at bounding box center [564, 60] width 46 height 16
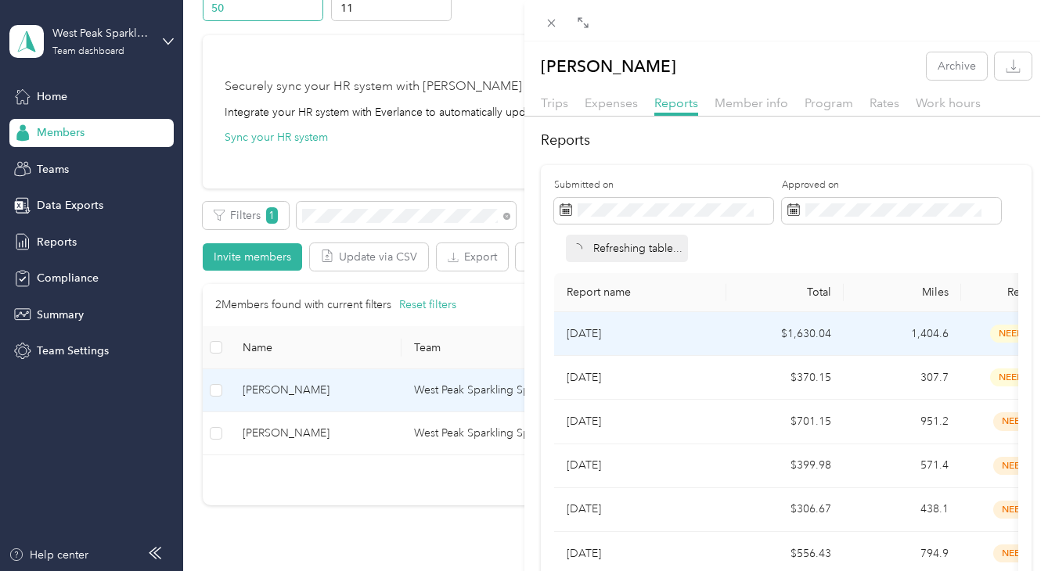
click at [605, 332] on p "[DATE]" at bounding box center [639, 333] width 147 height 17
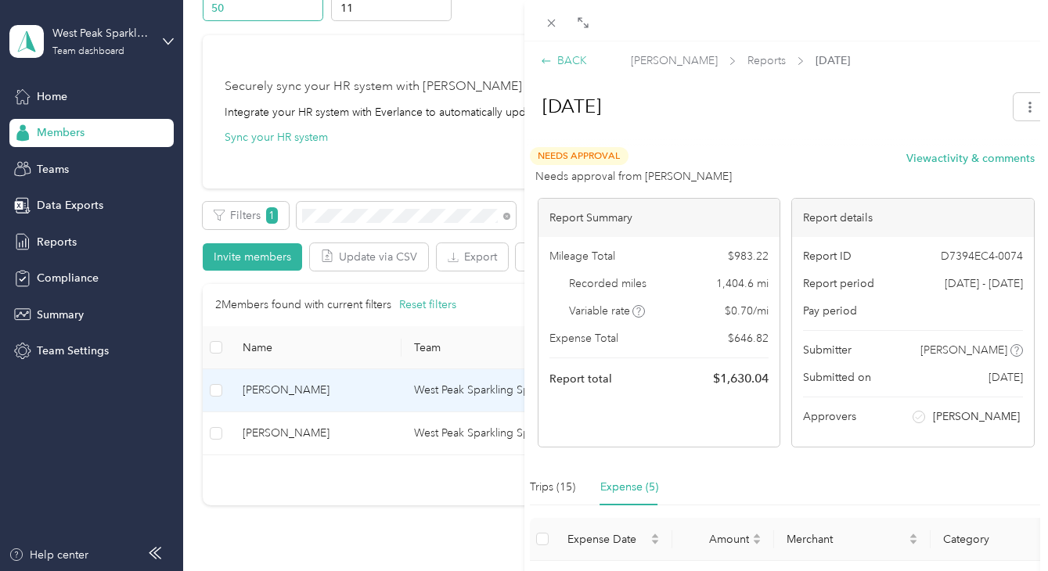
click at [557, 59] on div "BACK" at bounding box center [564, 60] width 46 height 16
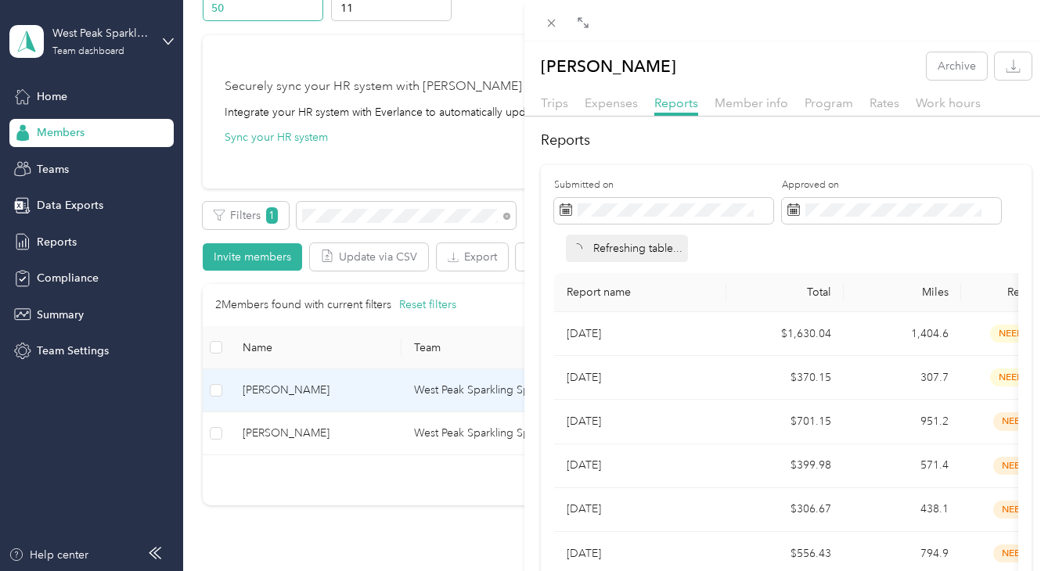
click at [257, 200] on div "[PERSON_NAME] Archive Trips Expenses Reports Member info Program Rates Work hou…" at bounding box center [524, 285] width 1048 height 571
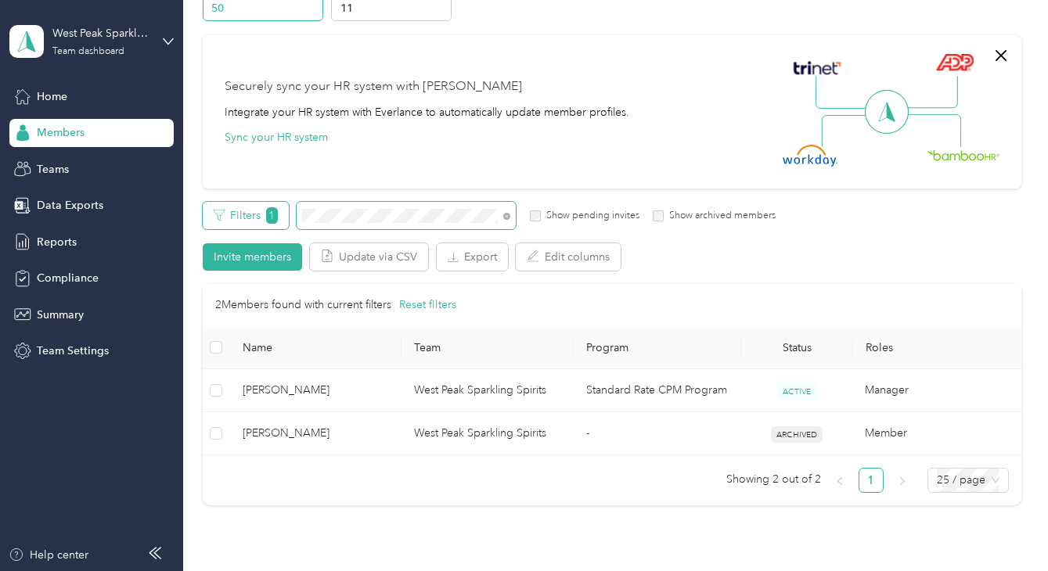
click at [275, 203] on div "Filters 1 Show pending invites Show archived members" at bounding box center [490, 215] width 574 height 27
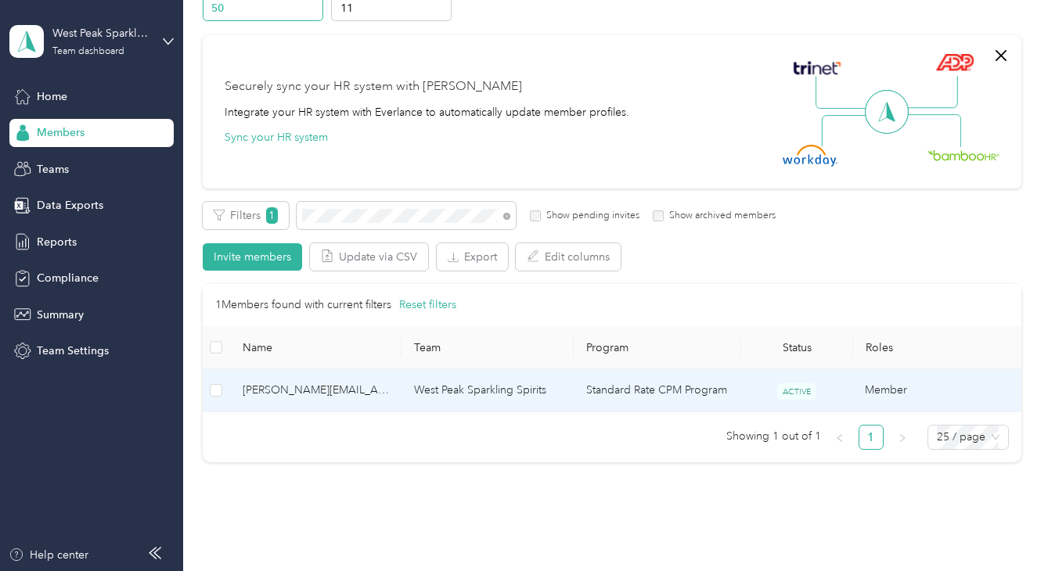
click at [435, 389] on td "West Peak Sparkling Spirits" at bounding box center [486, 390] width 171 height 43
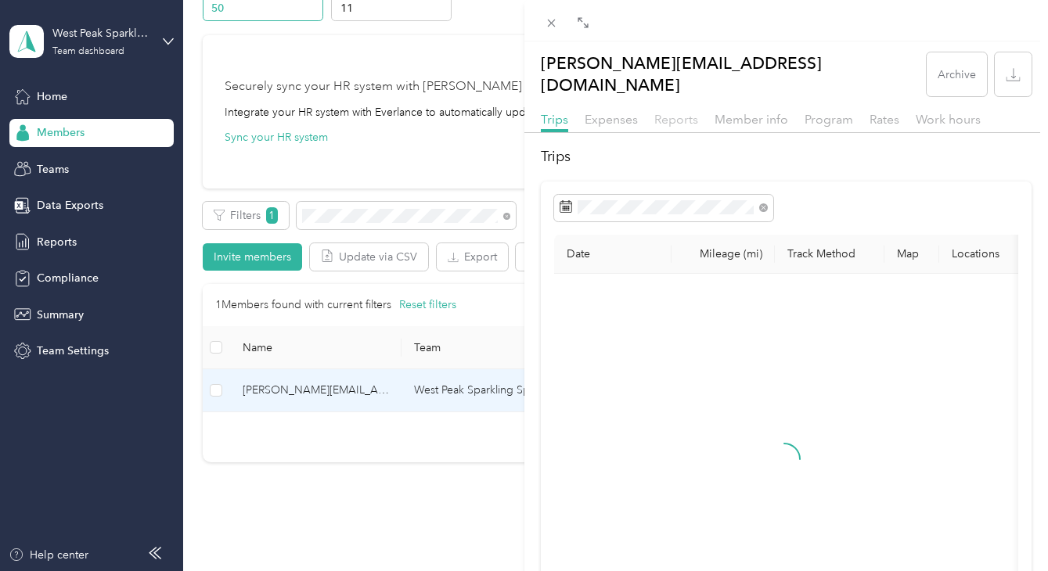
click at [674, 112] on span "Reports" at bounding box center [676, 119] width 44 height 15
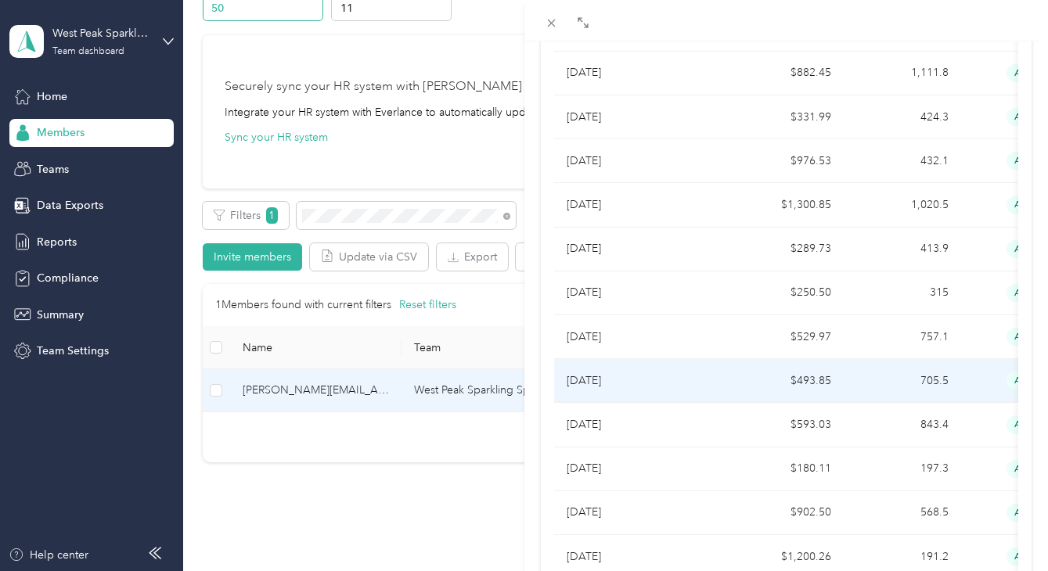
scroll to position [0, 1]
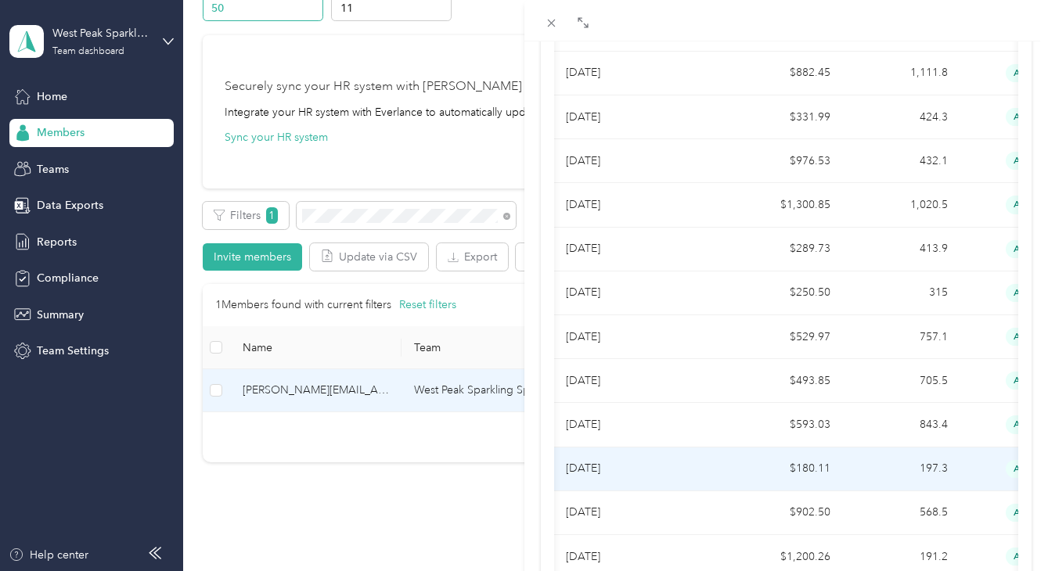
click at [671, 460] on p "[DATE]" at bounding box center [639, 468] width 147 height 17
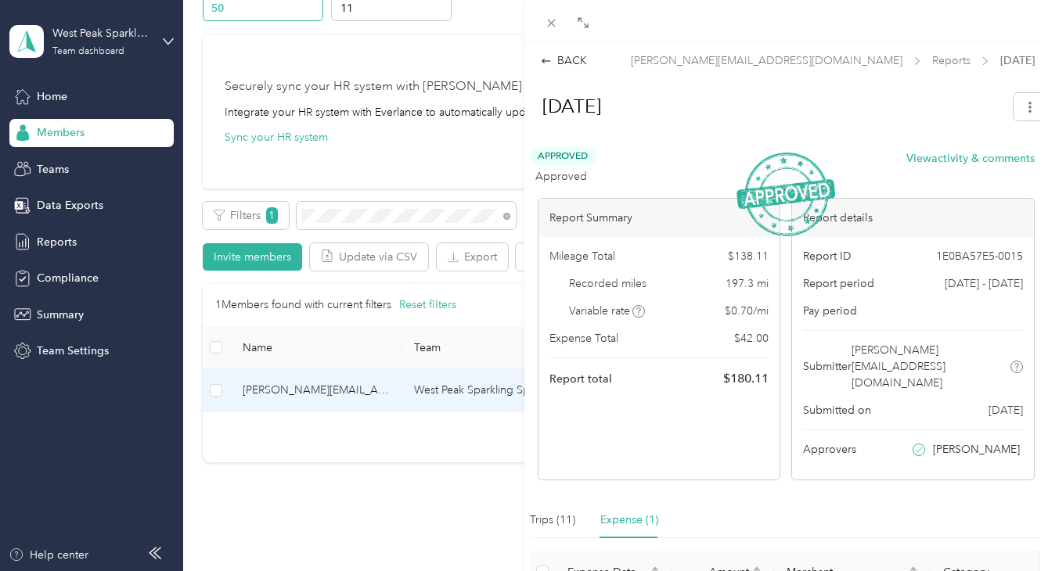
scroll to position [0, 0]
click at [570, 62] on div "BACK" at bounding box center [564, 60] width 46 height 16
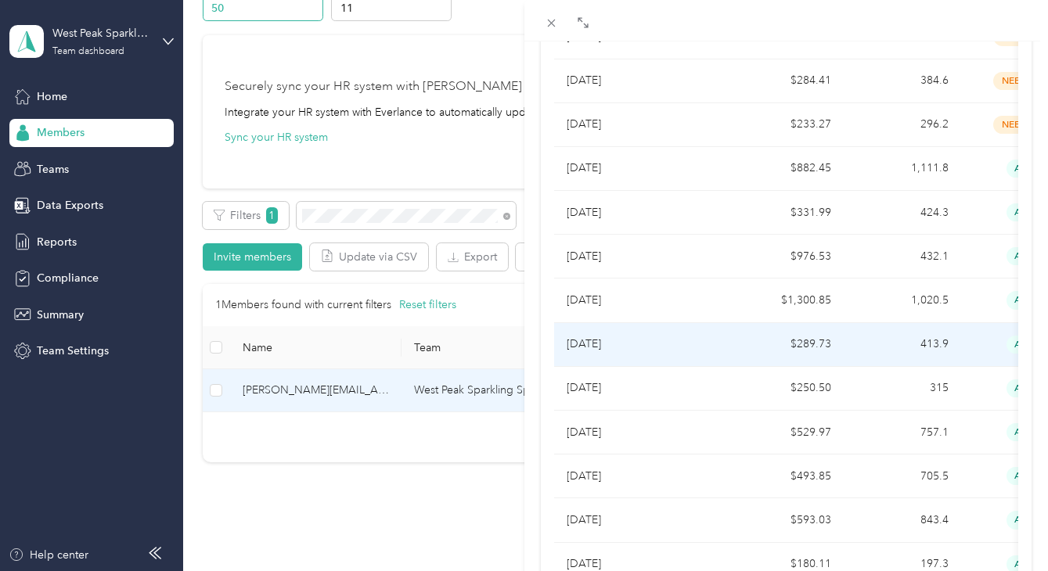
scroll to position [685, 0]
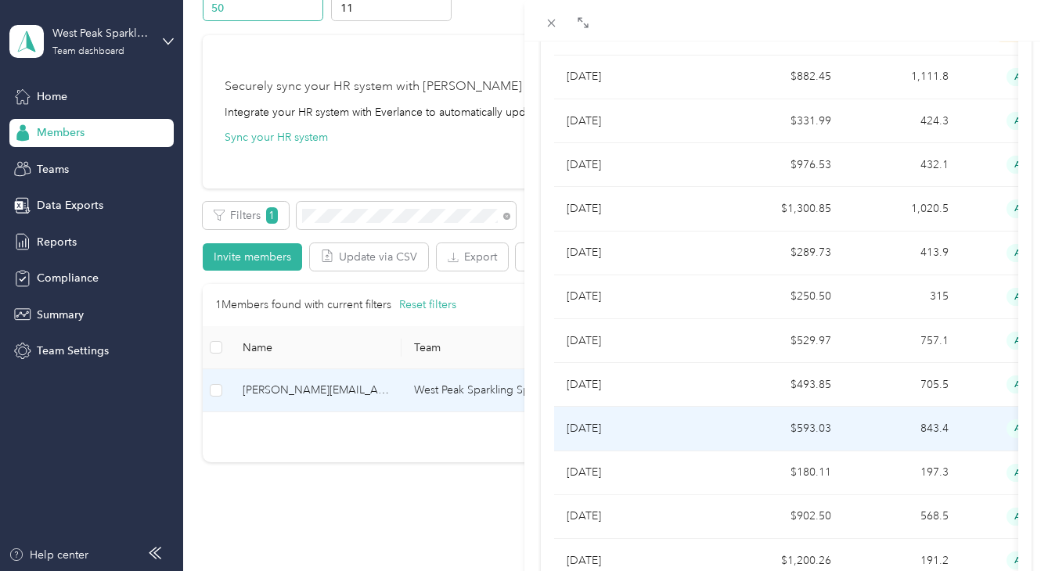
click at [610, 420] on p "[DATE]" at bounding box center [639, 428] width 147 height 17
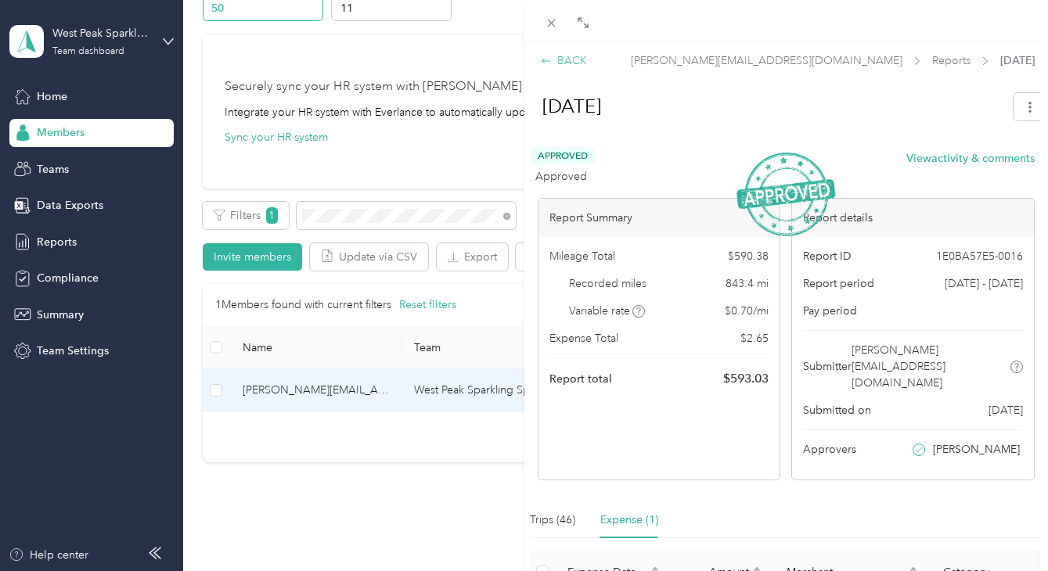
scroll to position [0, 0]
click at [564, 63] on div "BACK" at bounding box center [564, 60] width 46 height 16
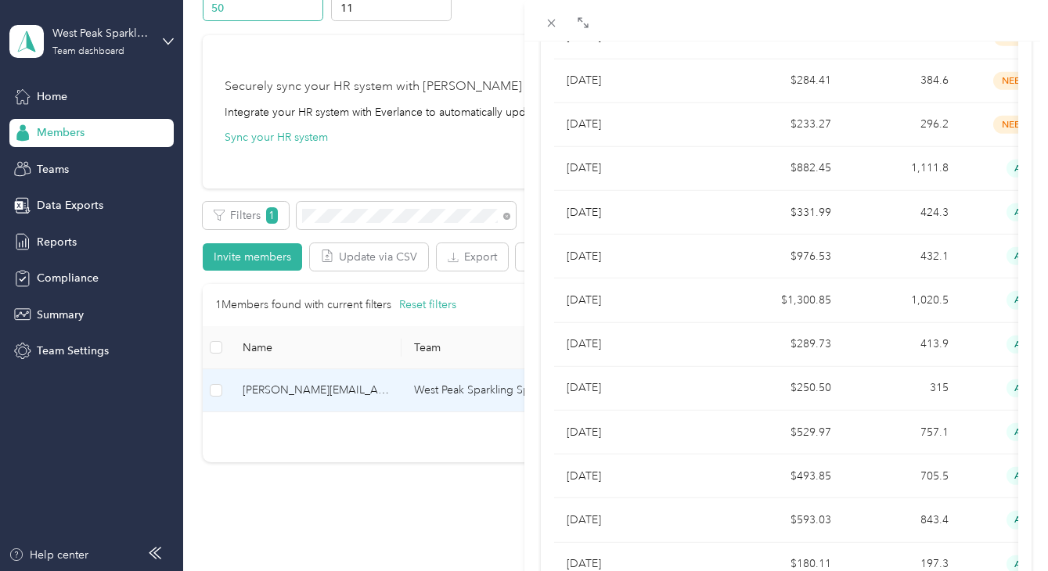
scroll to position [638, 0]
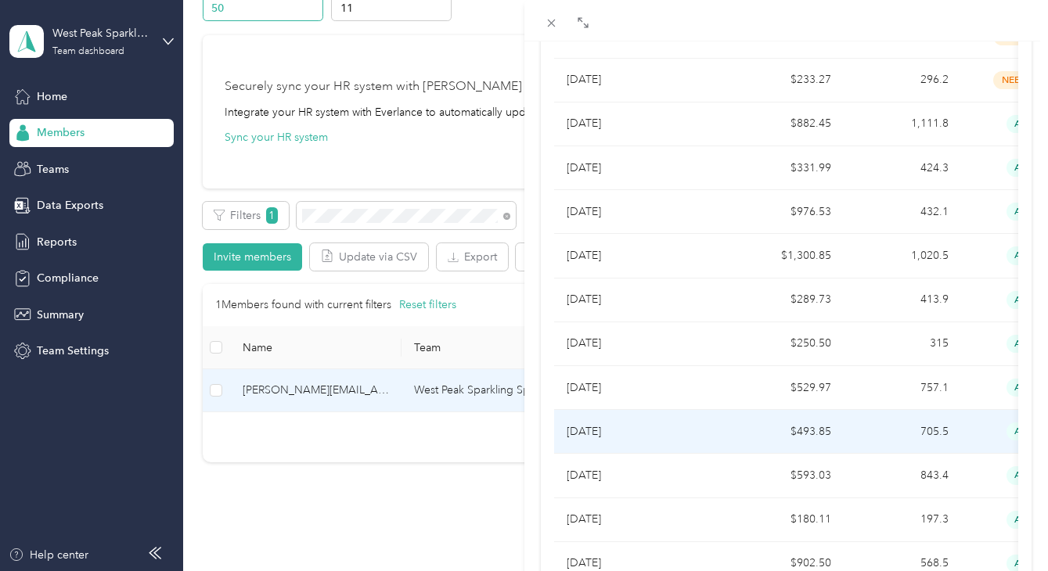
click at [632, 423] on p "[DATE]" at bounding box center [639, 431] width 147 height 17
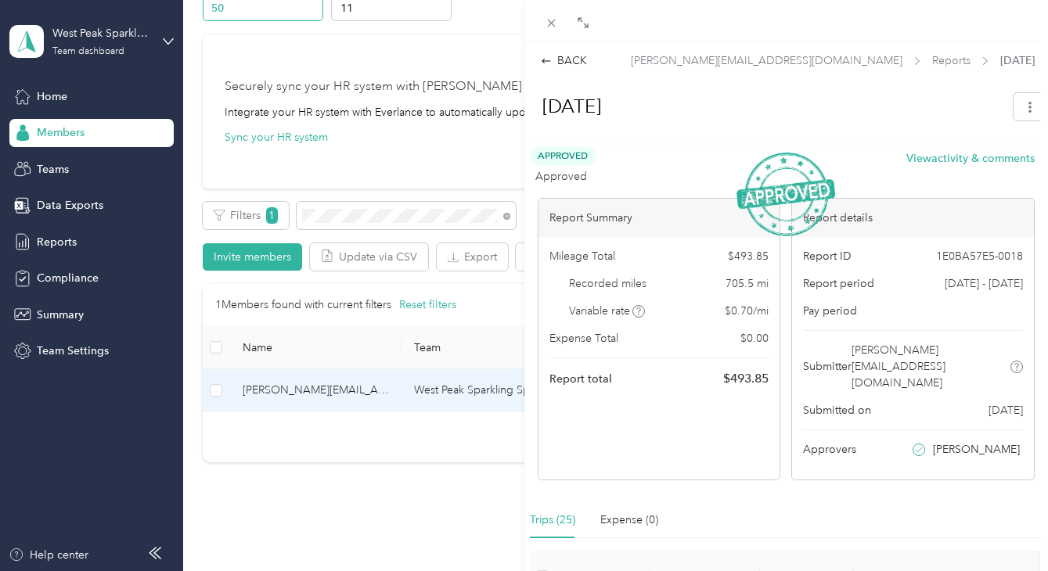
scroll to position [0, 0]
click at [569, 64] on div "BACK" at bounding box center [564, 60] width 46 height 16
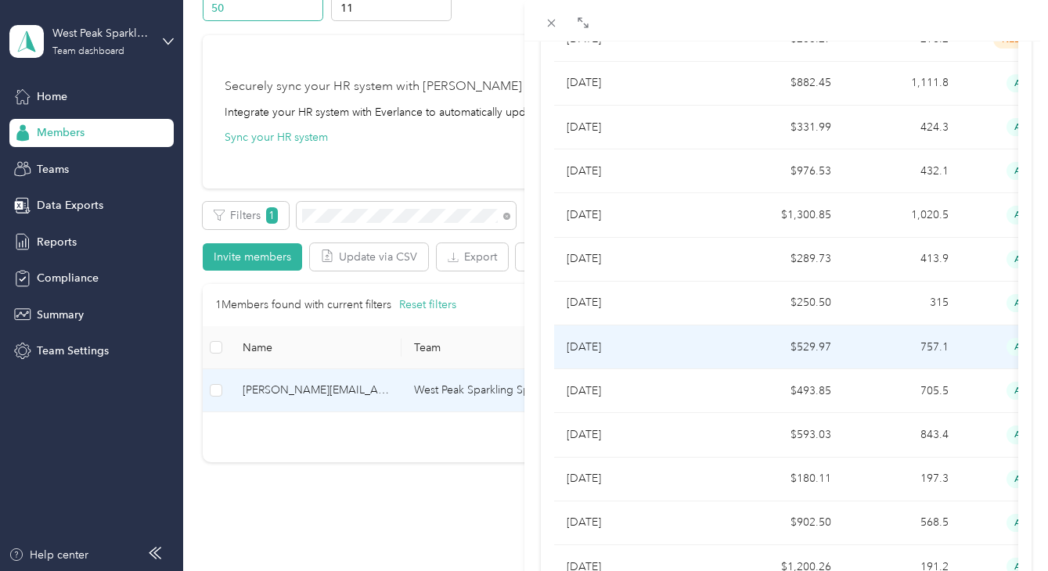
click at [640, 339] on p "[DATE]" at bounding box center [639, 347] width 147 height 17
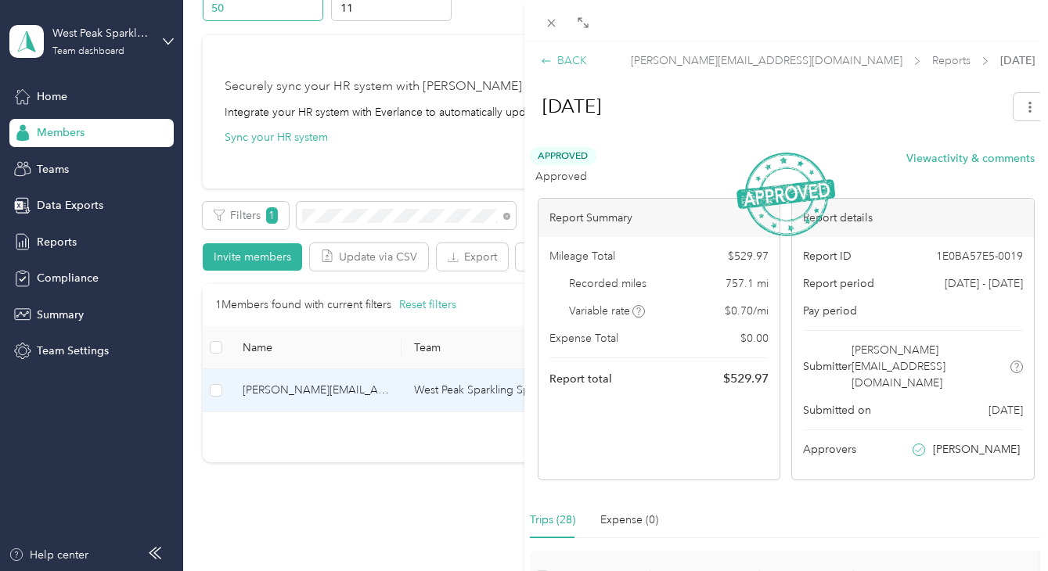
click at [553, 60] on div "BACK" at bounding box center [564, 60] width 46 height 16
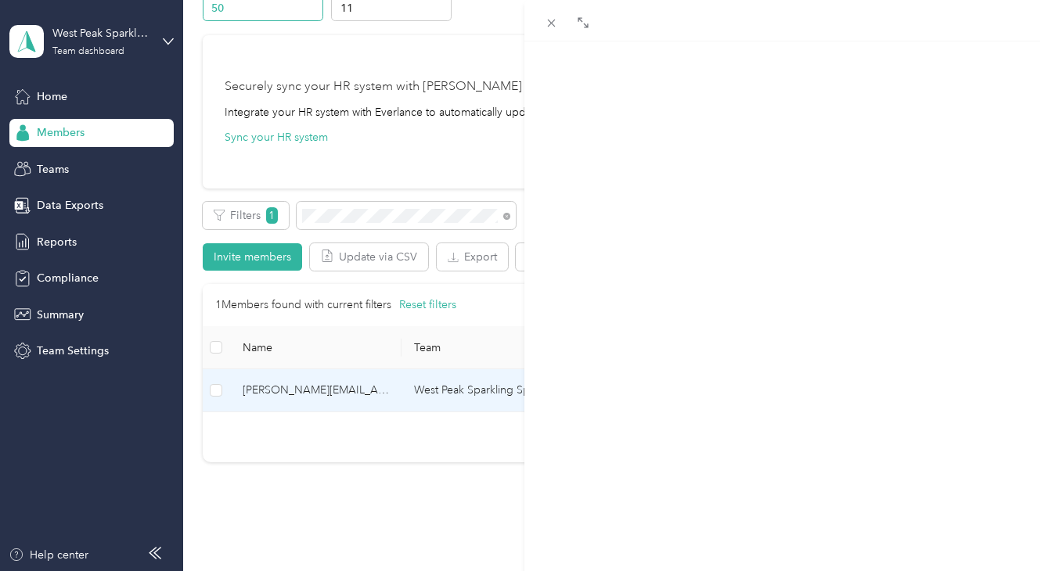
click at [553, 60] on p "[PERSON_NAME][EMAIL_ADDRESS][DOMAIN_NAME]" at bounding box center [734, 74] width 386 height 44
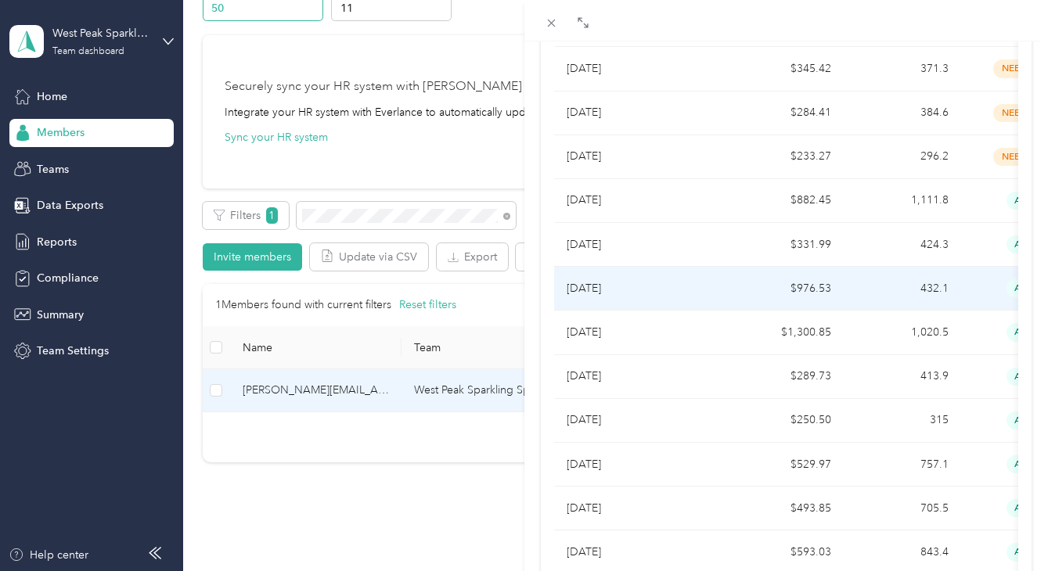
scroll to position [569, 0]
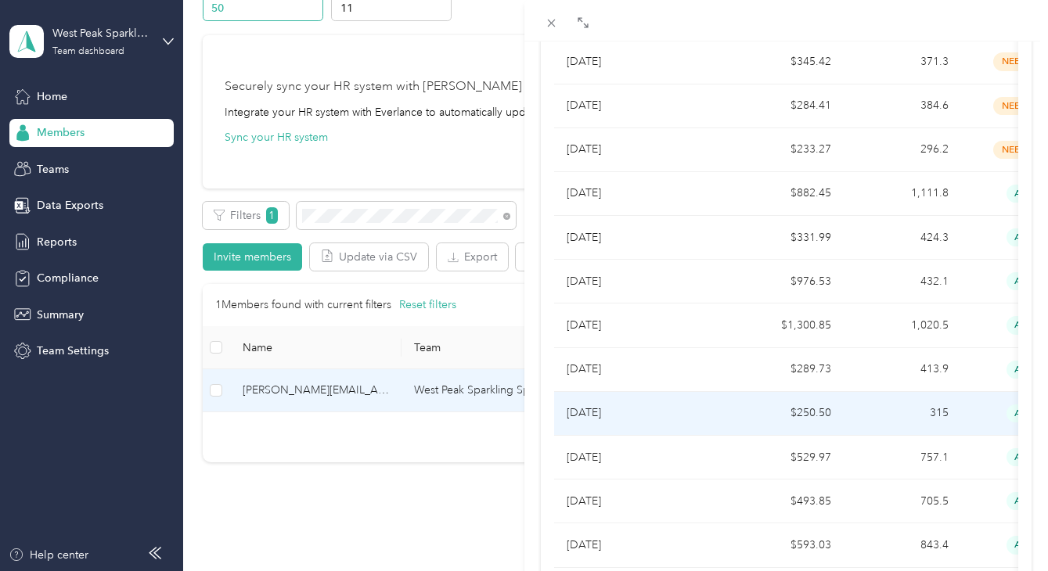
click at [603, 405] on p "[DATE]" at bounding box center [639, 413] width 147 height 17
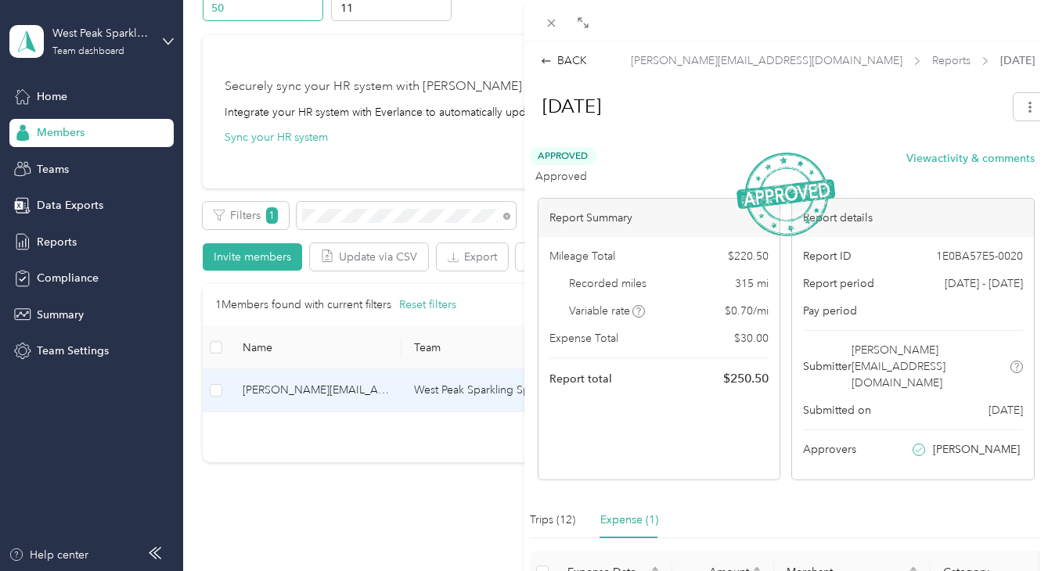
scroll to position [0, 0]
click at [572, 61] on div "BACK" at bounding box center [564, 60] width 46 height 16
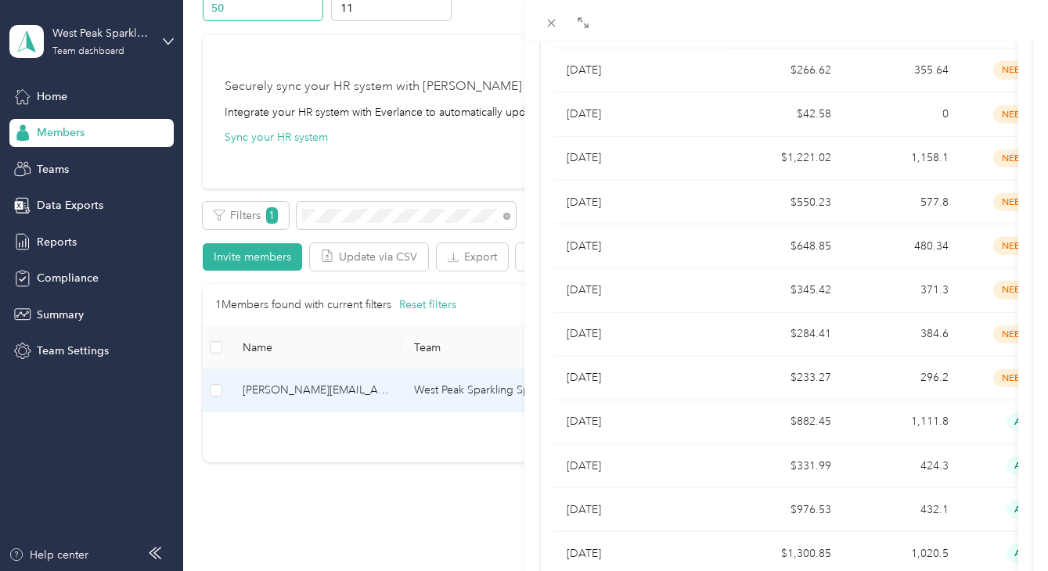
scroll to position [486, 0]
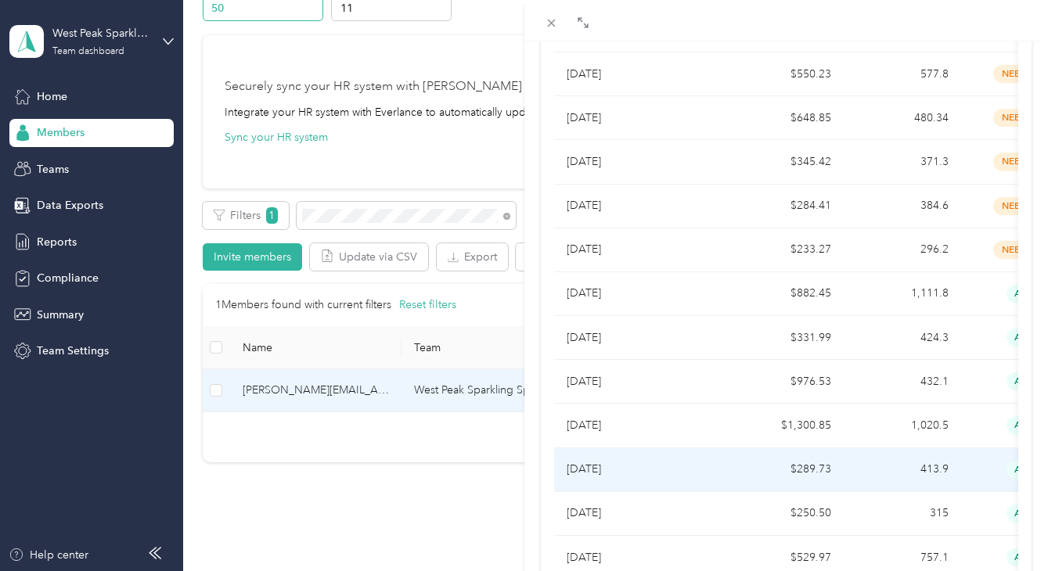
click at [608, 461] on p "[DATE]" at bounding box center [639, 469] width 147 height 17
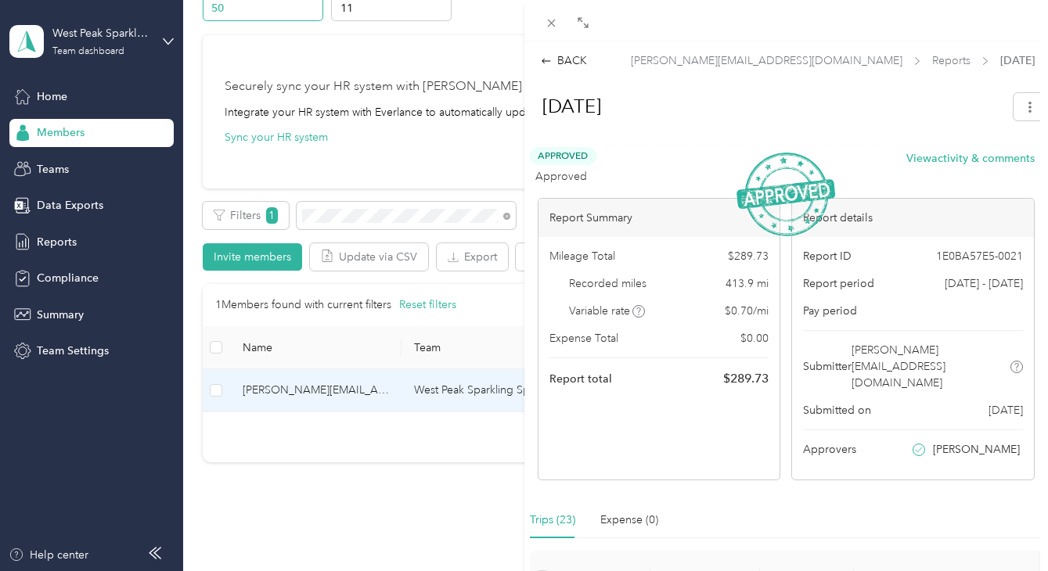
scroll to position [0, 0]
click at [555, 61] on div "BACK" at bounding box center [564, 60] width 46 height 16
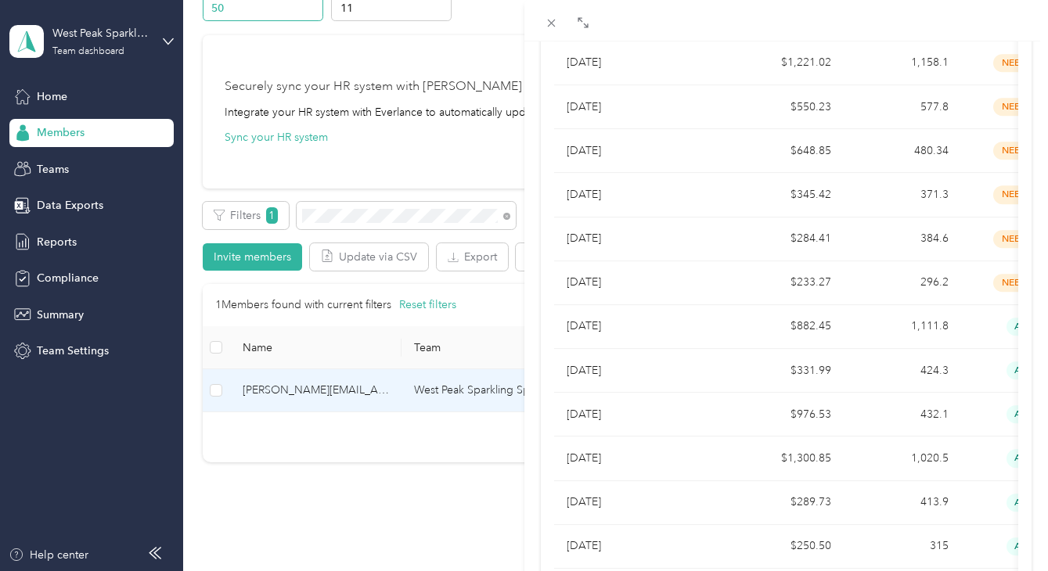
scroll to position [468, 0]
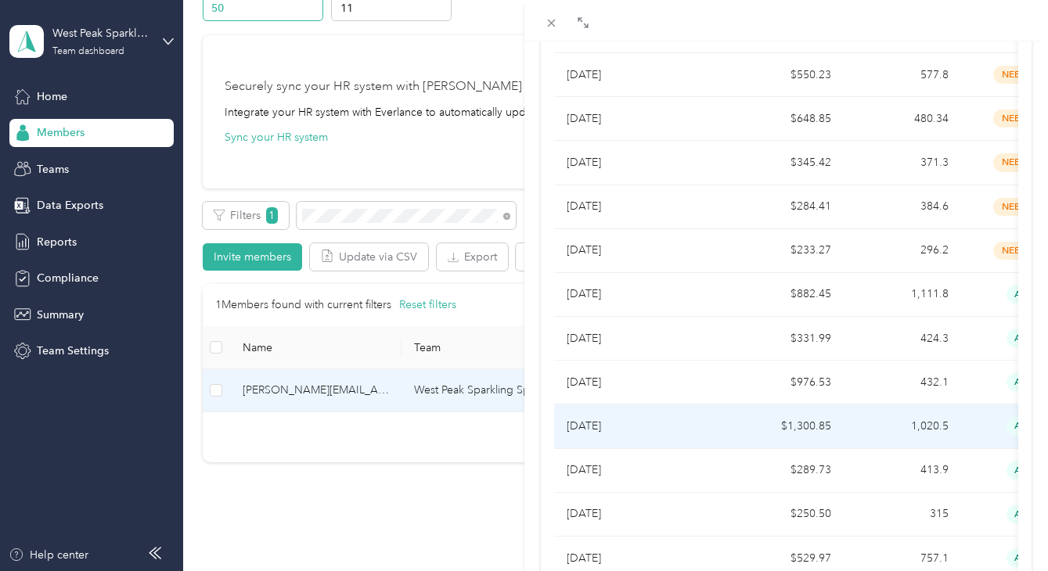
click at [620, 418] on p "[DATE]" at bounding box center [639, 426] width 147 height 17
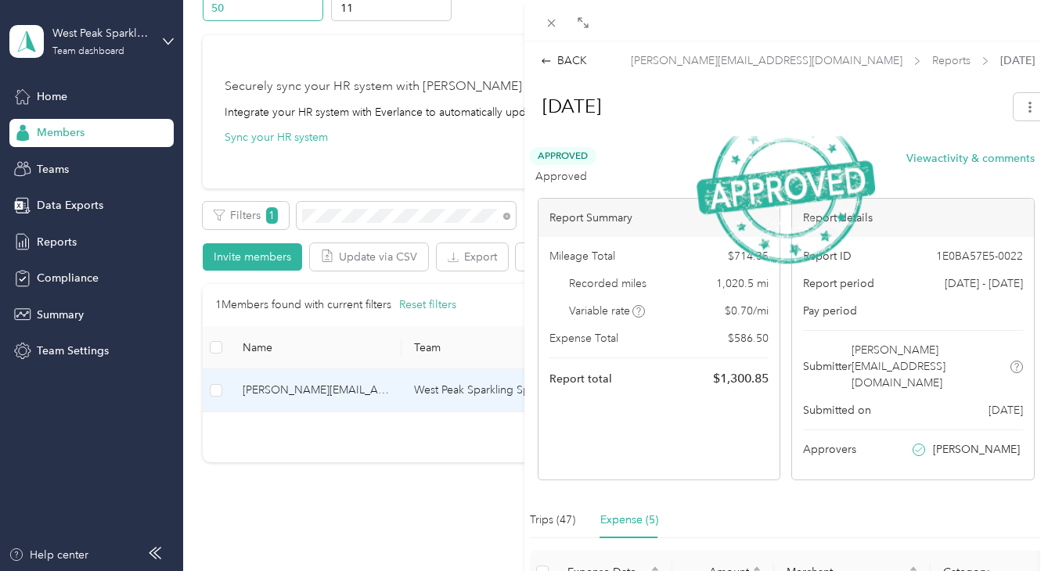
scroll to position [0, 0]
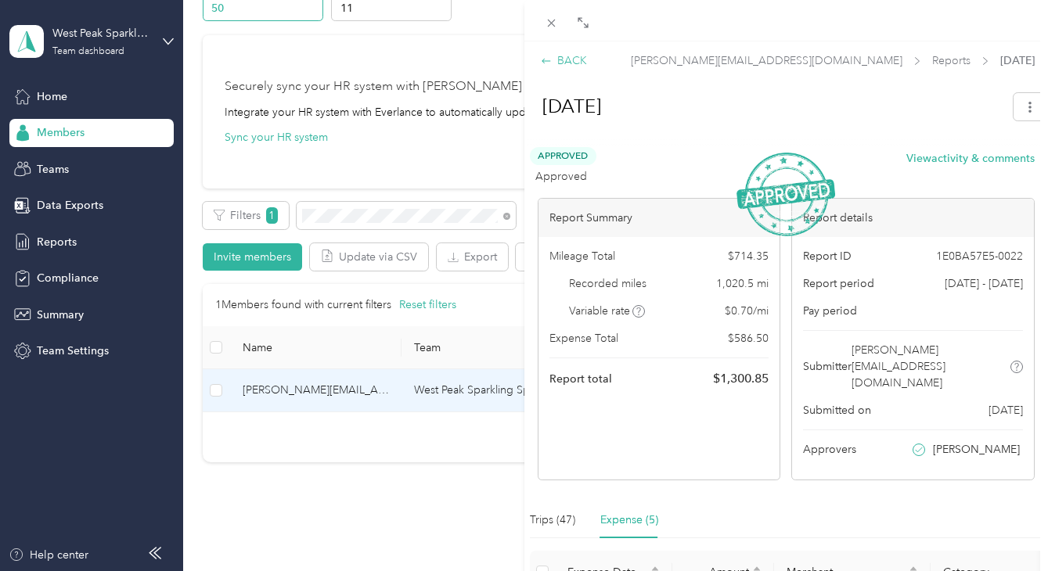
click at [567, 63] on div "BACK" at bounding box center [564, 60] width 46 height 16
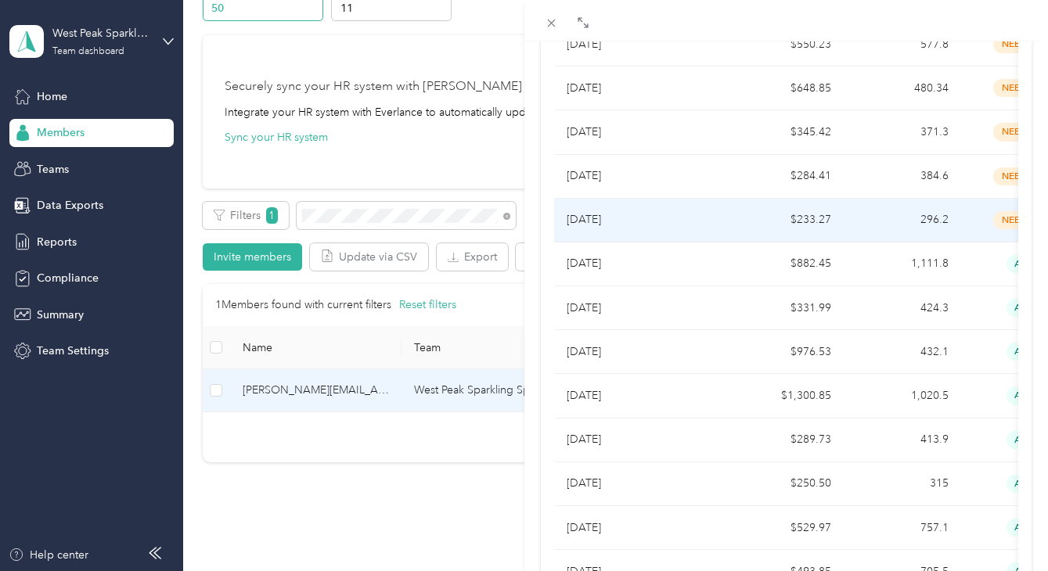
scroll to position [500, 0]
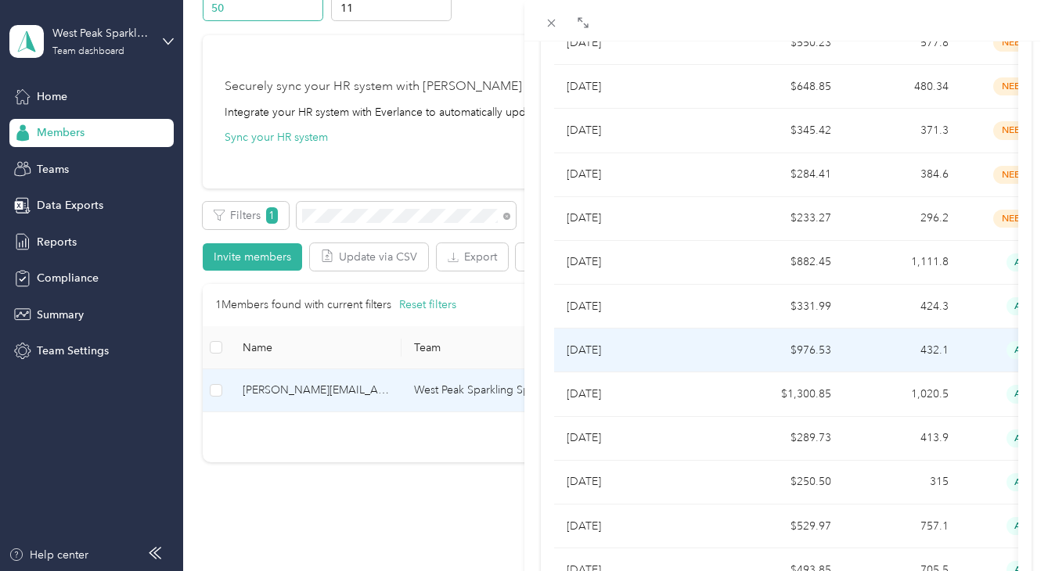
click at [606, 329] on td "[DATE]" at bounding box center [640, 351] width 172 height 44
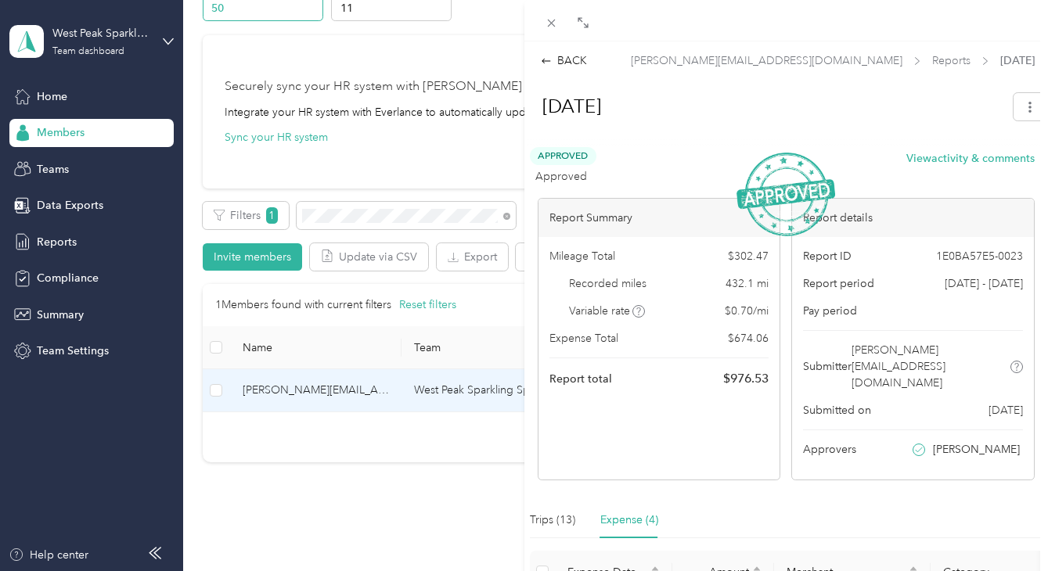
scroll to position [0, 0]
click at [557, 64] on div "BACK" at bounding box center [564, 60] width 46 height 16
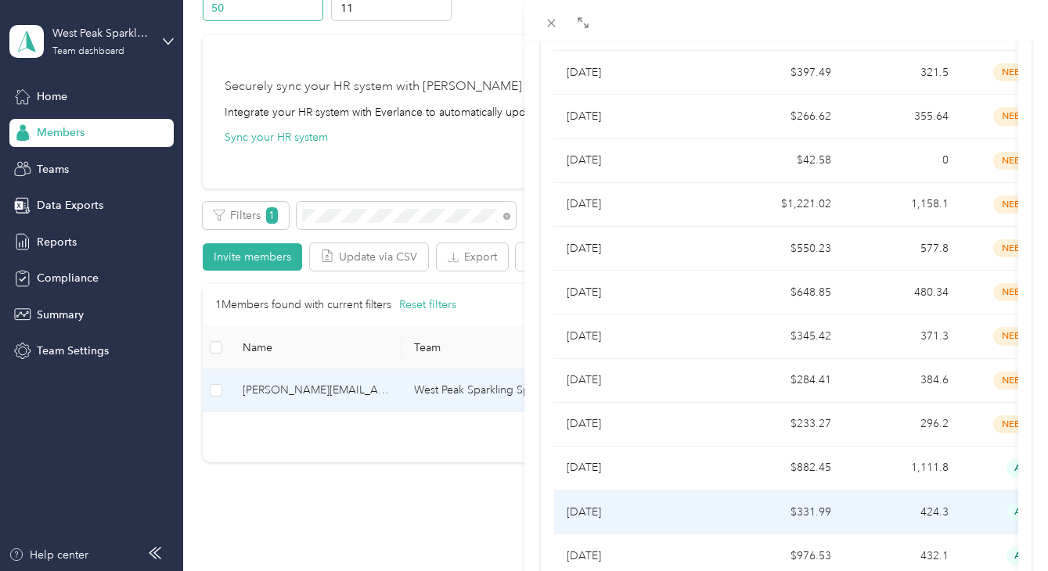
click at [598, 491] on td "[DATE]" at bounding box center [640, 513] width 172 height 44
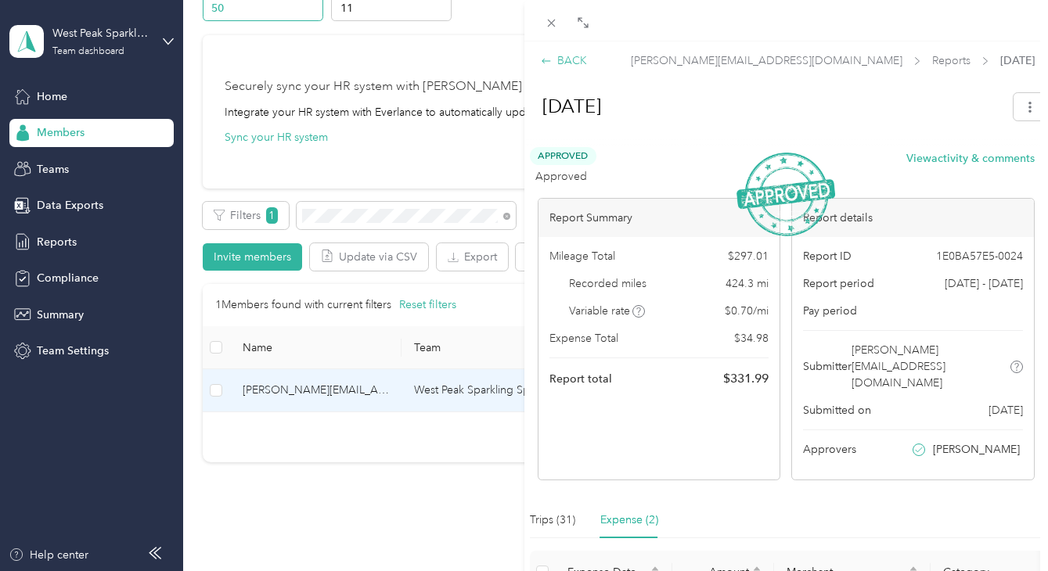
click at [559, 59] on div "BACK" at bounding box center [564, 60] width 46 height 16
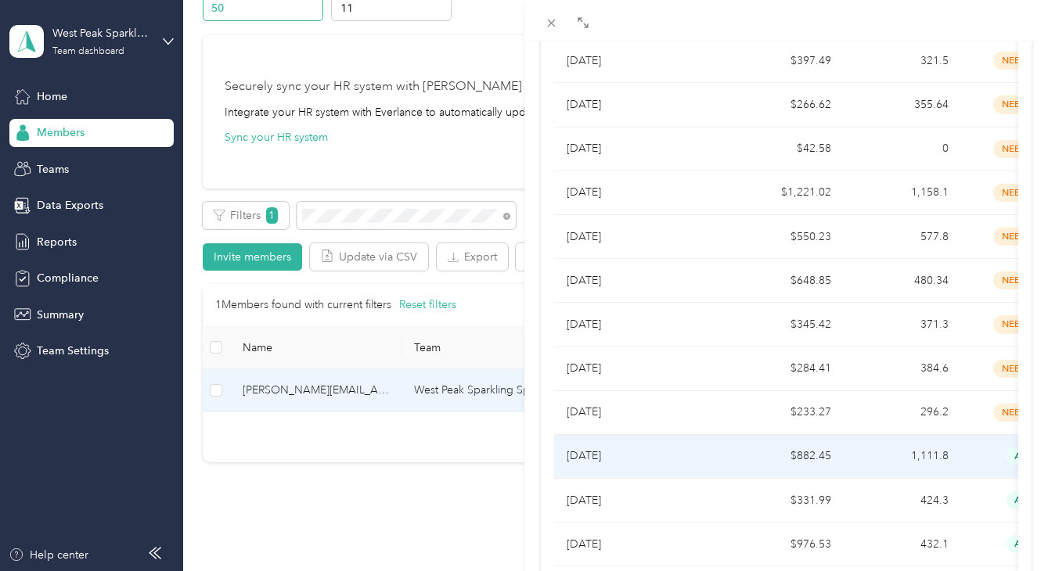
click at [590, 448] on p "[DATE]" at bounding box center [639, 456] width 147 height 17
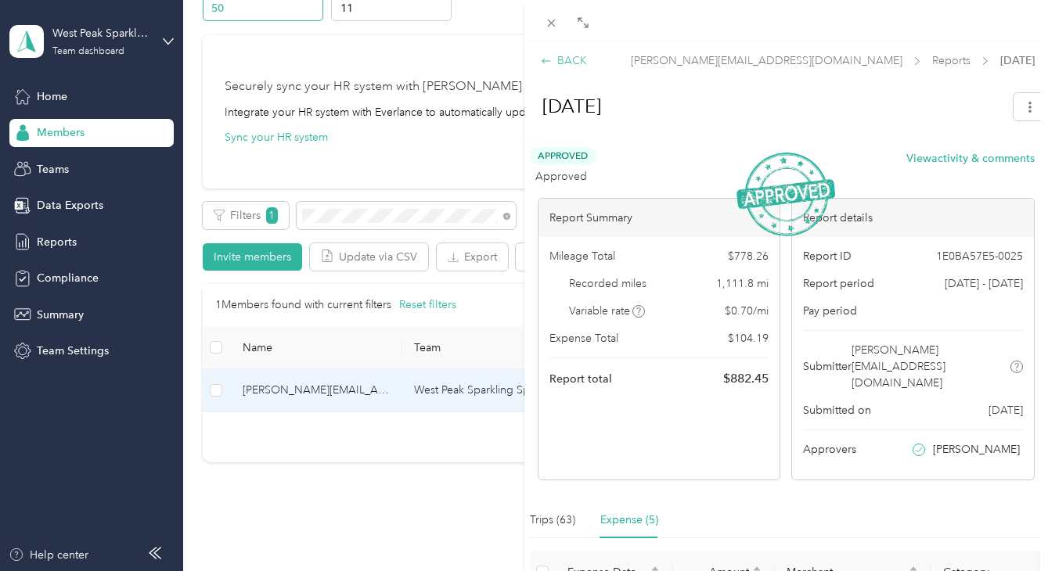
click at [570, 59] on div "BACK" at bounding box center [564, 60] width 46 height 16
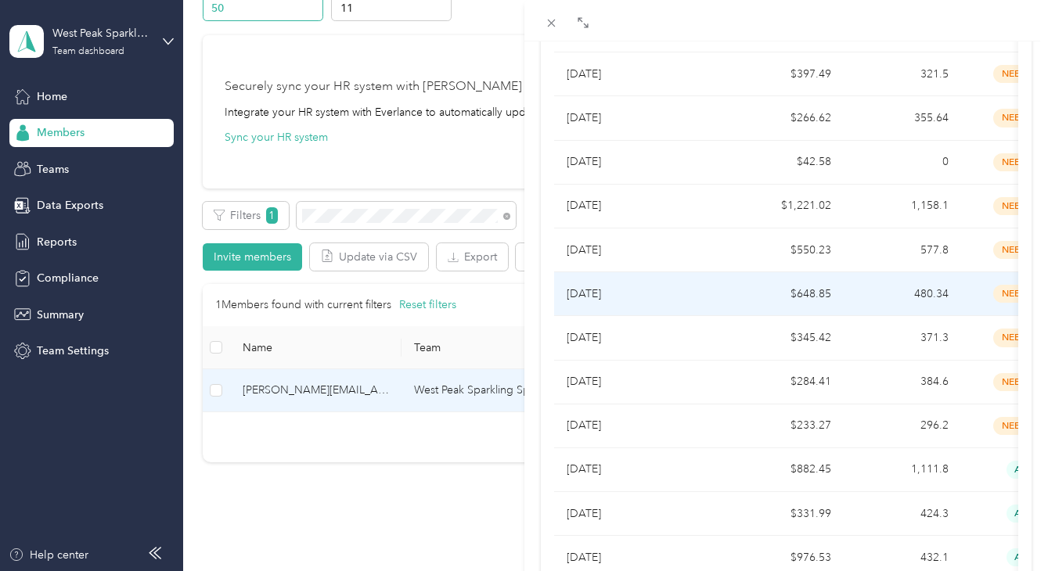
scroll to position [290, 0]
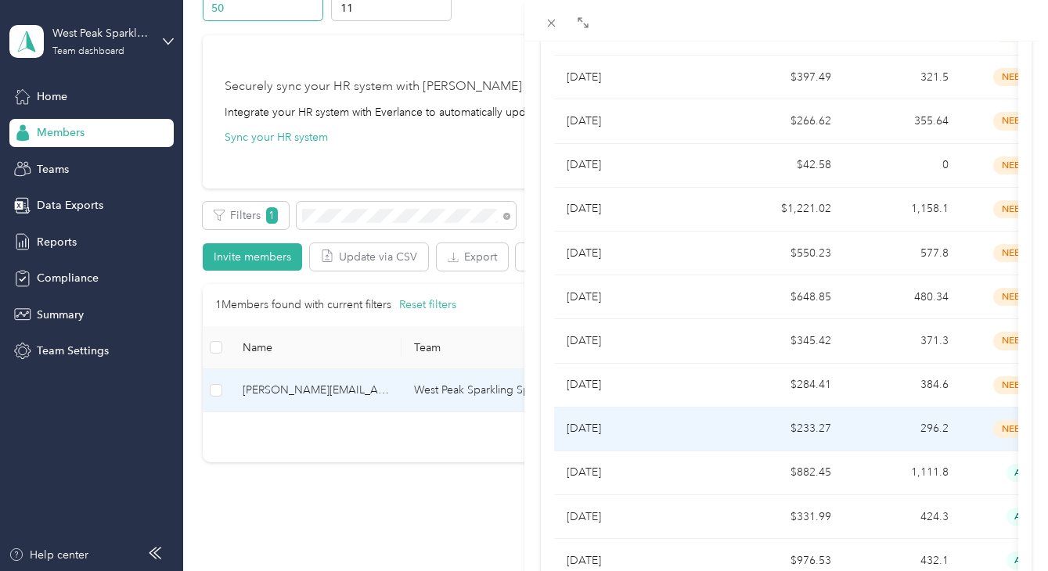
click at [592, 420] on p "[DATE]" at bounding box center [639, 428] width 147 height 17
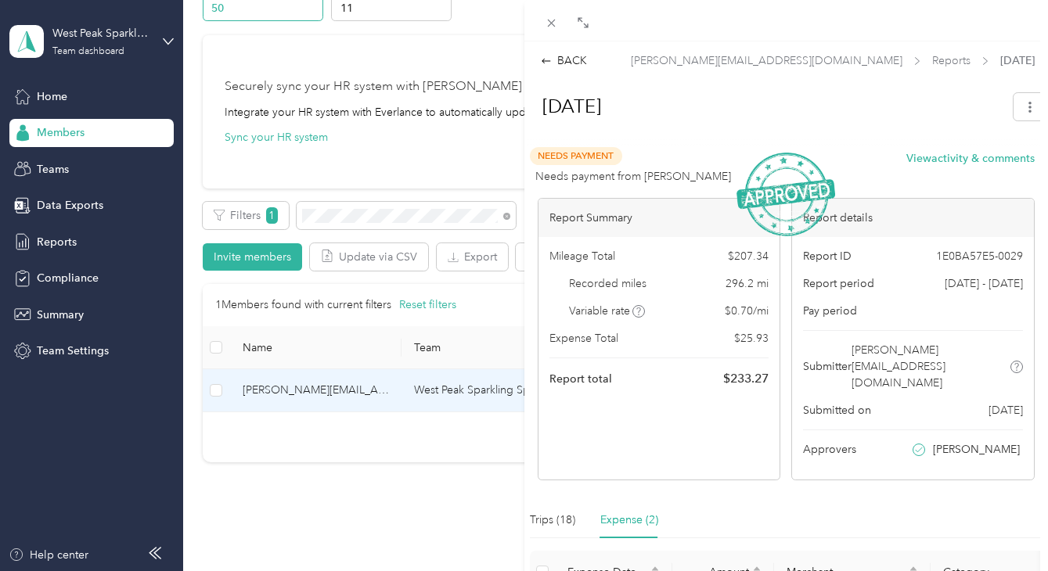
scroll to position [0, 0]
click at [558, 57] on div "BACK" at bounding box center [564, 60] width 46 height 16
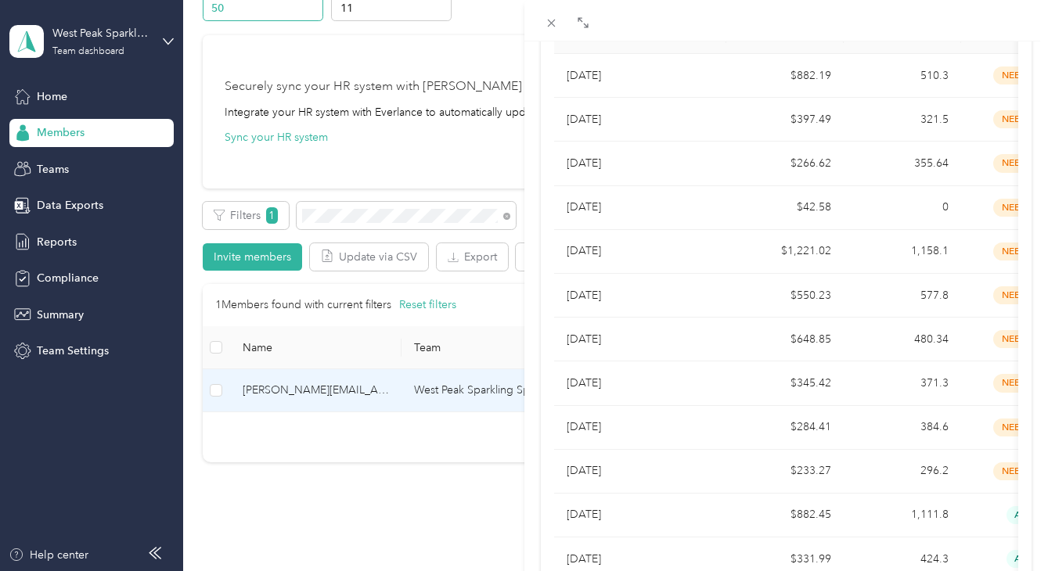
scroll to position [263, 0]
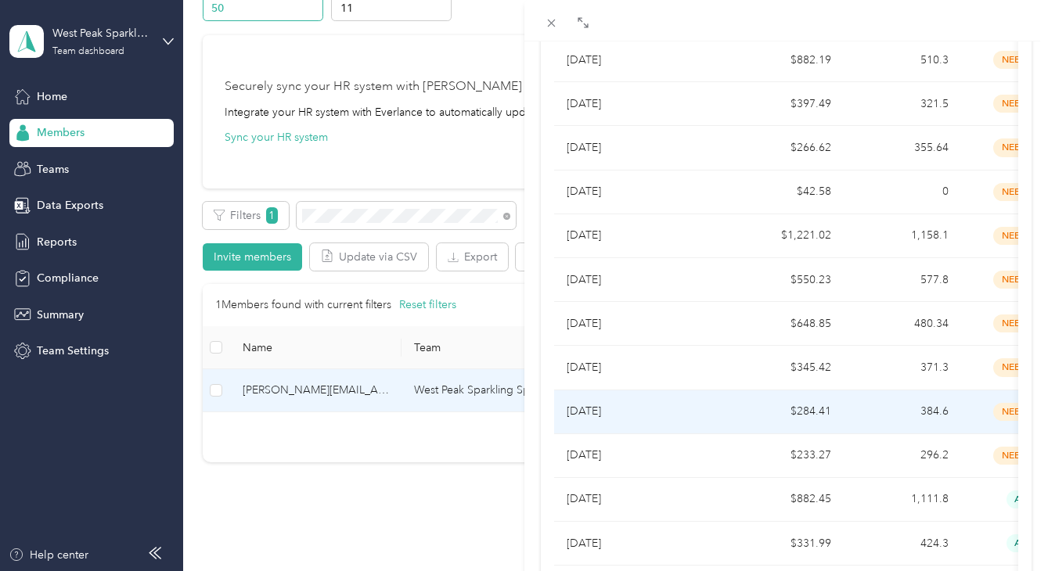
click at [596, 403] on p "[DATE]" at bounding box center [639, 411] width 147 height 17
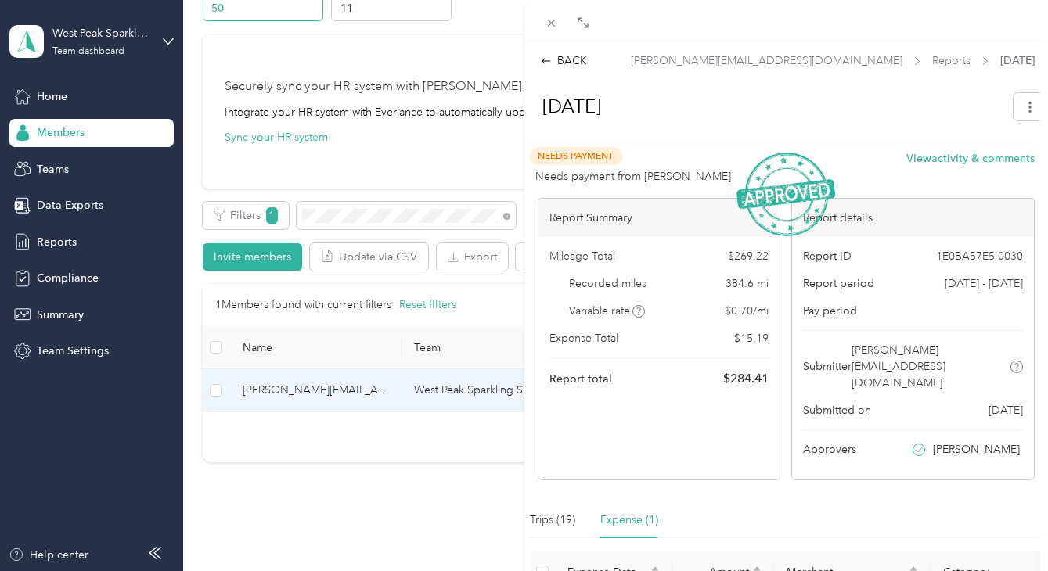
scroll to position [0, 0]
click at [557, 60] on div "BACK" at bounding box center [564, 60] width 46 height 16
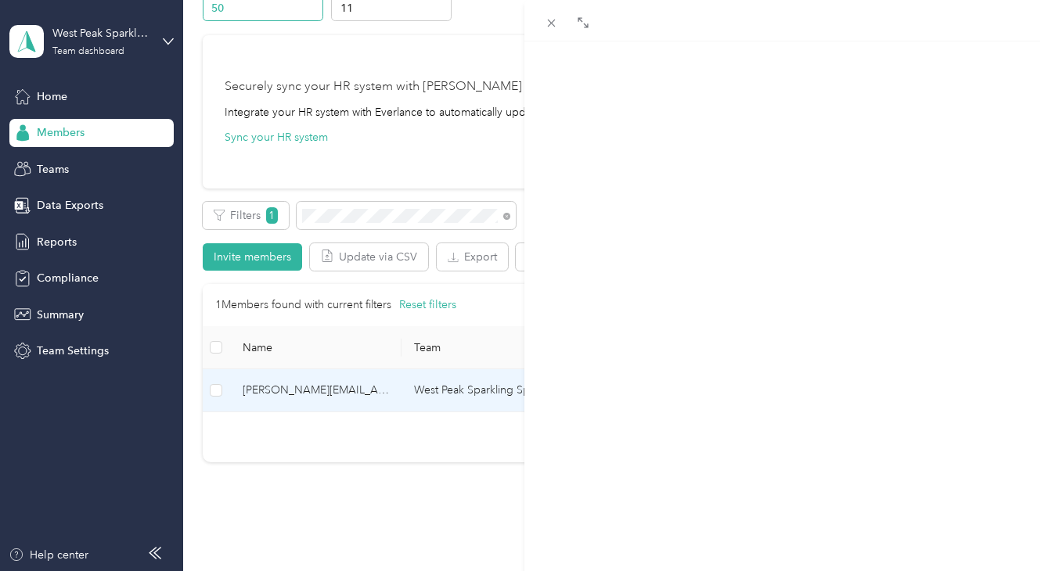
click at [557, 60] on p "[PERSON_NAME][EMAIL_ADDRESS][DOMAIN_NAME]" at bounding box center [734, 74] width 386 height 44
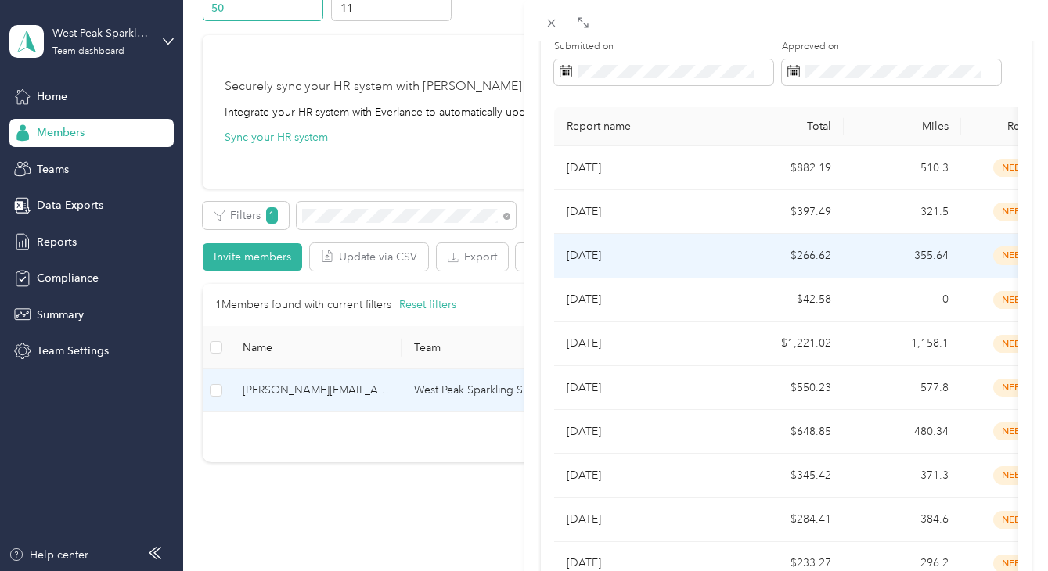
scroll to position [164, 0]
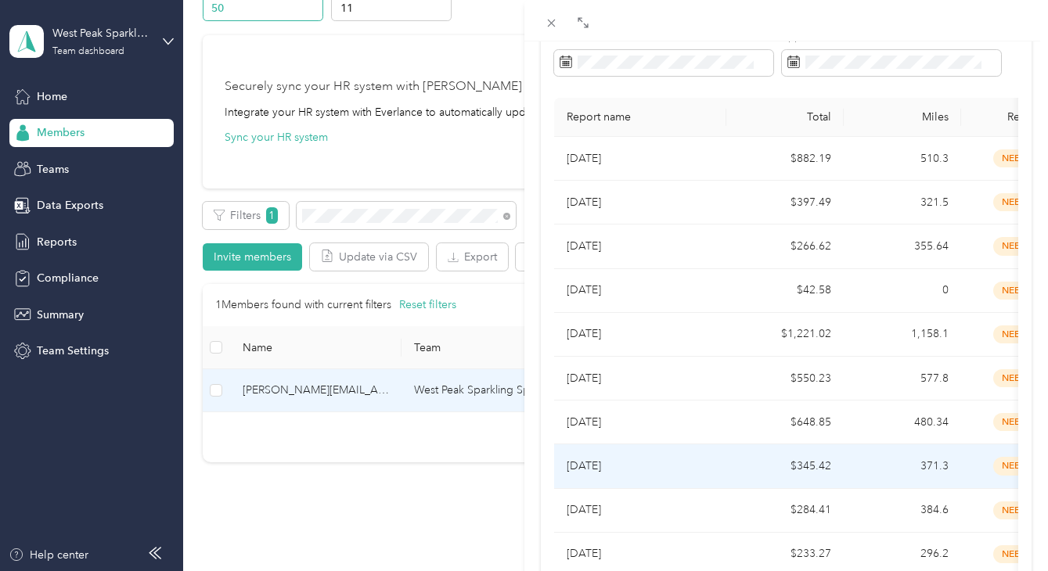
click at [595, 458] on p "[DATE]" at bounding box center [639, 466] width 147 height 17
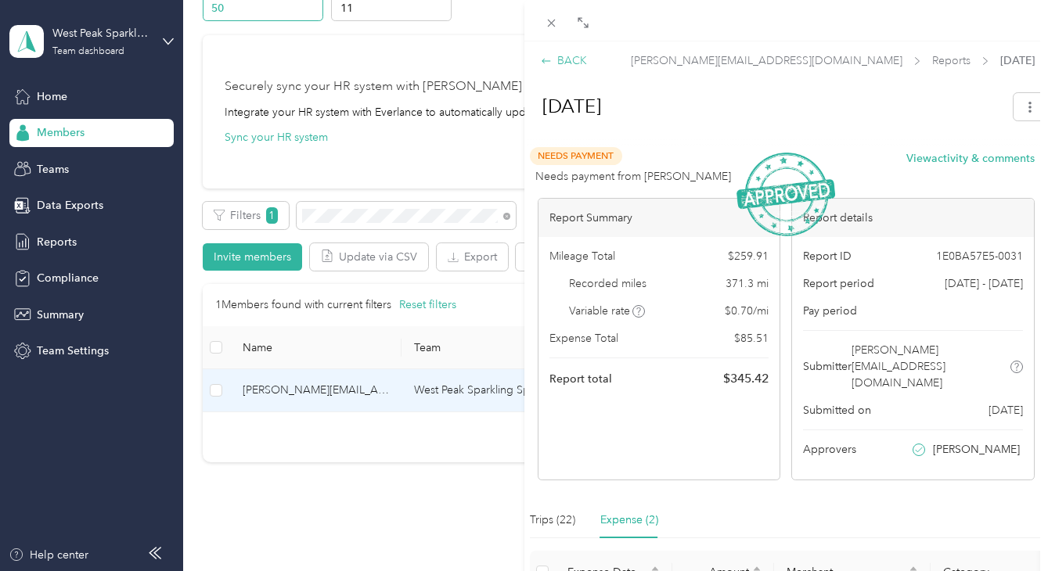
scroll to position [0, 0]
click at [574, 59] on div "BACK" at bounding box center [564, 60] width 46 height 16
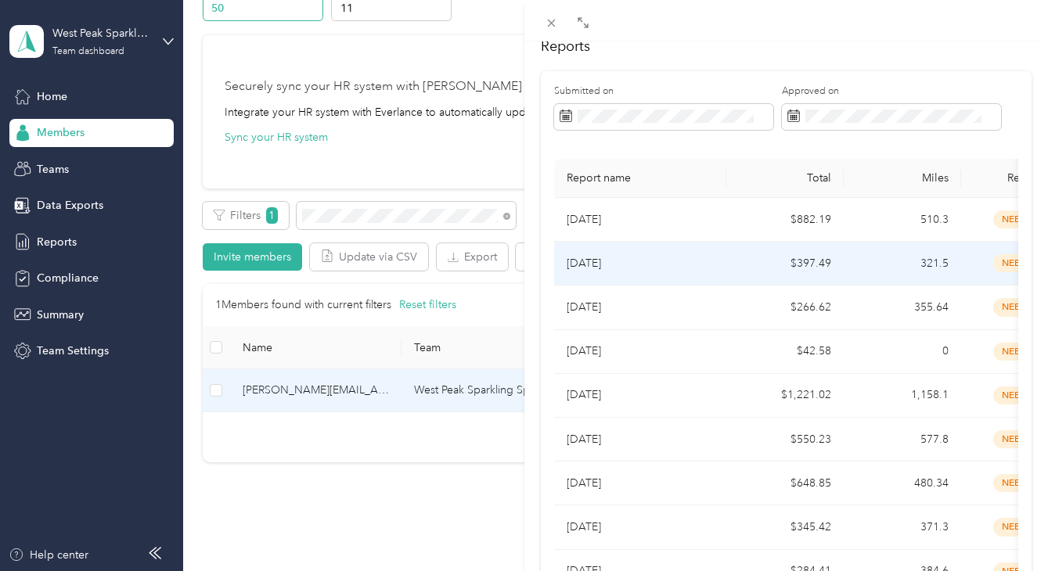
scroll to position [139, 0]
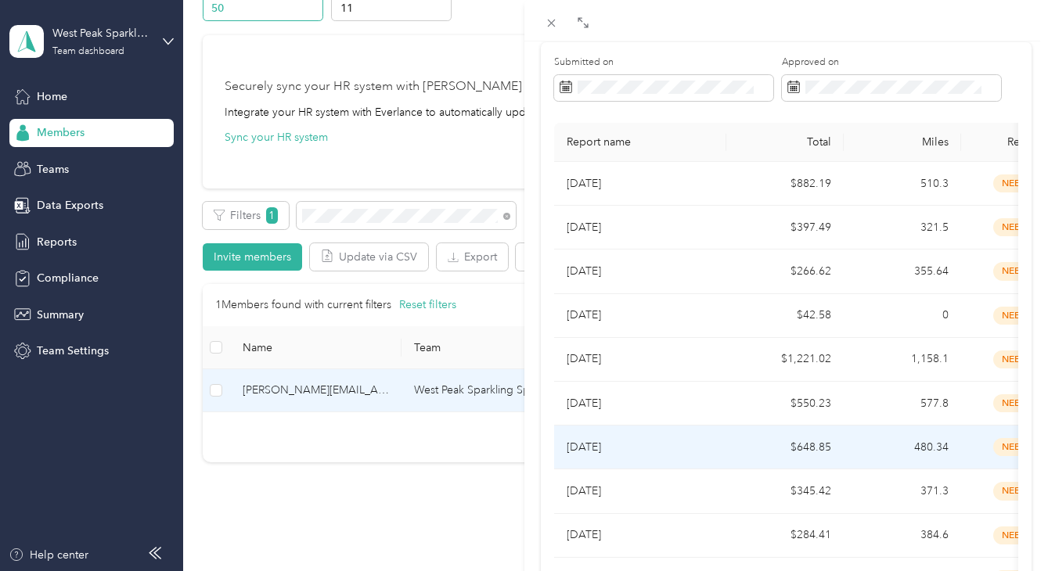
click at [609, 439] on p "[DATE]" at bounding box center [639, 447] width 147 height 17
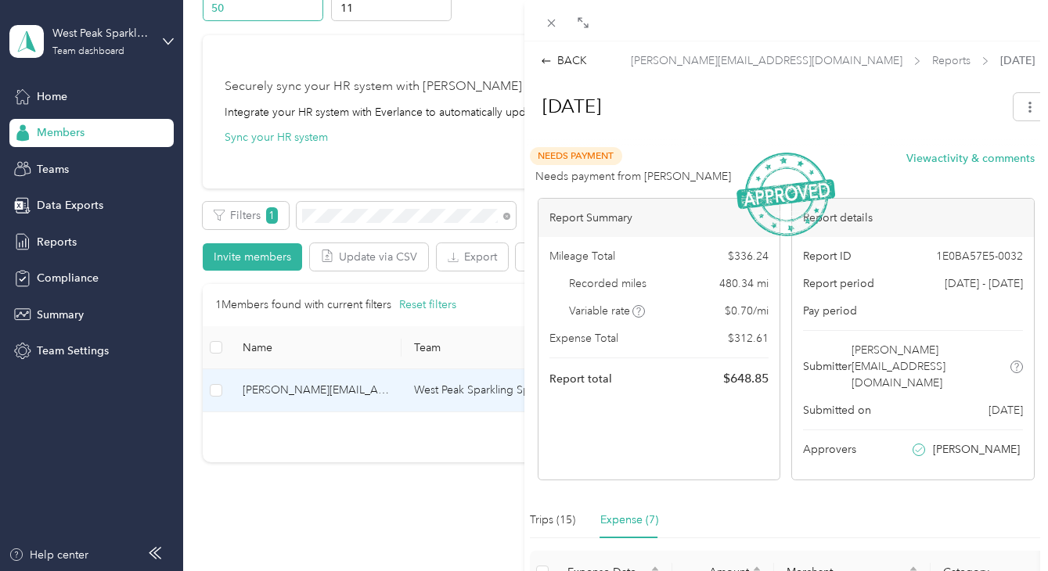
scroll to position [0, 0]
click at [566, 62] on div "BACK" at bounding box center [564, 60] width 46 height 16
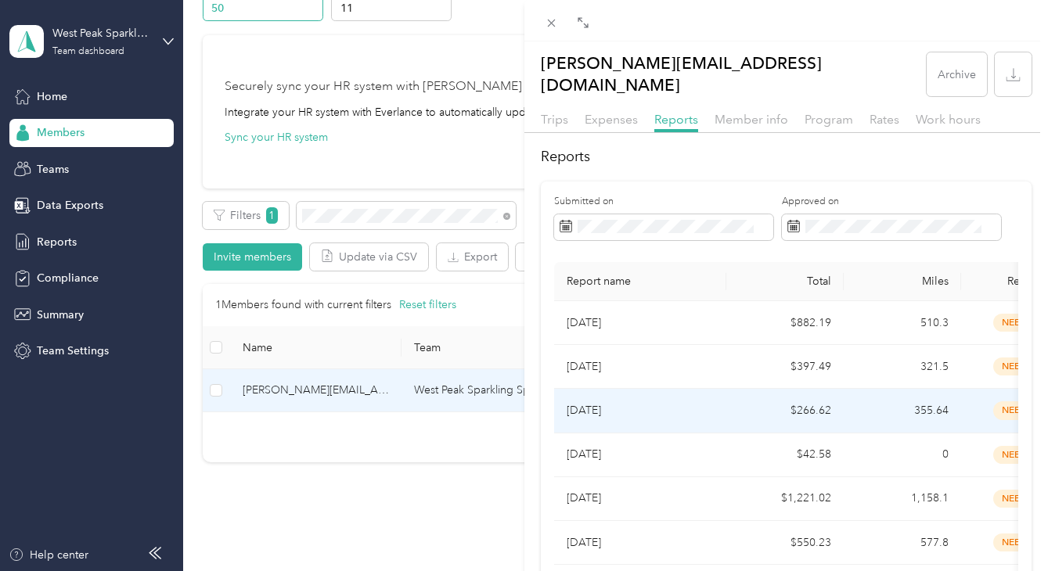
click at [613, 402] on p "[DATE]" at bounding box center [639, 410] width 147 height 17
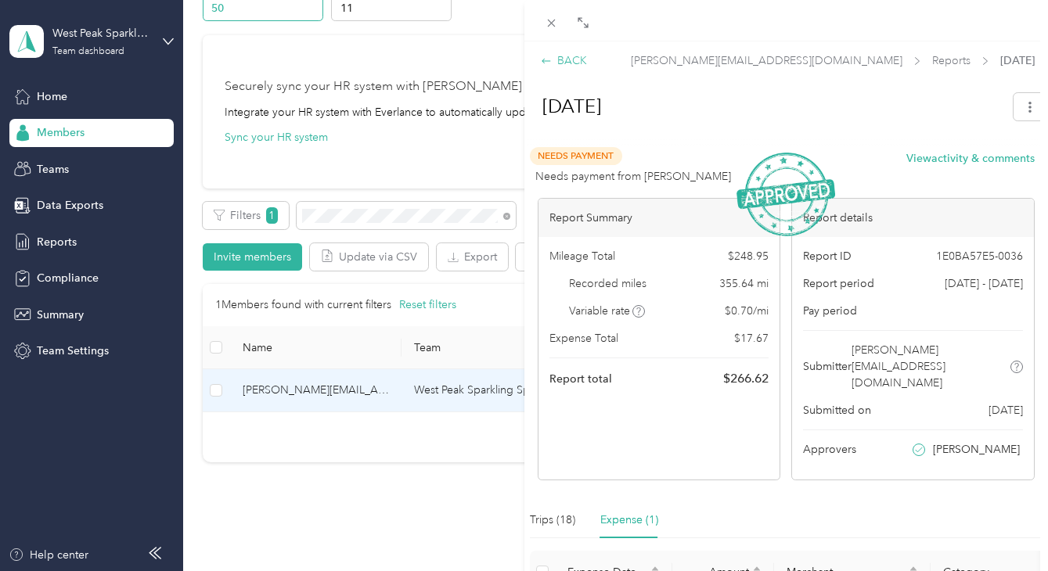
click at [566, 56] on div "BACK" at bounding box center [564, 60] width 46 height 16
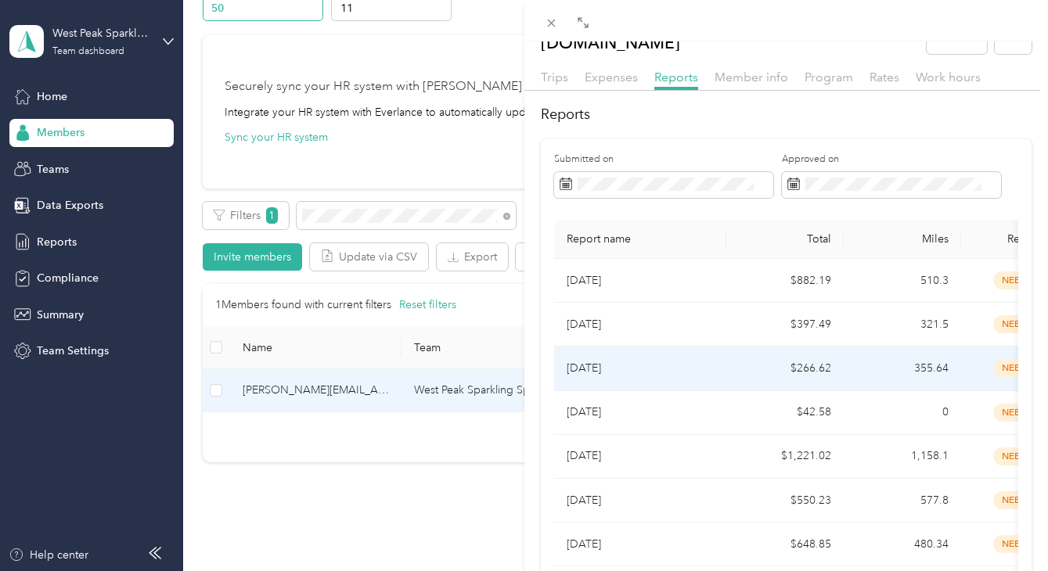
scroll to position [48, 0]
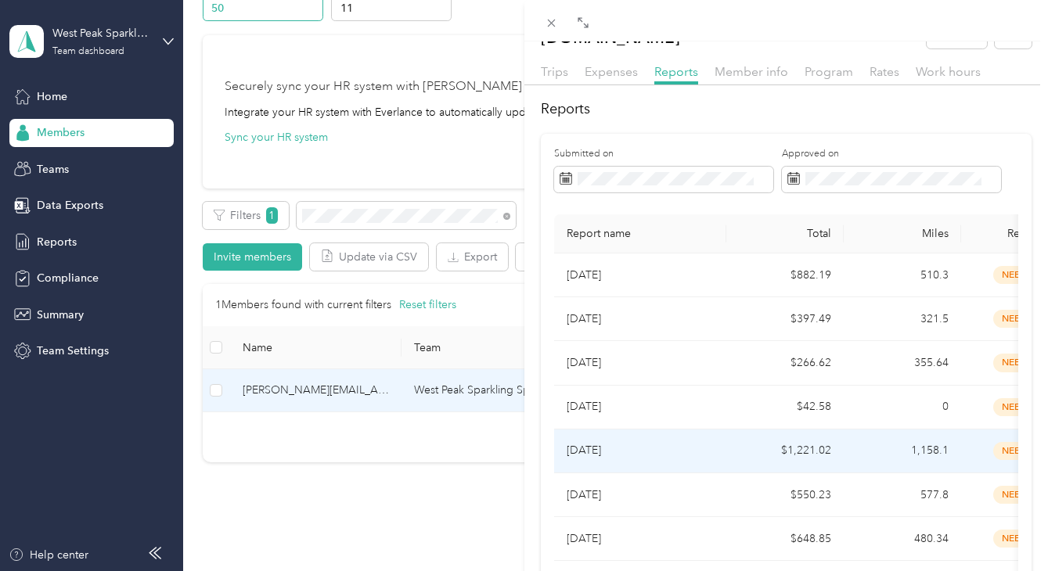
click at [625, 442] on p "[DATE]" at bounding box center [639, 450] width 147 height 17
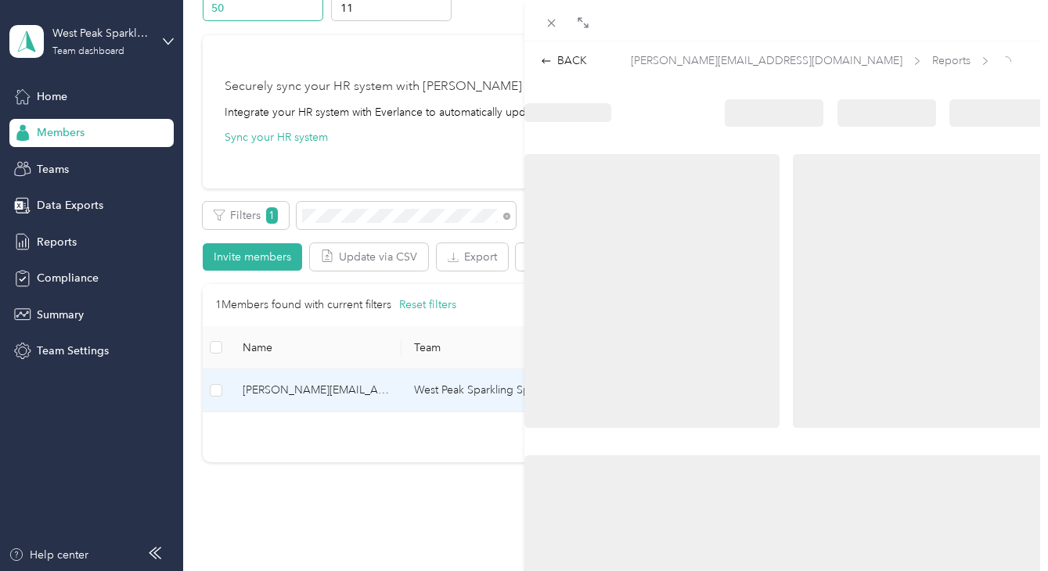
scroll to position [0, 0]
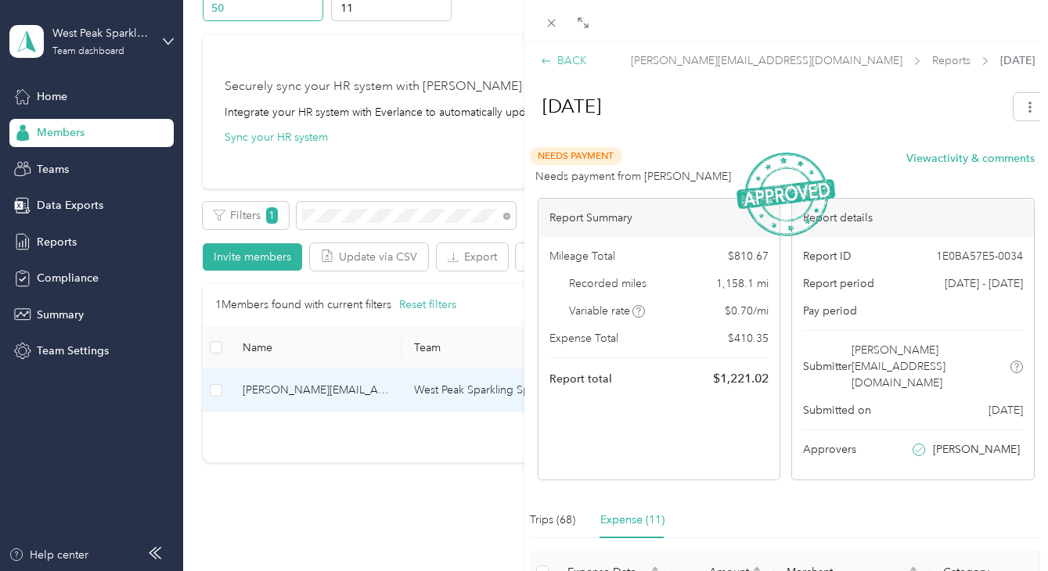
click at [566, 63] on div "BACK" at bounding box center [564, 60] width 46 height 16
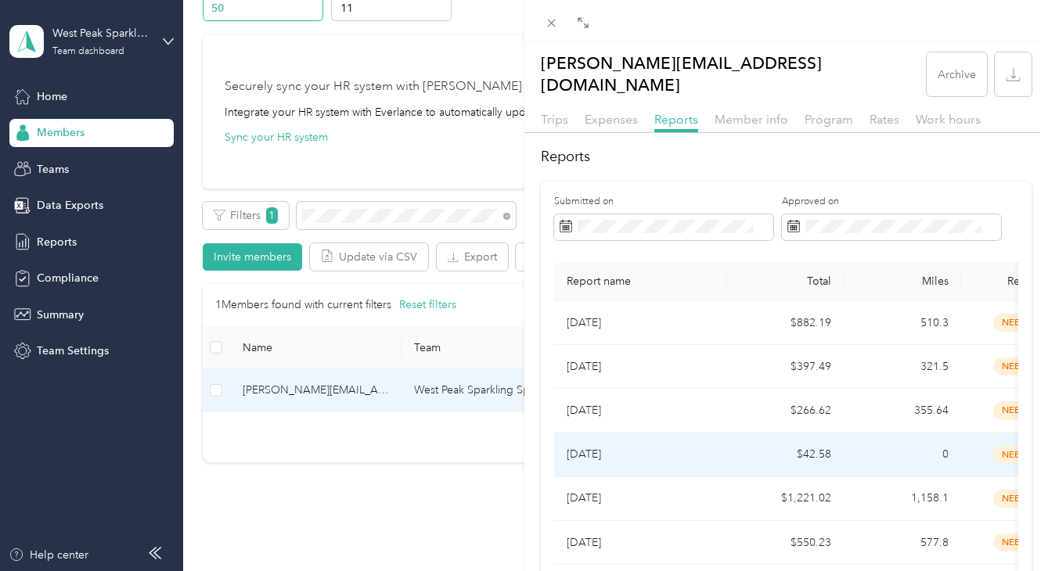
click at [606, 446] on p "[DATE]" at bounding box center [639, 454] width 147 height 17
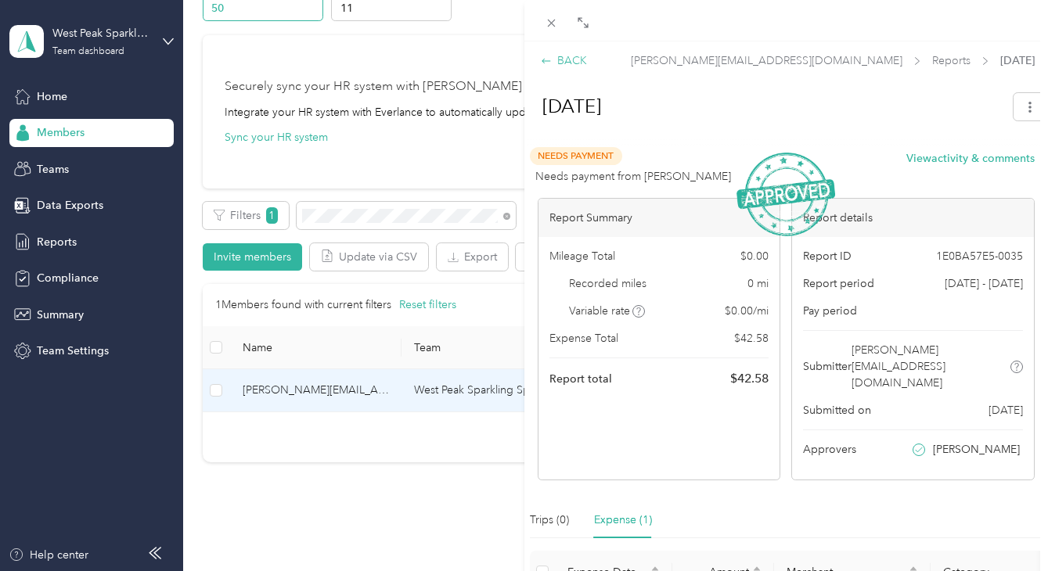
click at [563, 59] on div "BACK" at bounding box center [564, 60] width 46 height 16
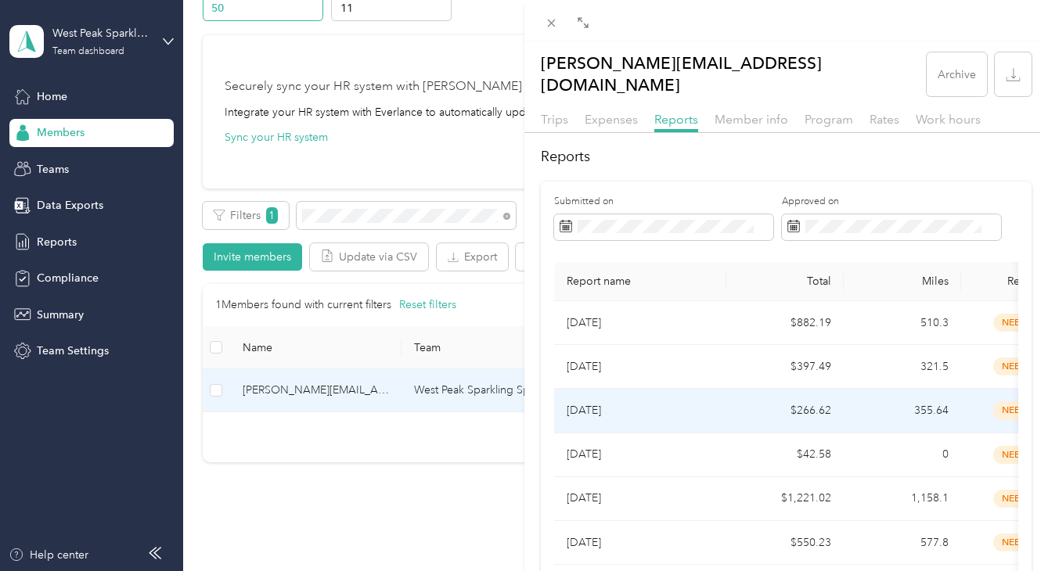
click at [606, 402] on p "[DATE]" at bounding box center [639, 410] width 147 height 17
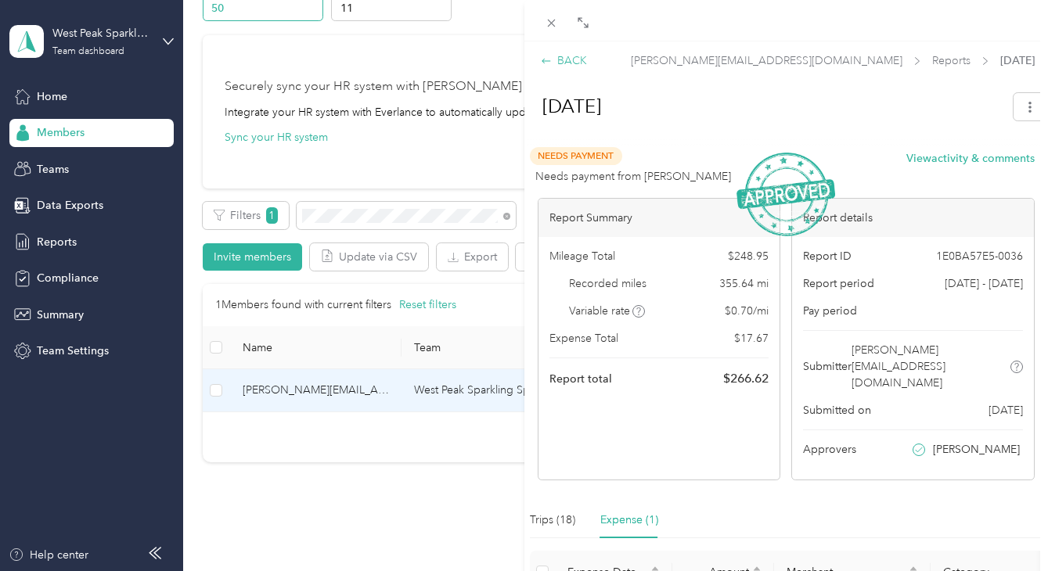
click at [549, 63] on icon at bounding box center [546, 61] width 11 height 11
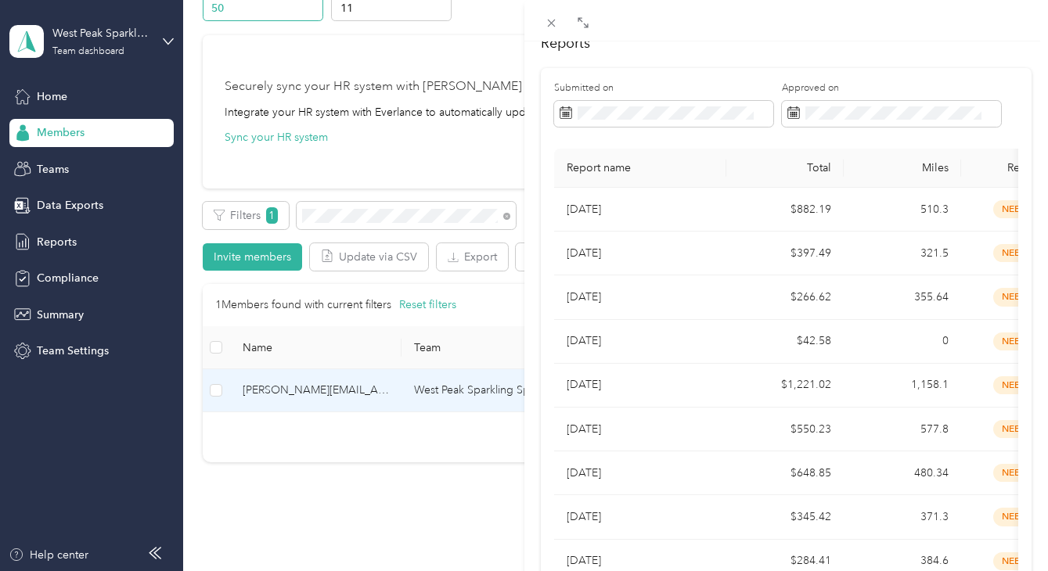
scroll to position [115, 0]
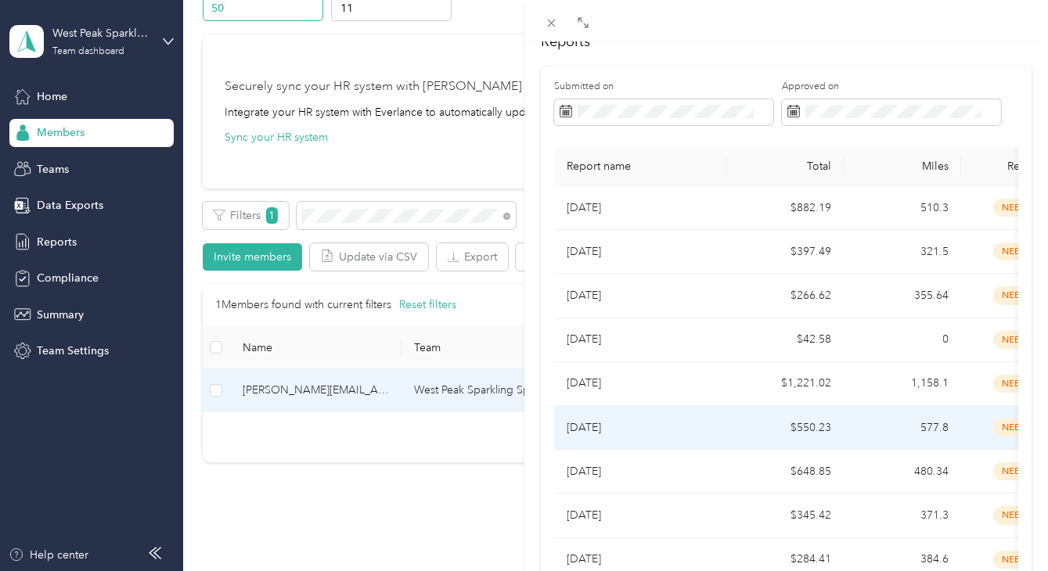
click at [592, 419] on p "[DATE]" at bounding box center [639, 427] width 147 height 17
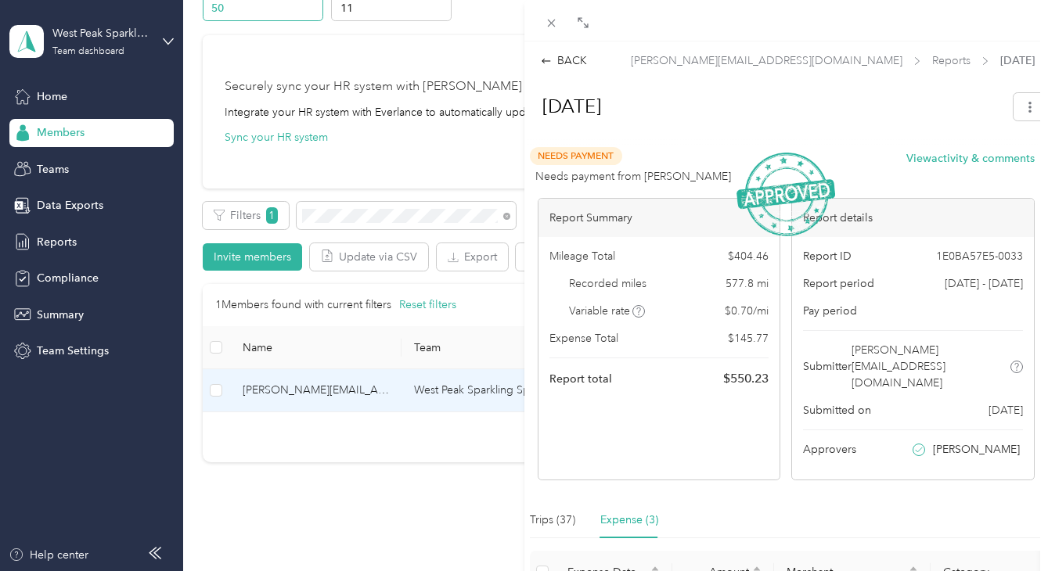
scroll to position [0, 0]
click at [560, 63] on div "BACK" at bounding box center [564, 60] width 46 height 16
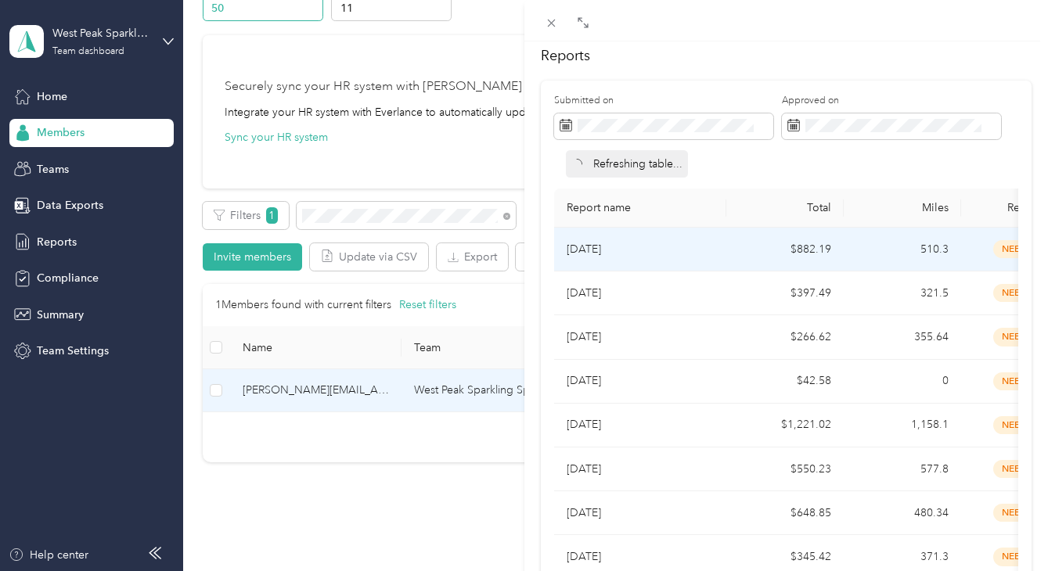
scroll to position [103, 0]
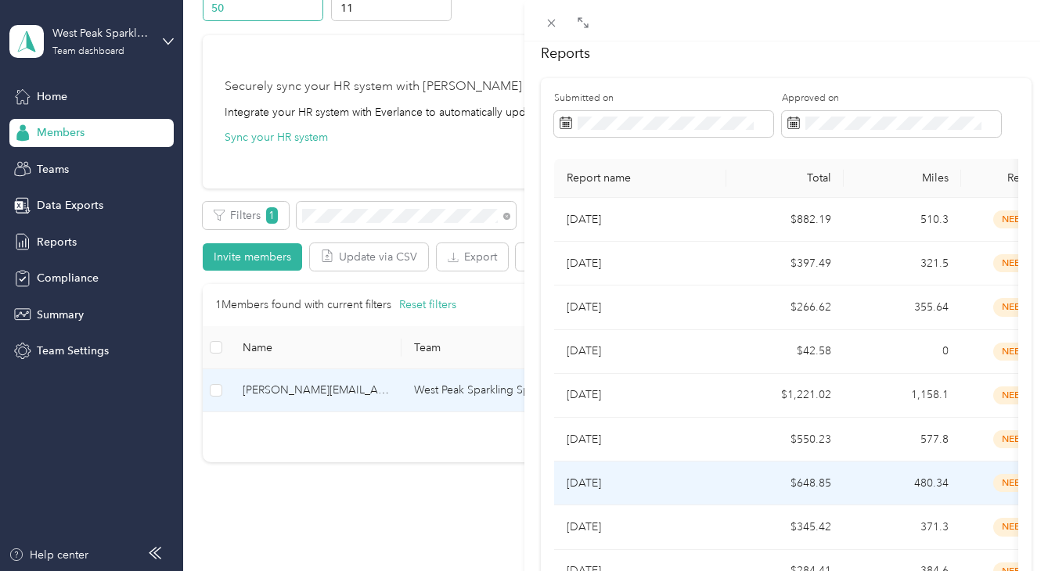
click at [609, 475] on td "[DATE]" at bounding box center [640, 484] width 172 height 44
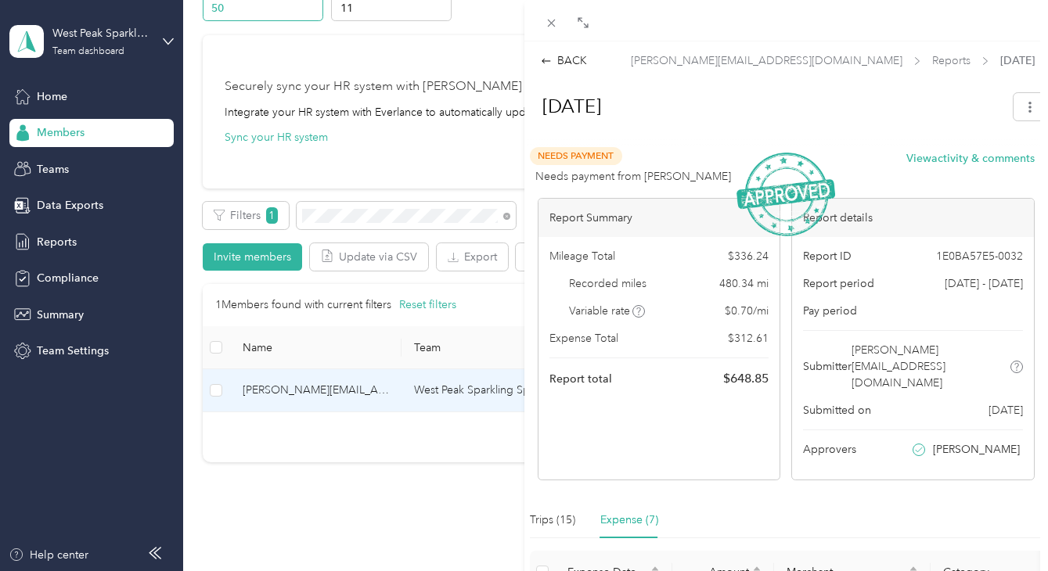
scroll to position [0, 0]
click at [565, 60] on div "BACK" at bounding box center [564, 60] width 46 height 16
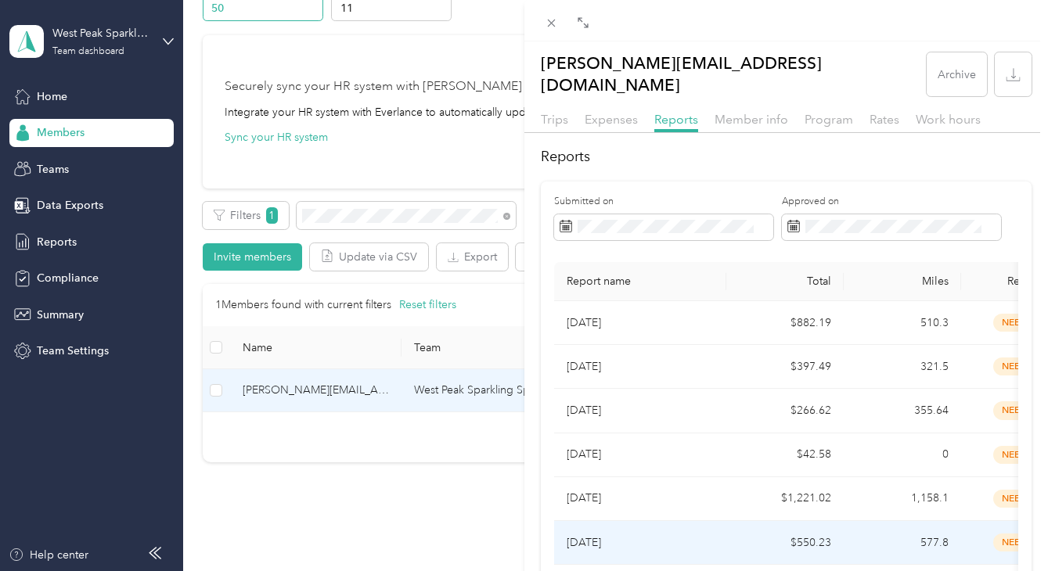
click at [600, 521] on td "[DATE]" at bounding box center [640, 543] width 172 height 44
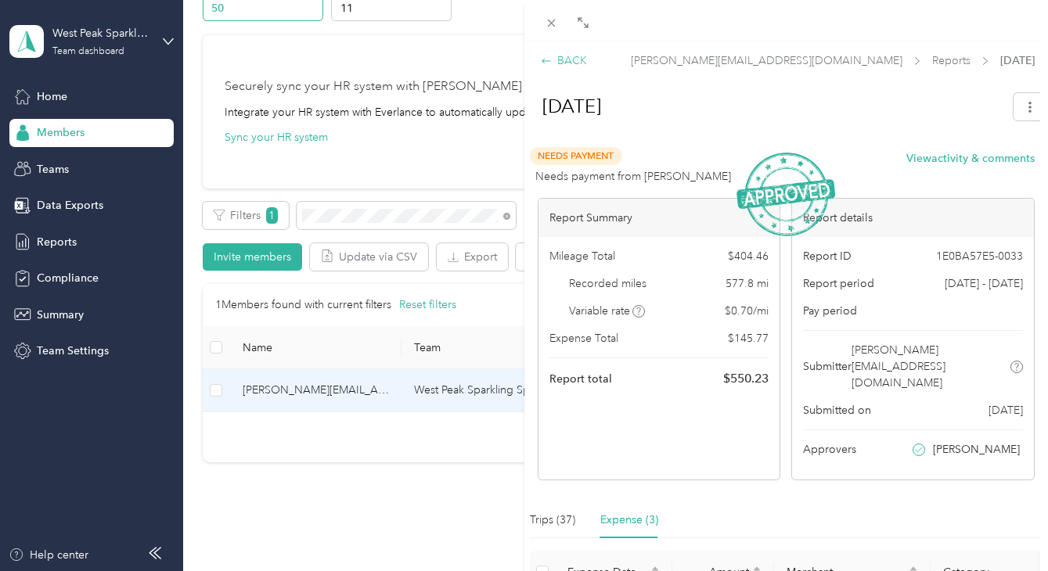
click at [548, 61] on icon at bounding box center [546, 61] width 11 height 11
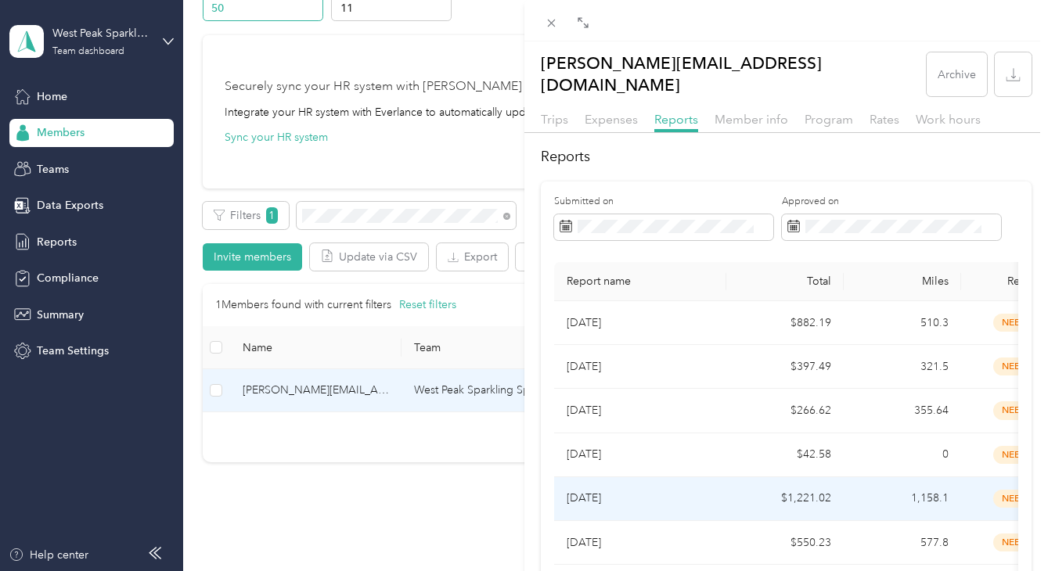
click at [600, 490] on p "[DATE]" at bounding box center [639, 498] width 147 height 17
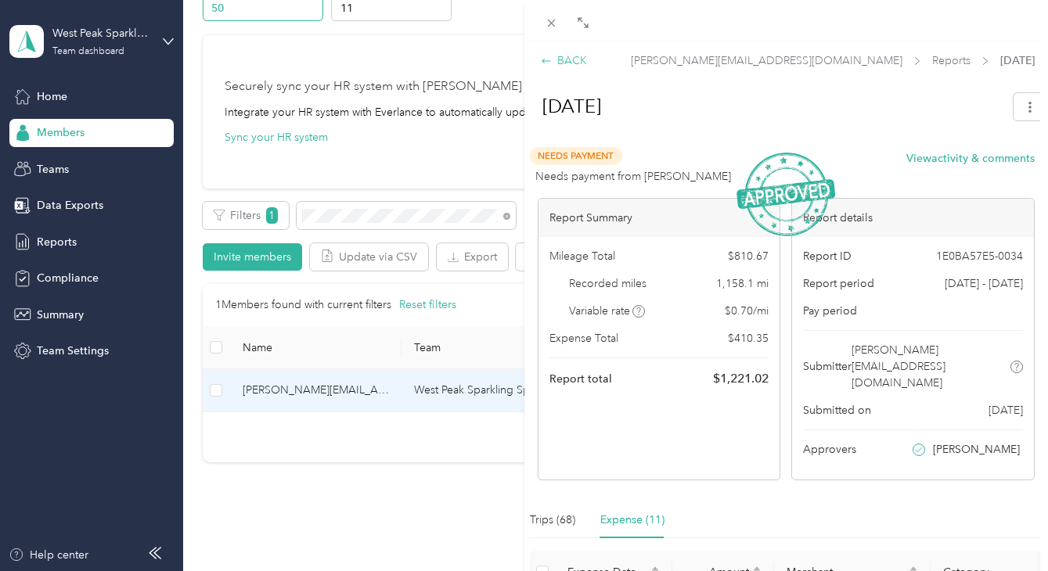
click at [570, 58] on div "BACK" at bounding box center [564, 60] width 46 height 16
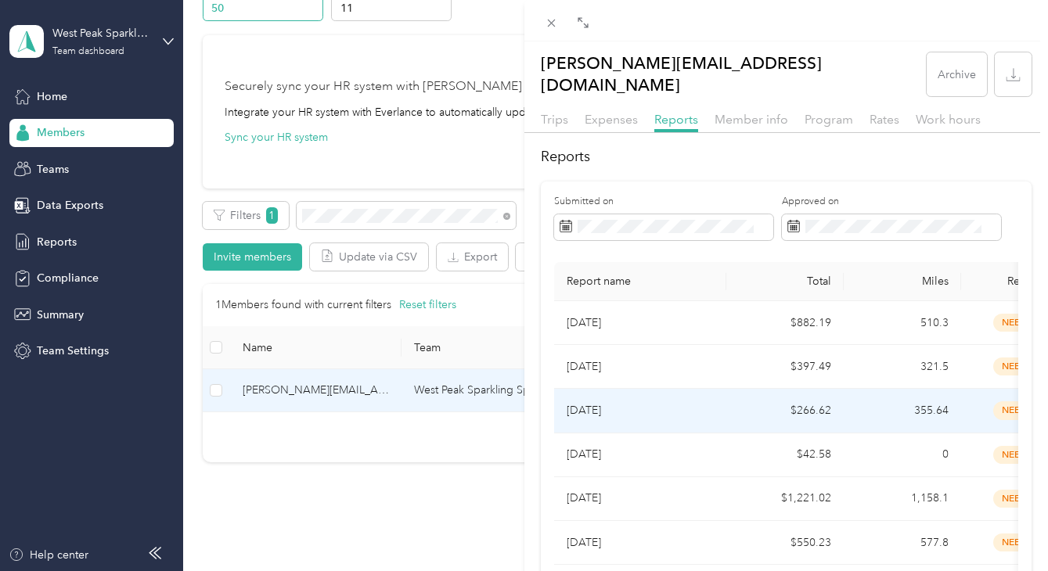
click at [610, 402] on p "[DATE]" at bounding box center [639, 410] width 147 height 17
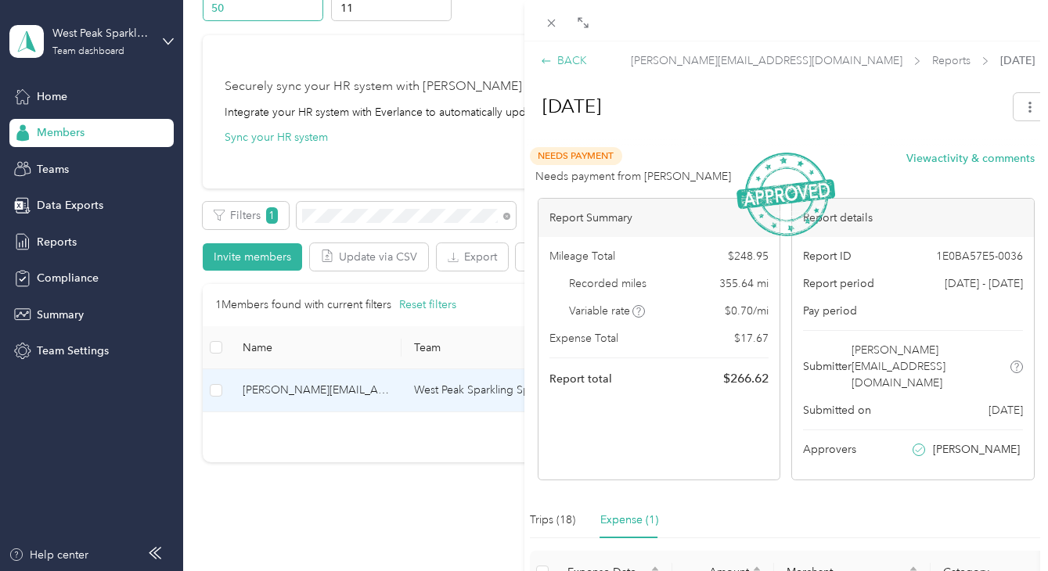
click at [569, 65] on div "BACK" at bounding box center [564, 60] width 46 height 16
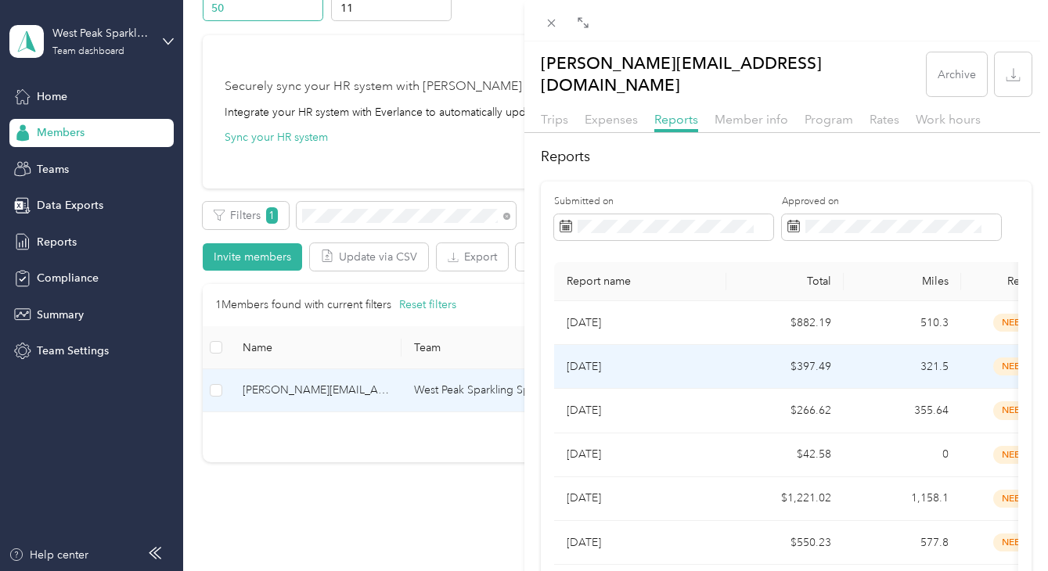
click at [606, 358] on p "[DATE]" at bounding box center [639, 366] width 147 height 17
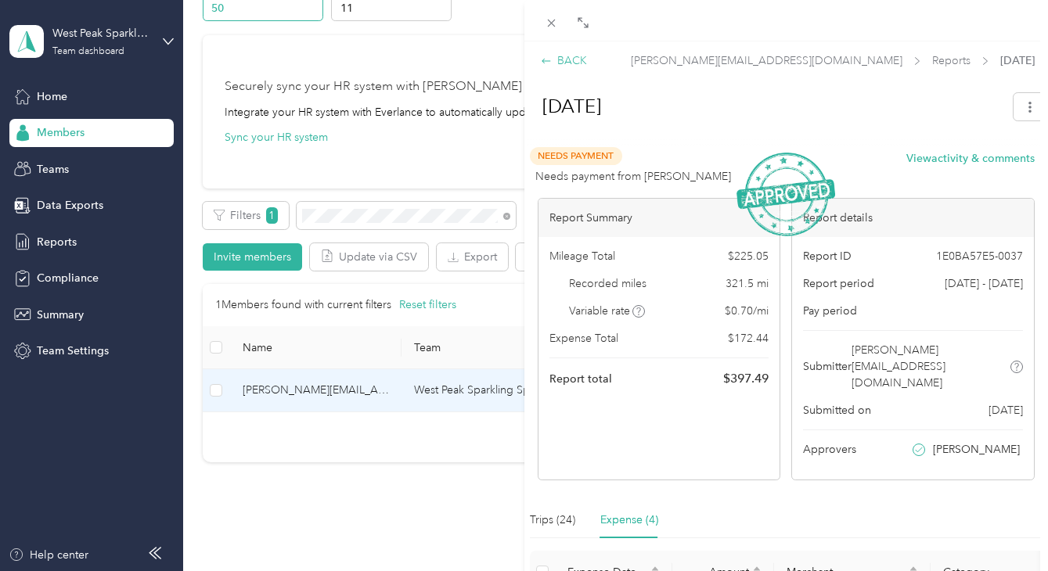
click at [563, 63] on div "BACK" at bounding box center [564, 60] width 46 height 16
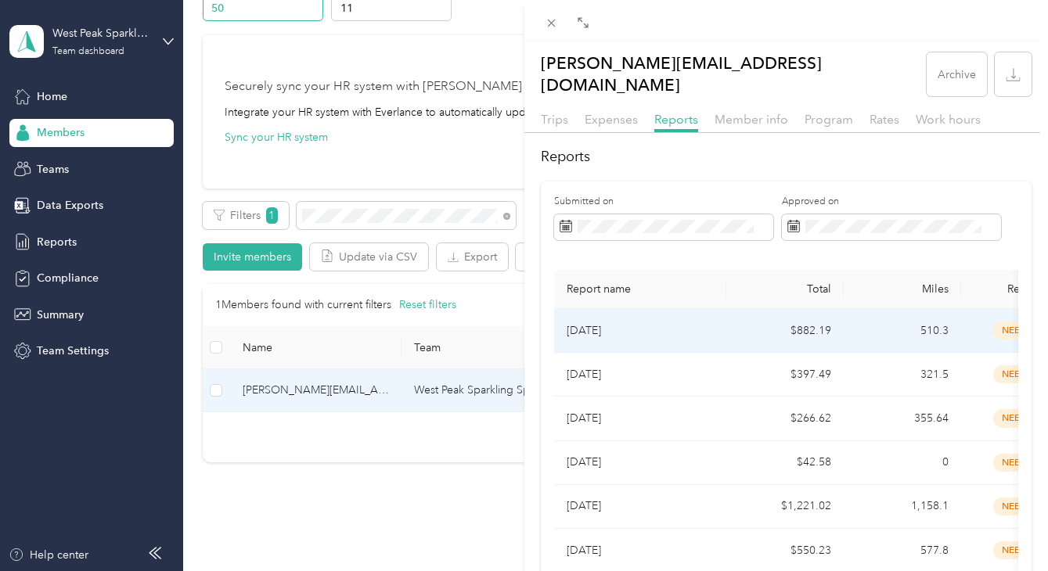
click at [602, 353] on td "[DATE]" at bounding box center [640, 375] width 172 height 44
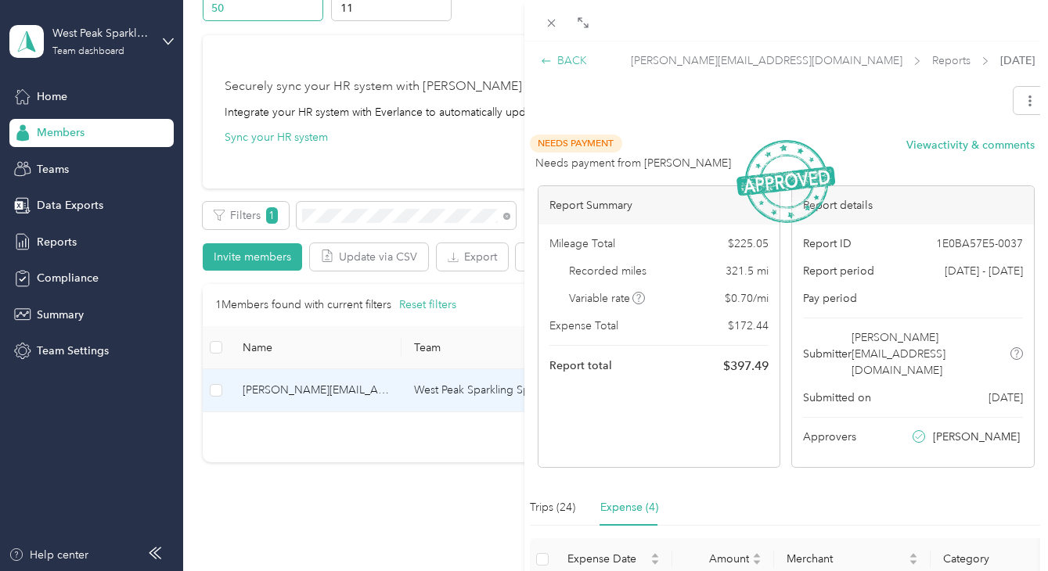
click at [567, 58] on div "BACK" at bounding box center [564, 60] width 46 height 16
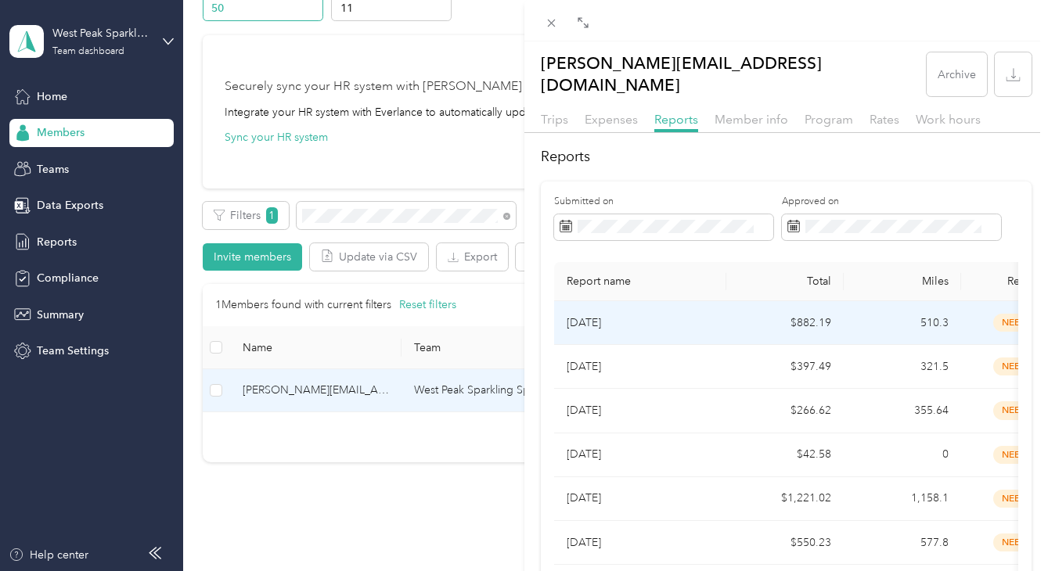
click at [603, 315] on p "[DATE]" at bounding box center [639, 323] width 147 height 17
